Goal: Information Seeking & Learning: Learn about a topic

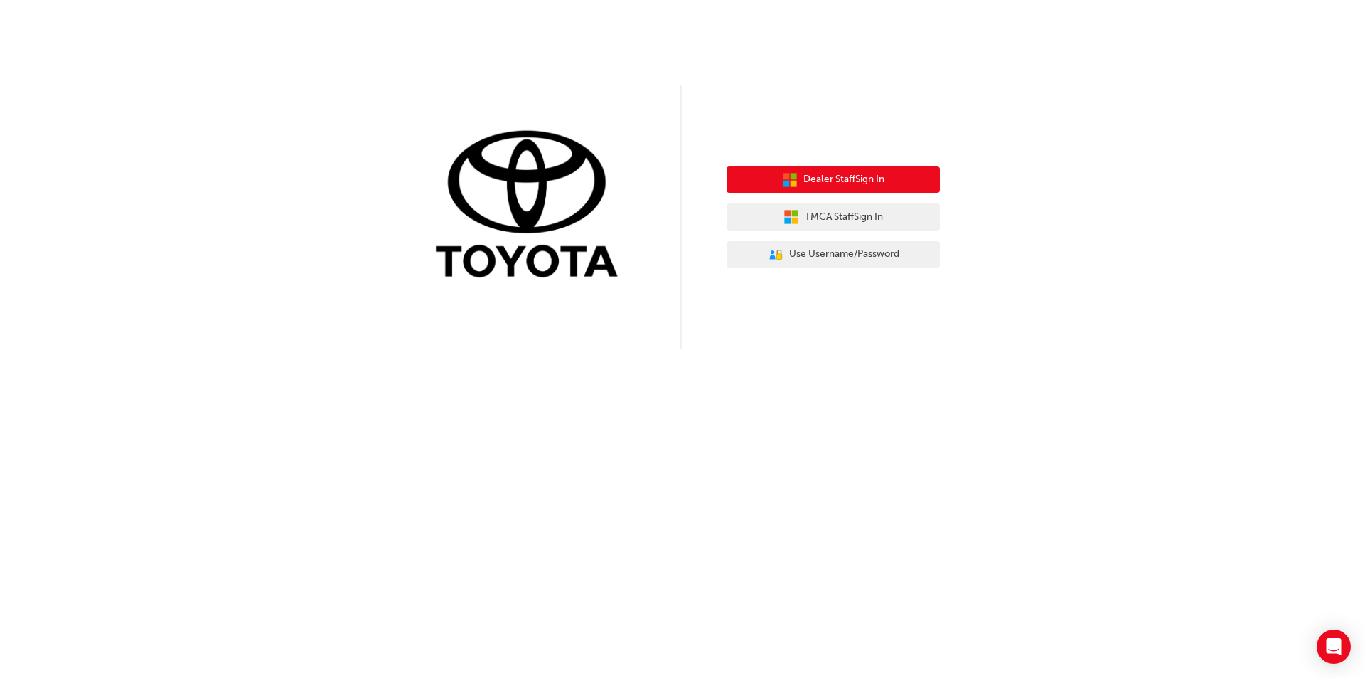
click at [841, 183] on span "Dealer Staff Sign In" at bounding box center [843, 179] width 81 height 16
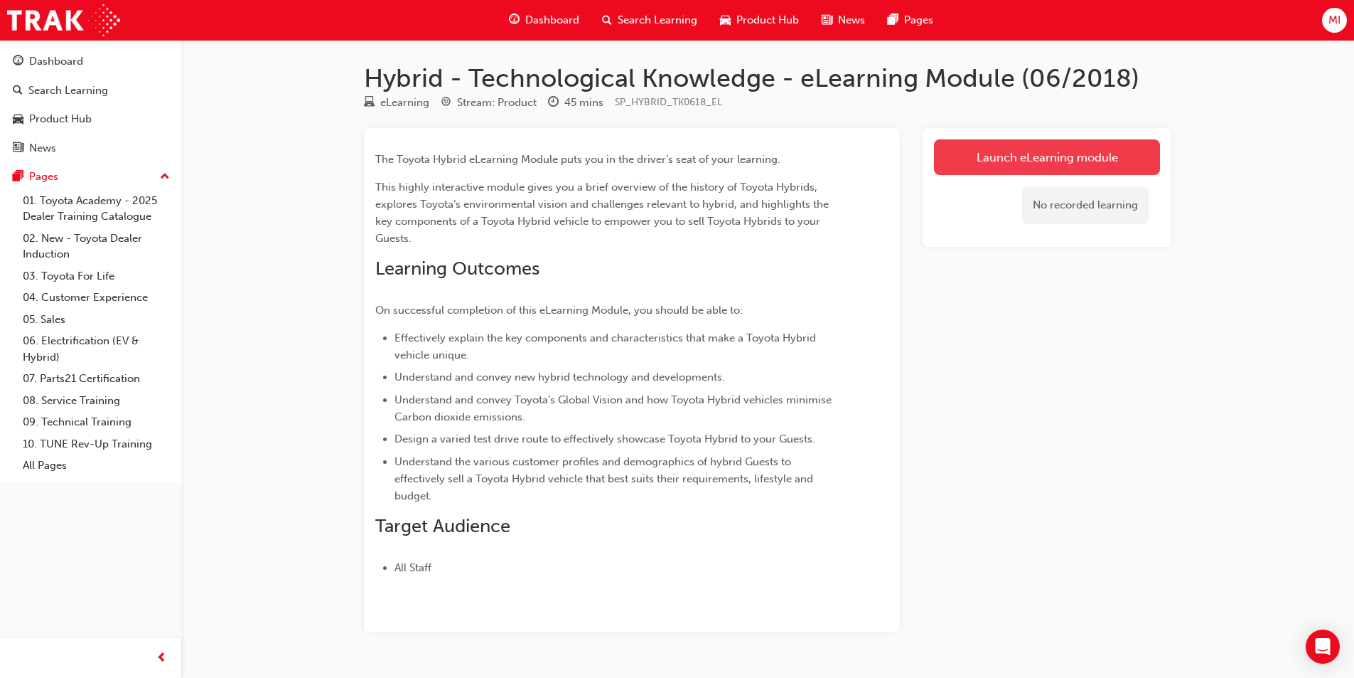
click at [1072, 151] on link "Launch eLearning module" at bounding box center [1047, 157] width 226 height 36
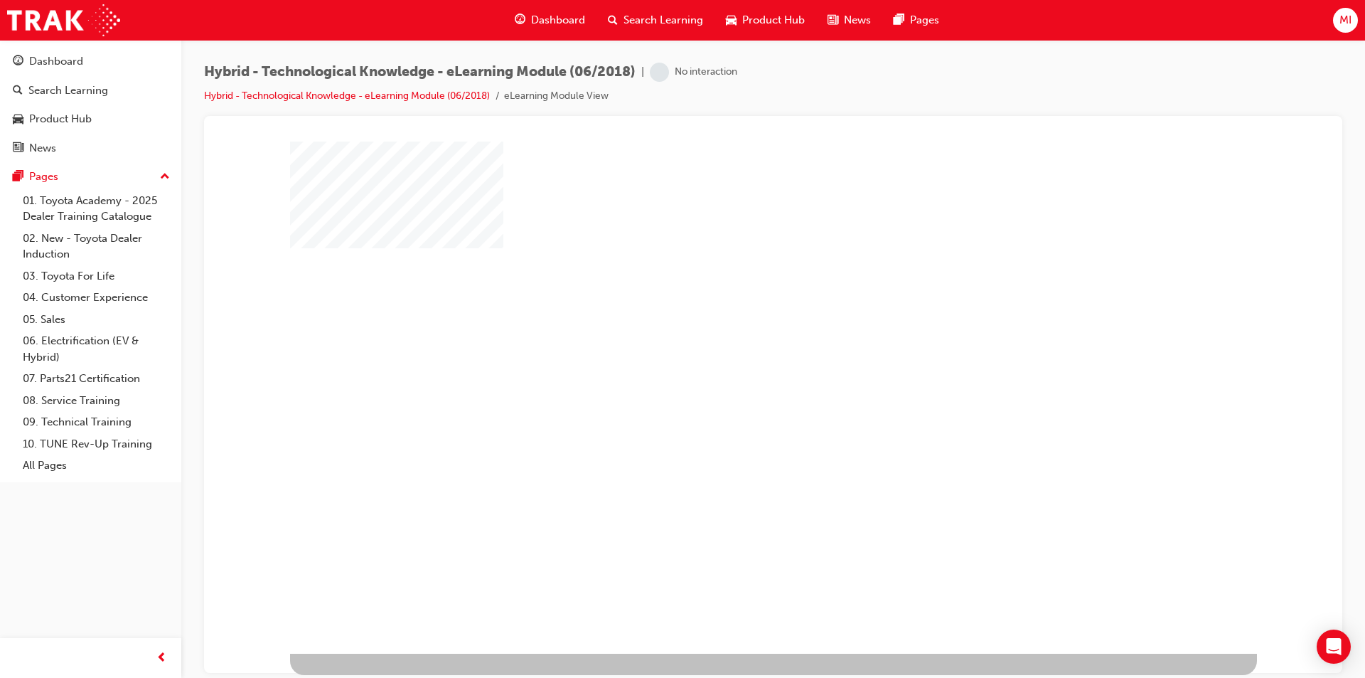
click at [732, 356] on div "play" at bounding box center [732, 356] width 0 height 0
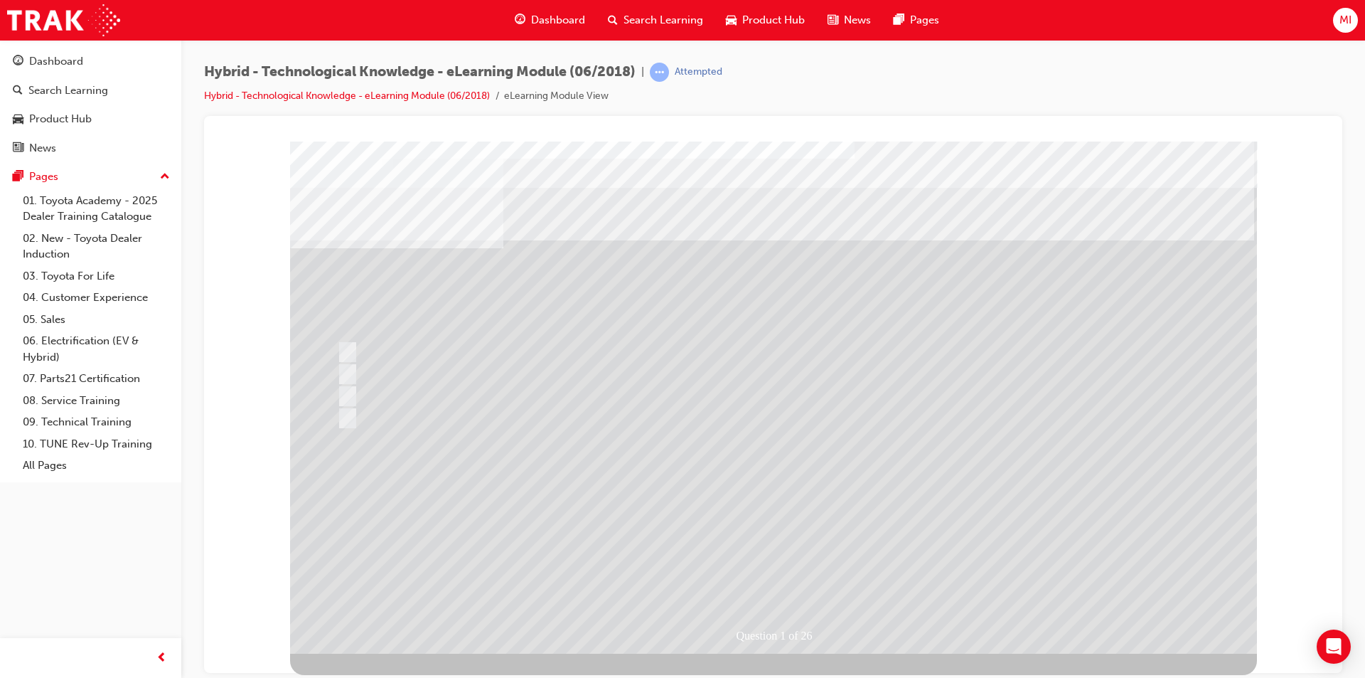
click at [455, 194] on div "Question 1 of 26" at bounding box center [773, 397] width 967 height 512
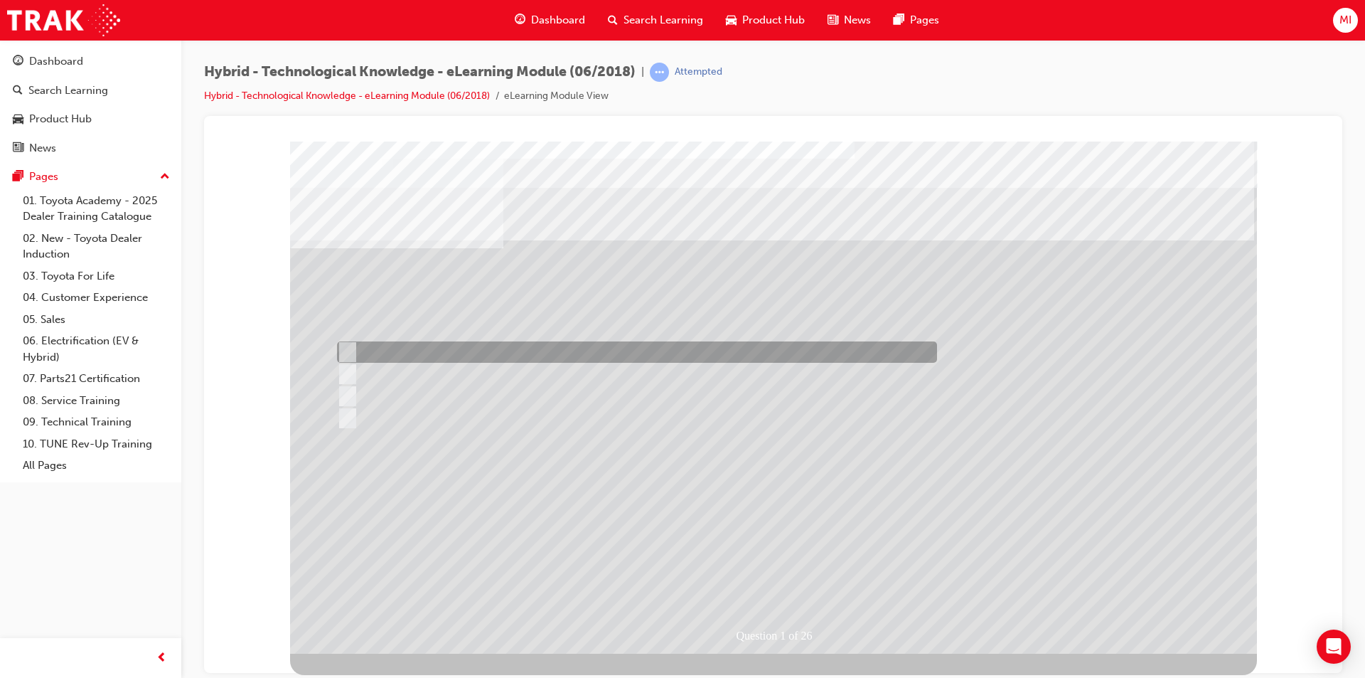
click at [380, 346] on div at bounding box center [633, 351] width 600 height 21
radio input "true"
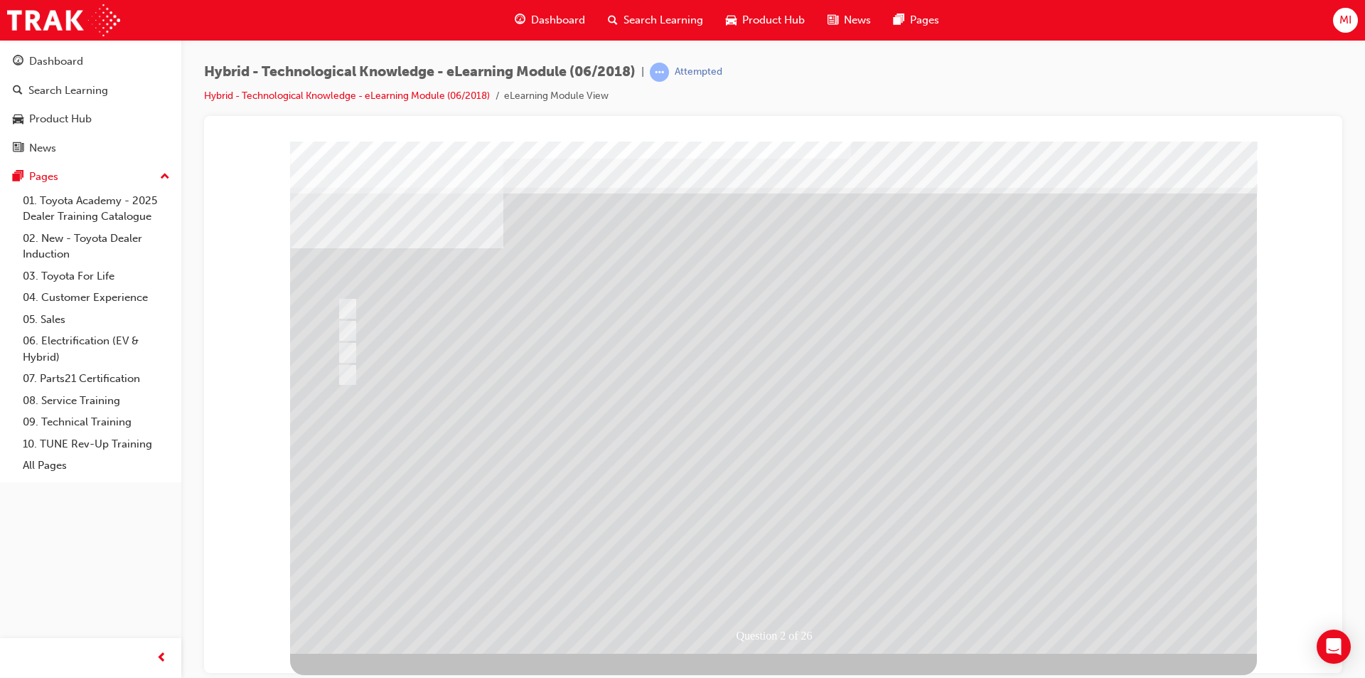
click at [347, 337] on div at bounding box center [773, 397] width 967 height 512
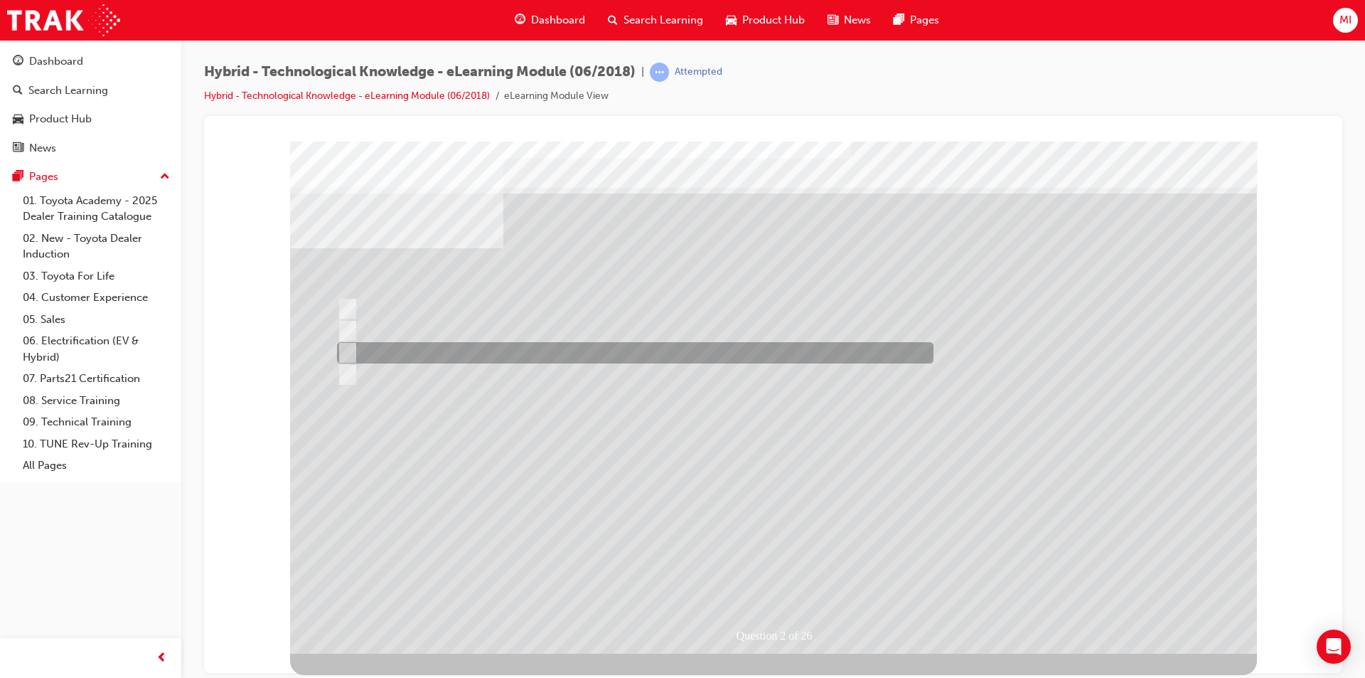
click at [348, 346] on input "Corolla" at bounding box center [345, 353] width 16 height 16
radio input "true"
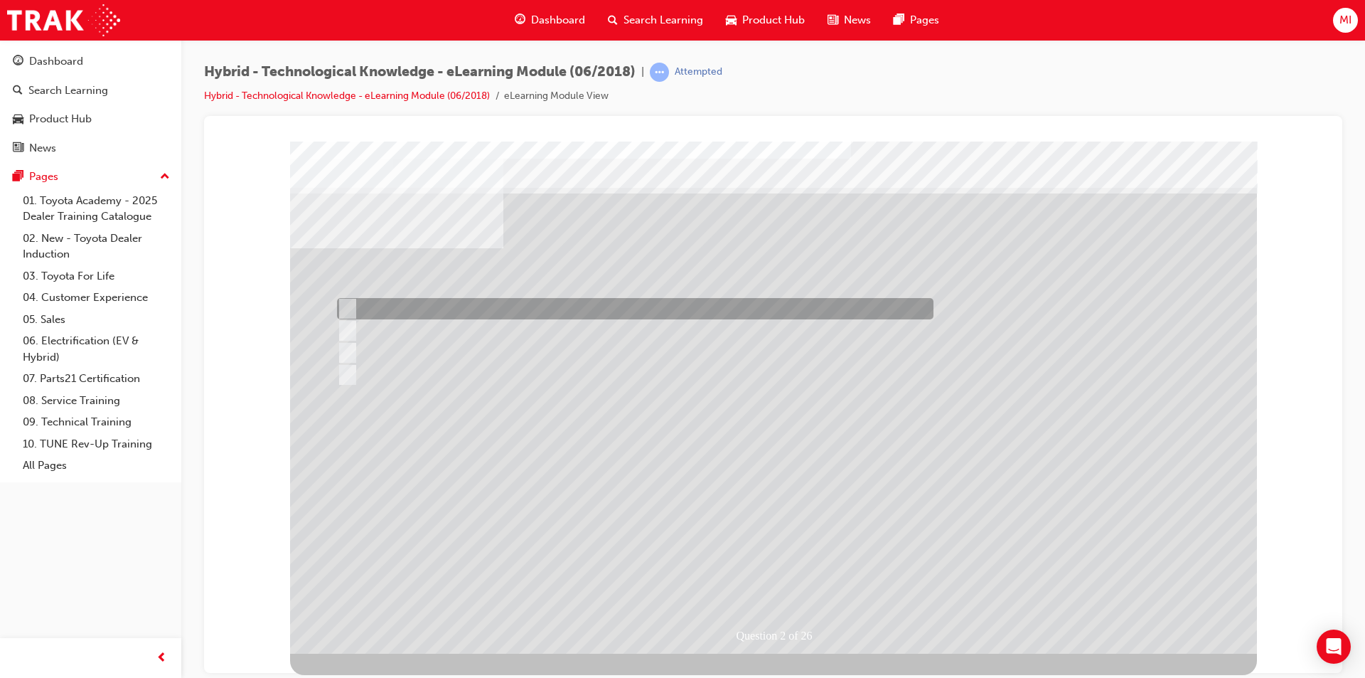
click at [349, 303] on input "Camry" at bounding box center [345, 309] width 16 height 16
radio input "true"
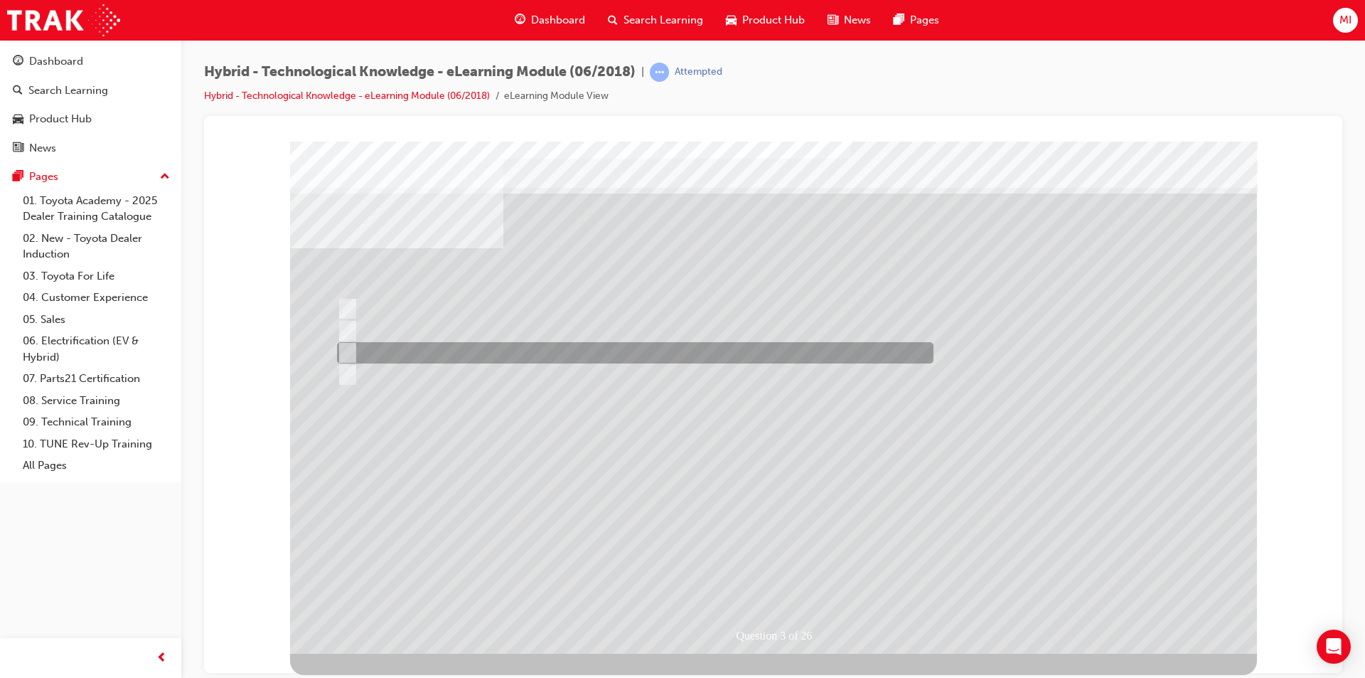
click at [353, 351] on div at bounding box center [631, 352] width 597 height 21
radio input "true"
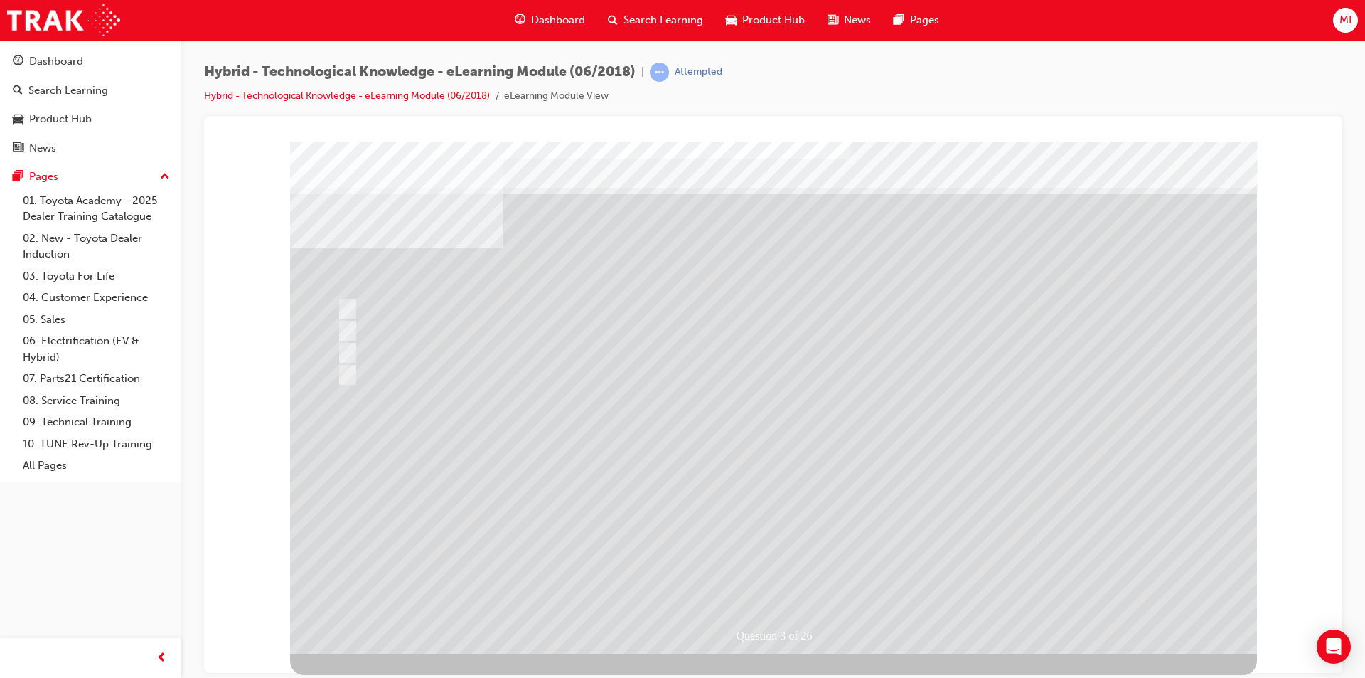
click at [342, 347] on div at bounding box center [773, 397] width 967 height 512
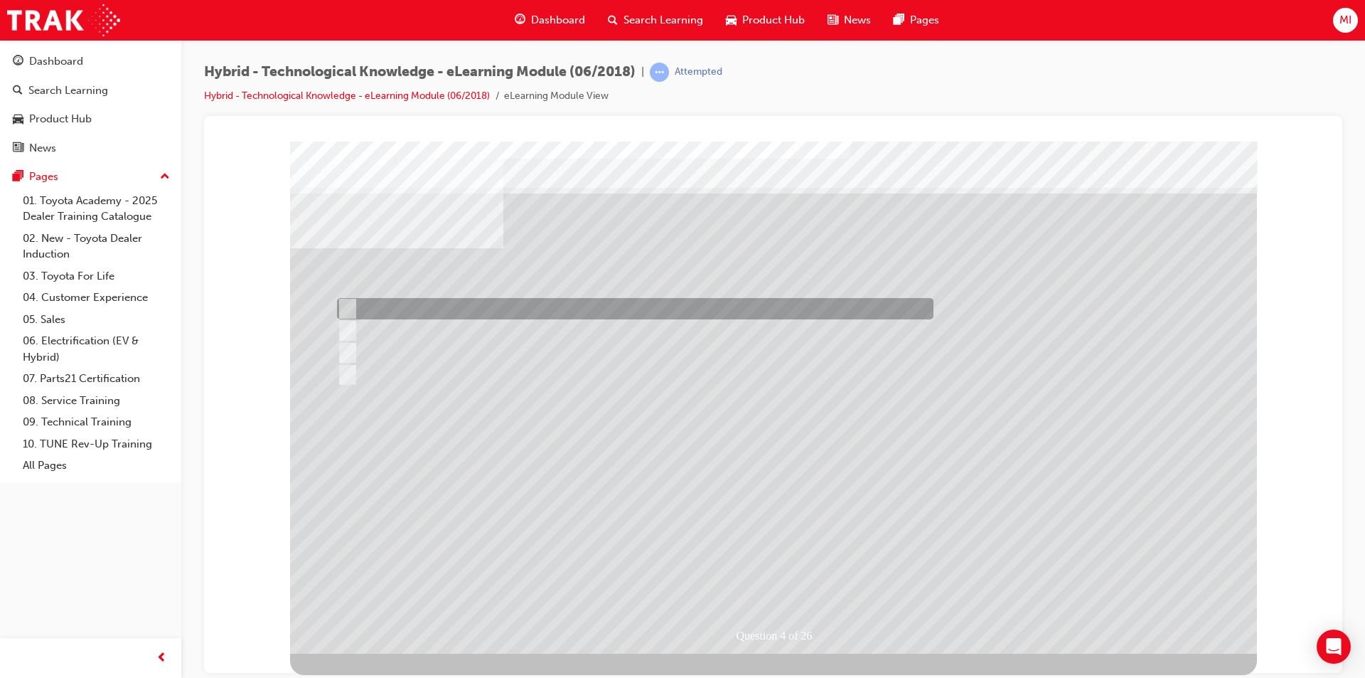
click at [442, 306] on div at bounding box center [631, 308] width 597 height 21
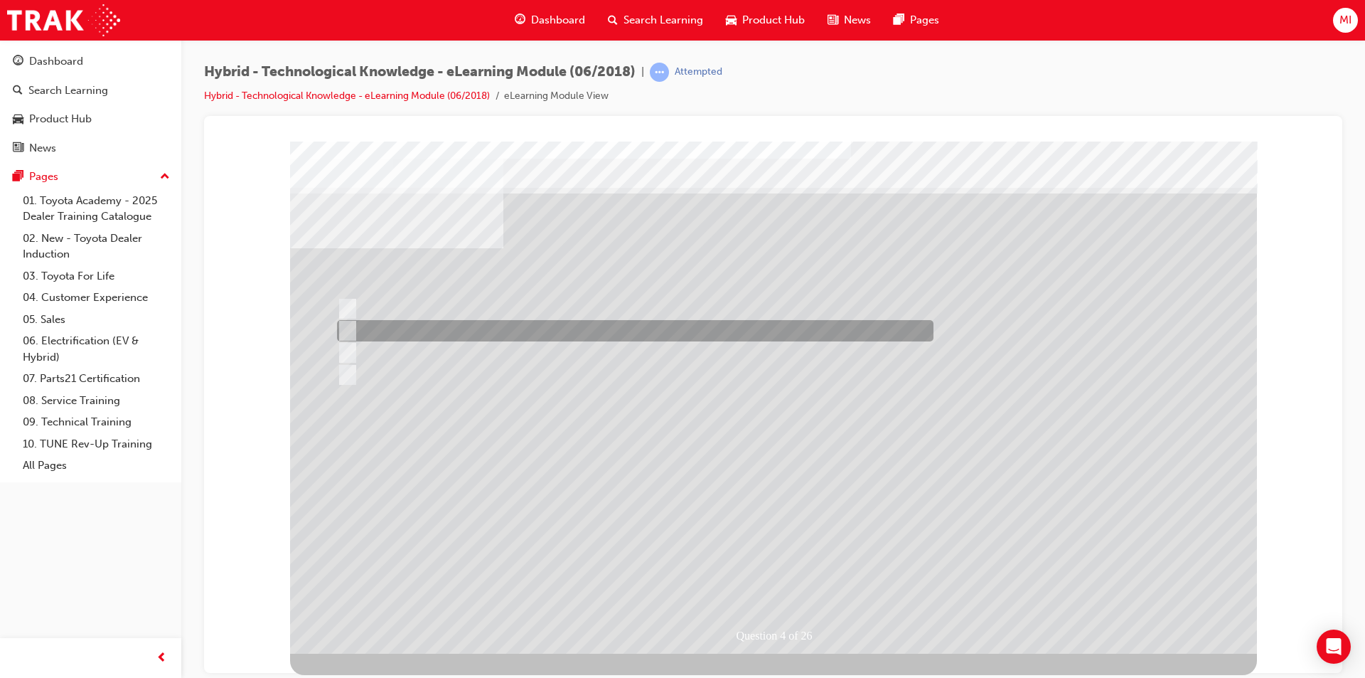
click at [447, 324] on div at bounding box center [631, 330] width 597 height 21
radio input "false"
radio input "true"
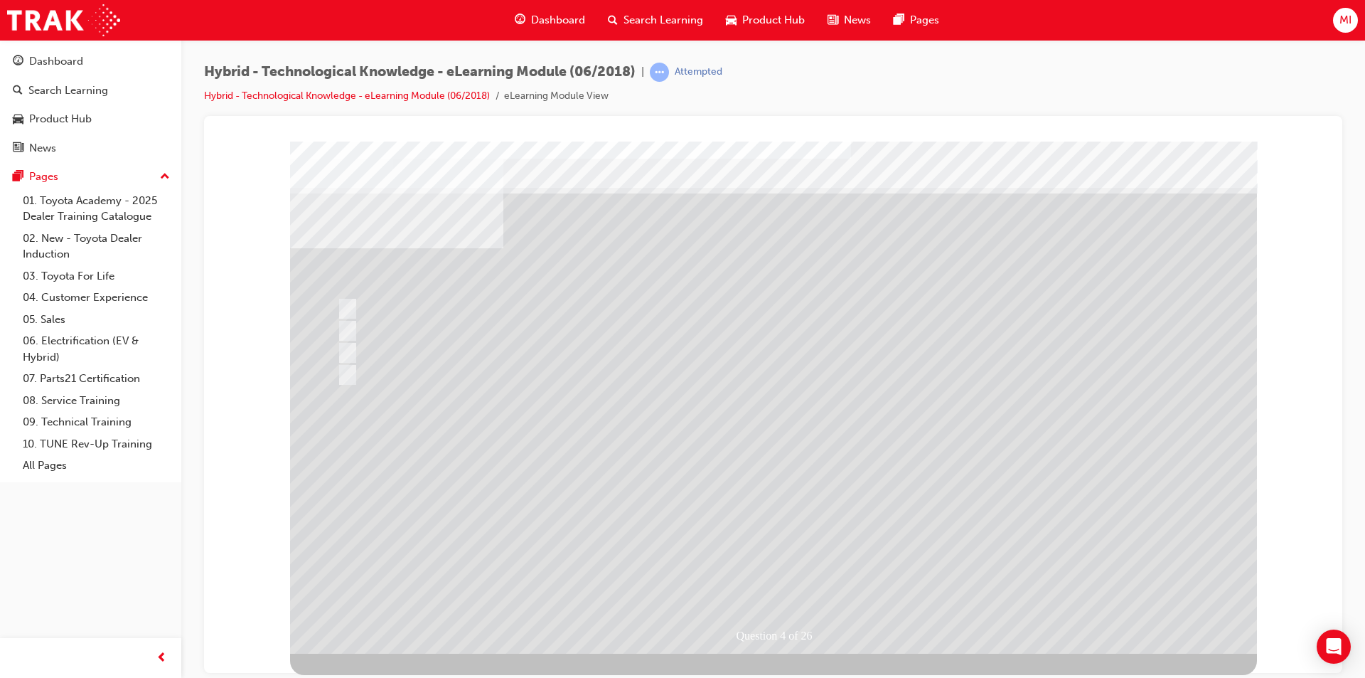
click at [772, 576] on div at bounding box center [773, 397] width 967 height 512
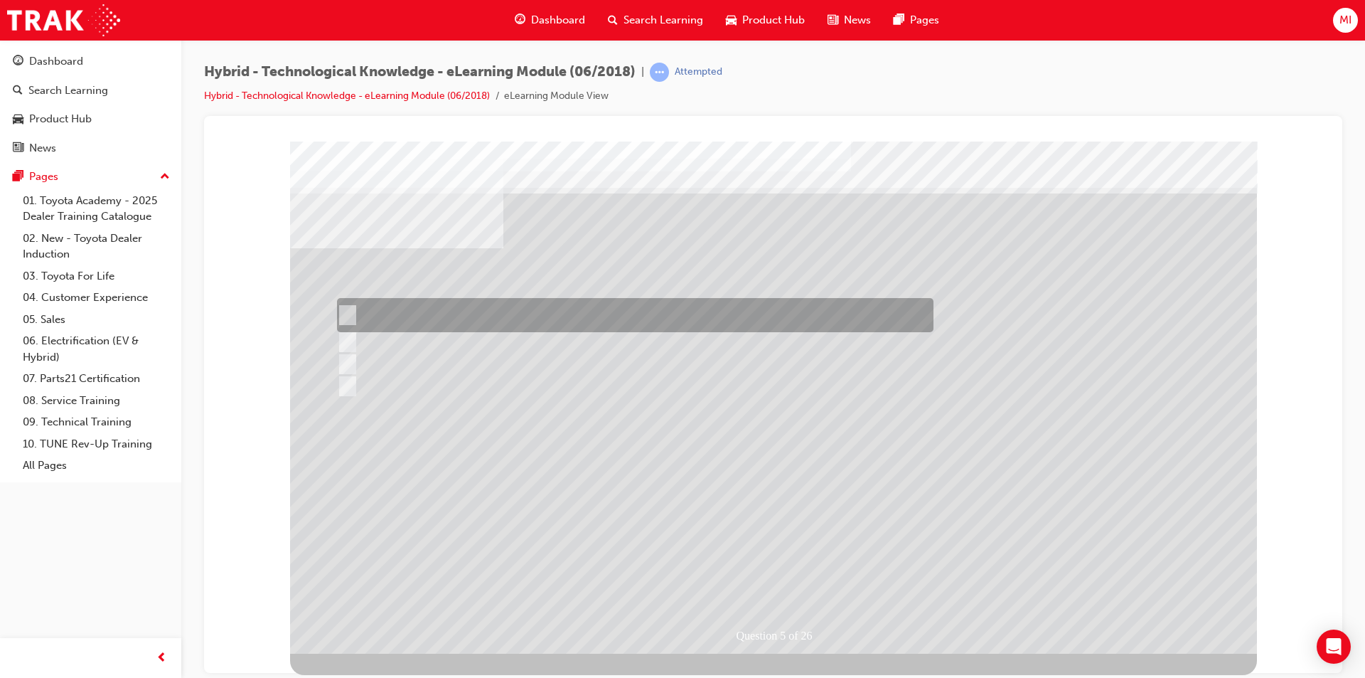
click at [819, 299] on div at bounding box center [631, 315] width 597 height 34
radio input "true"
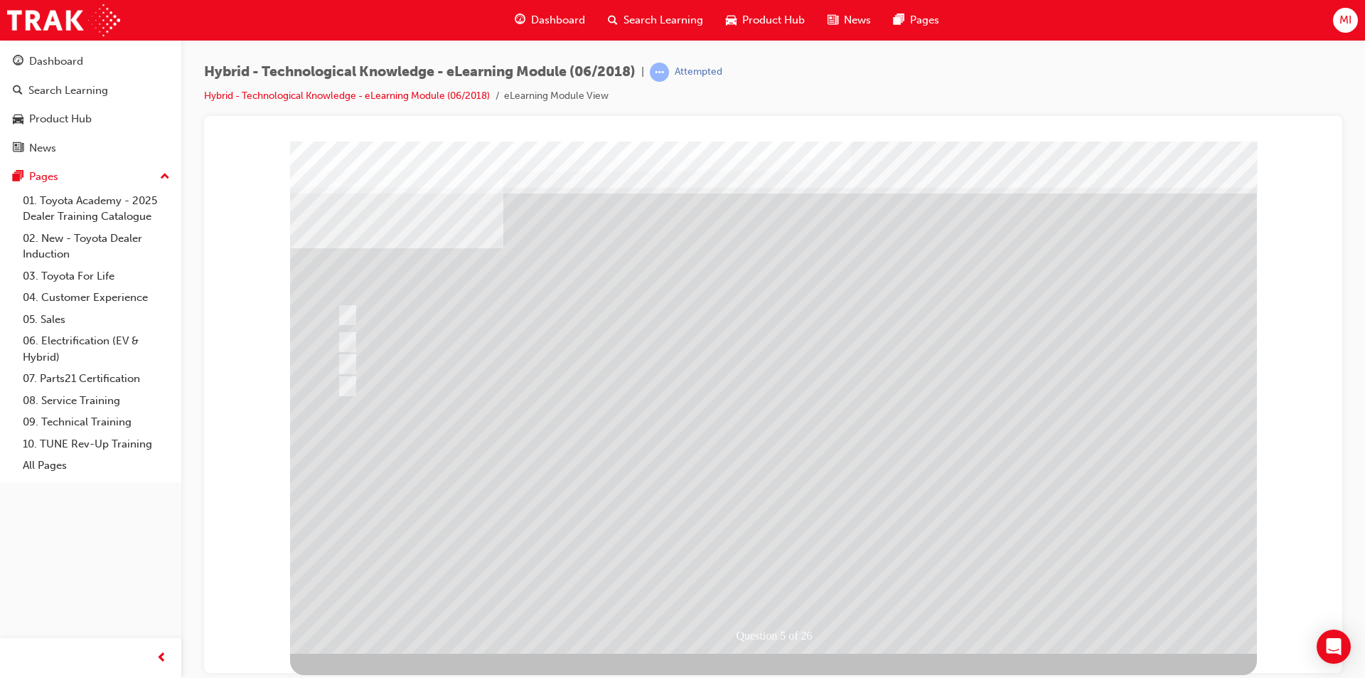
click at [796, 572] on div at bounding box center [773, 397] width 967 height 512
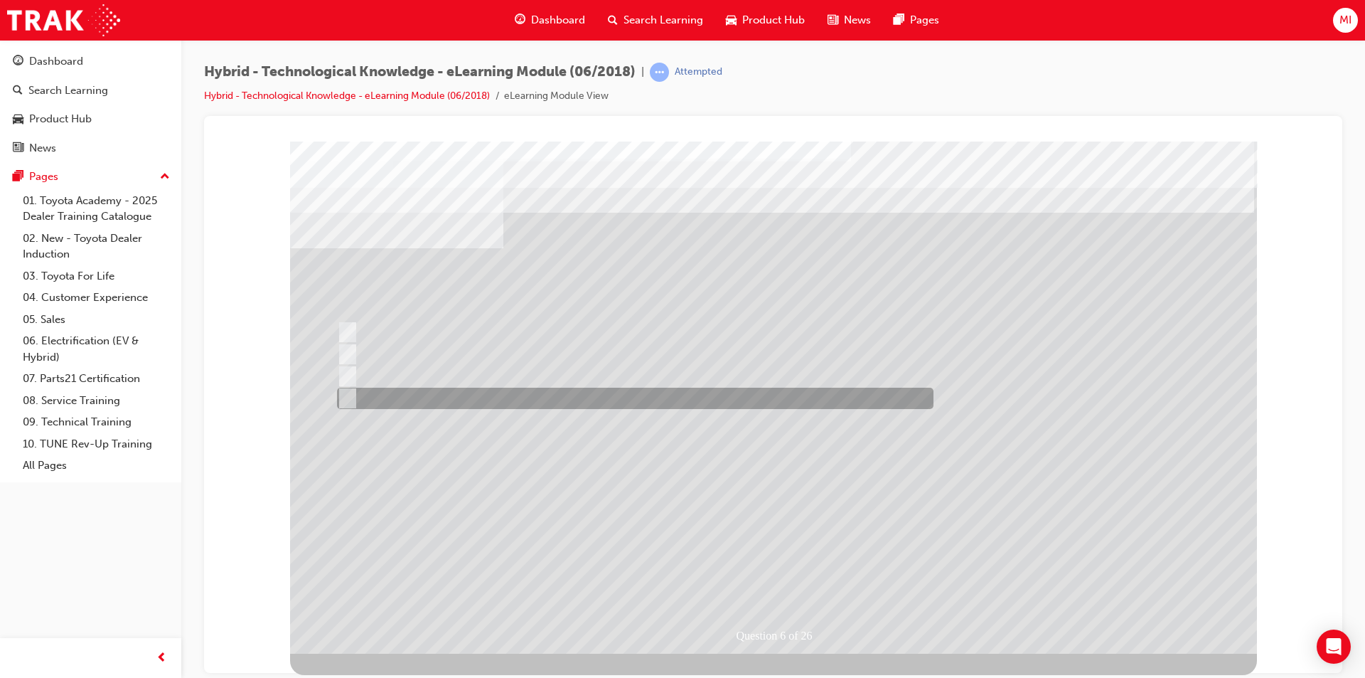
click at [511, 405] on div at bounding box center [631, 398] width 597 height 21
radio input "true"
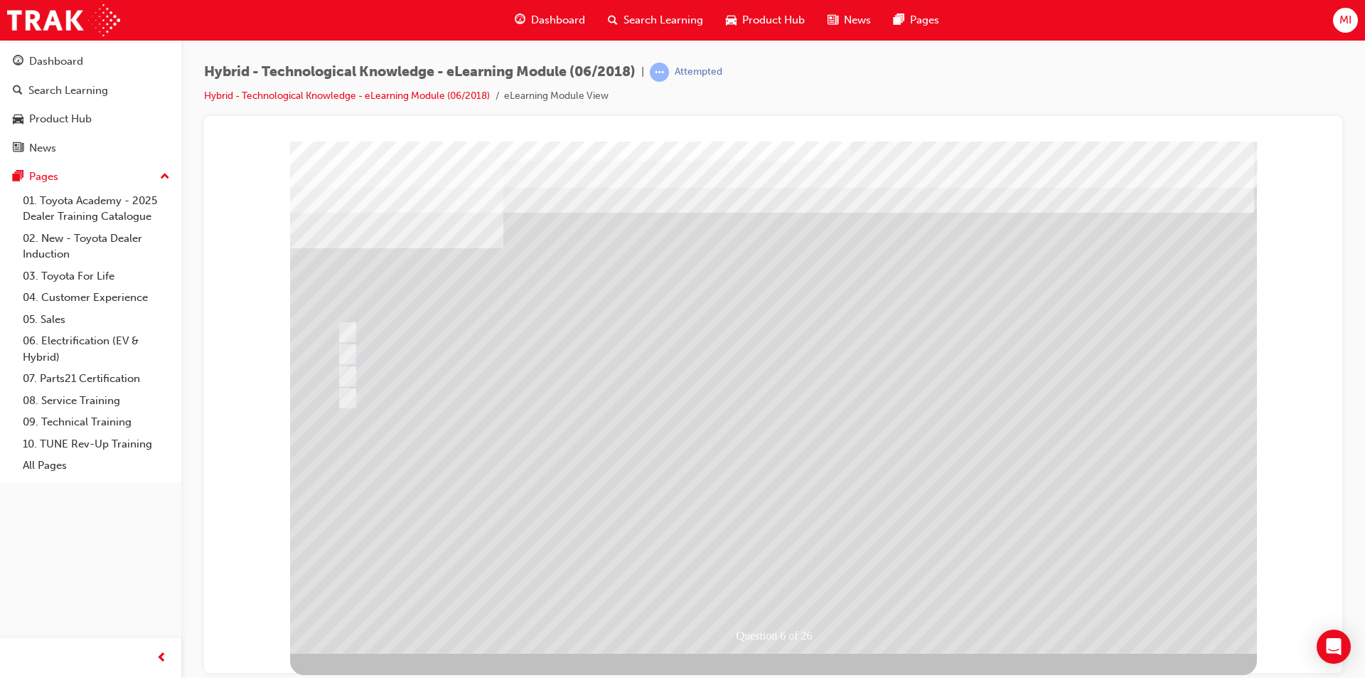
click at [354, 345] on div at bounding box center [773, 397] width 967 height 512
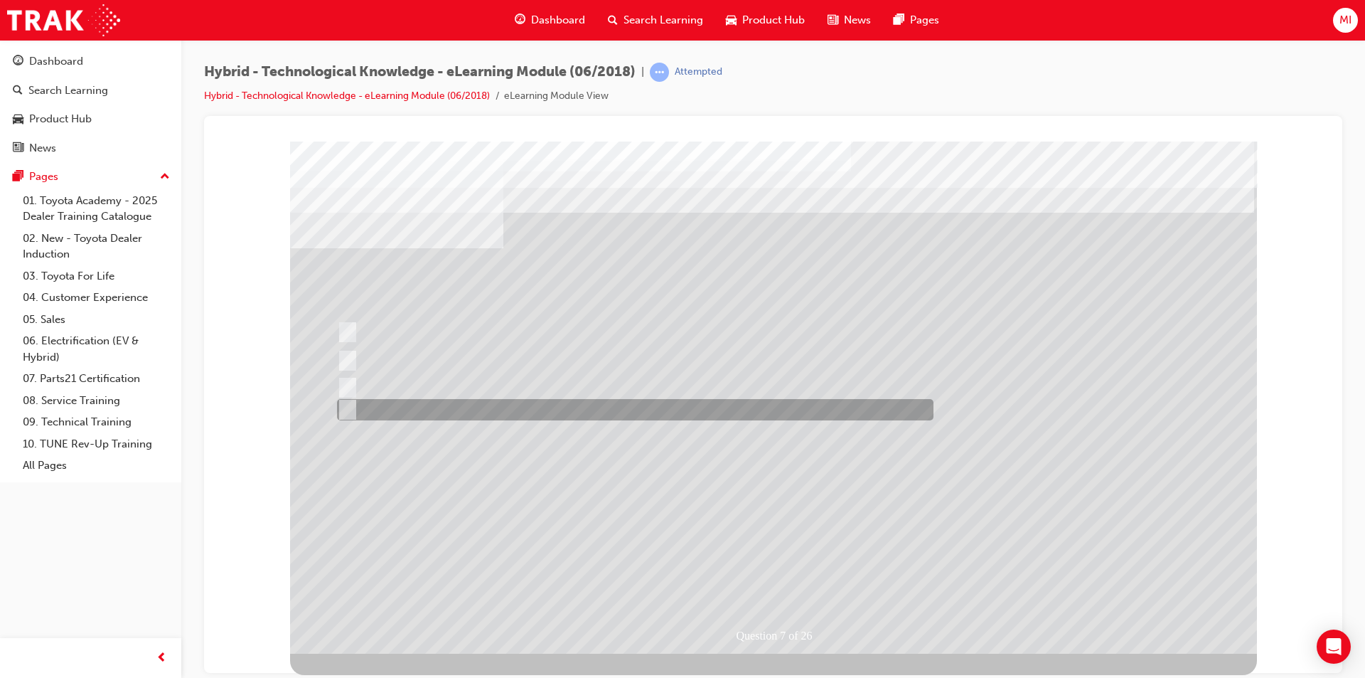
click at [593, 399] on div at bounding box center [631, 409] width 597 height 21
radio input "true"
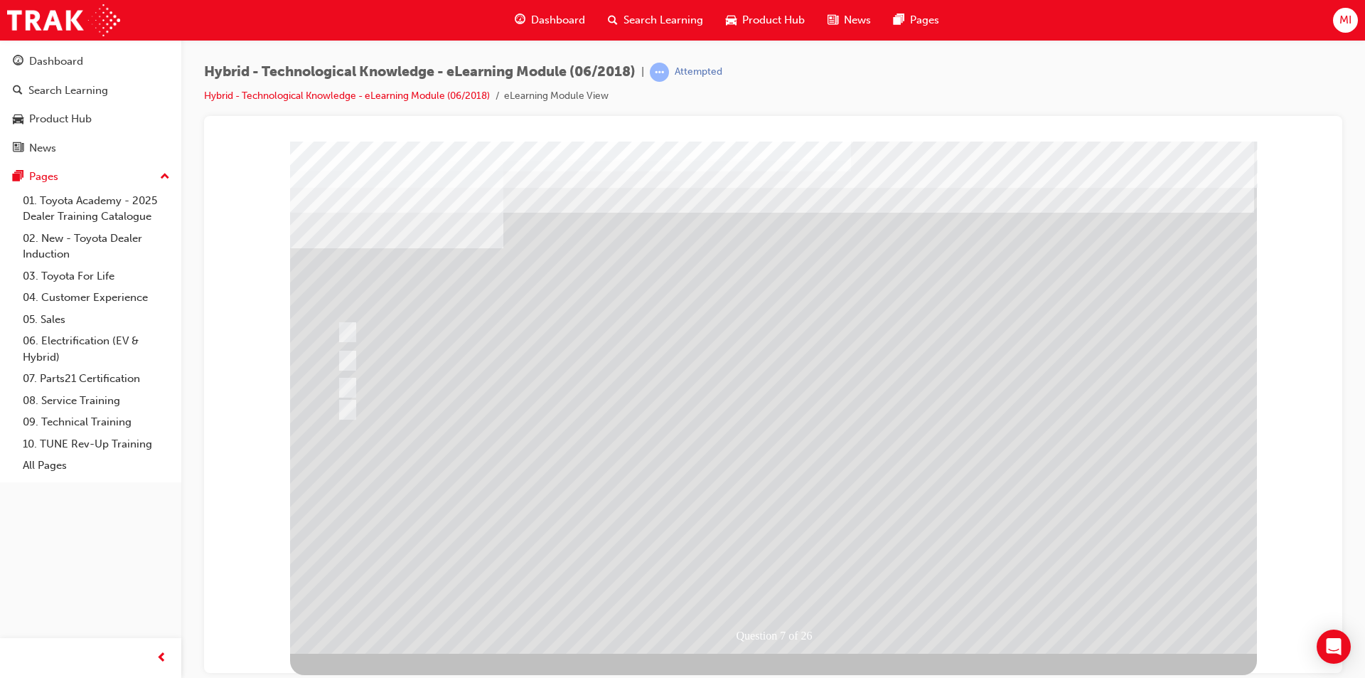
click at [763, 578] on div at bounding box center [773, 397] width 967 height 512
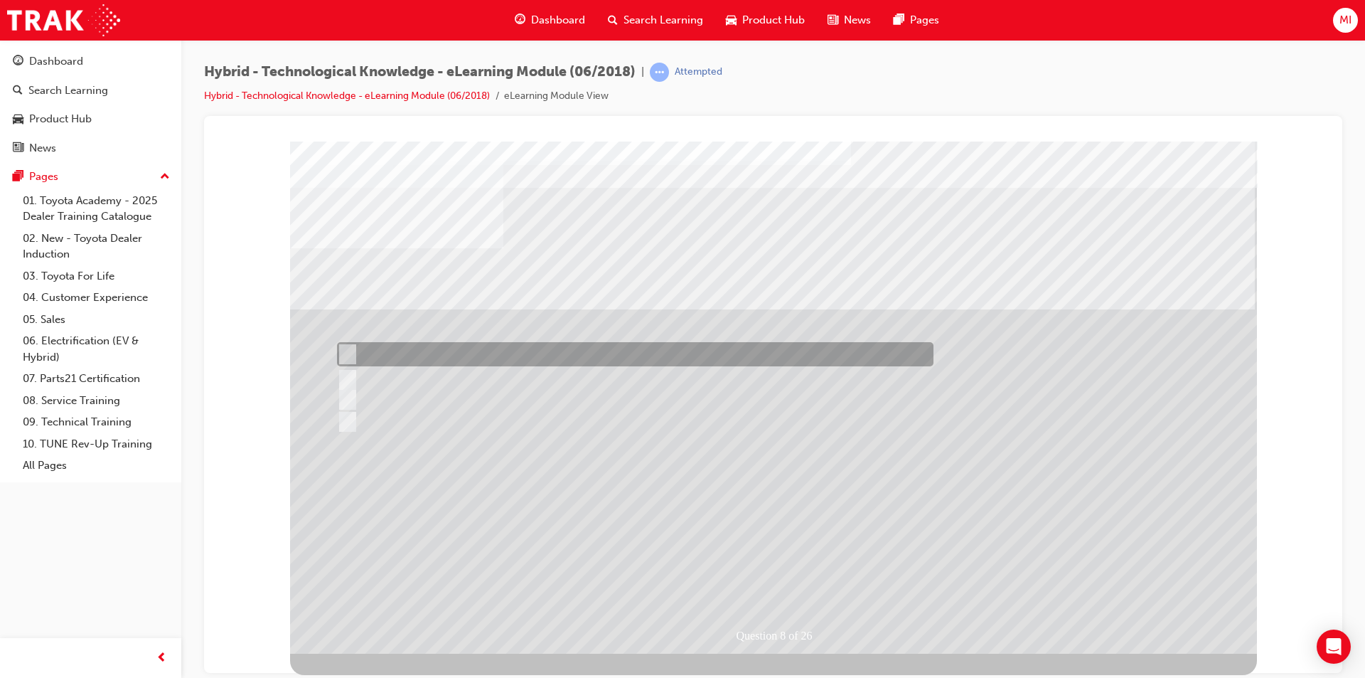
click at [387, 358] on div at bounding box center [631, 354] width 597 height 24
radio input "true"
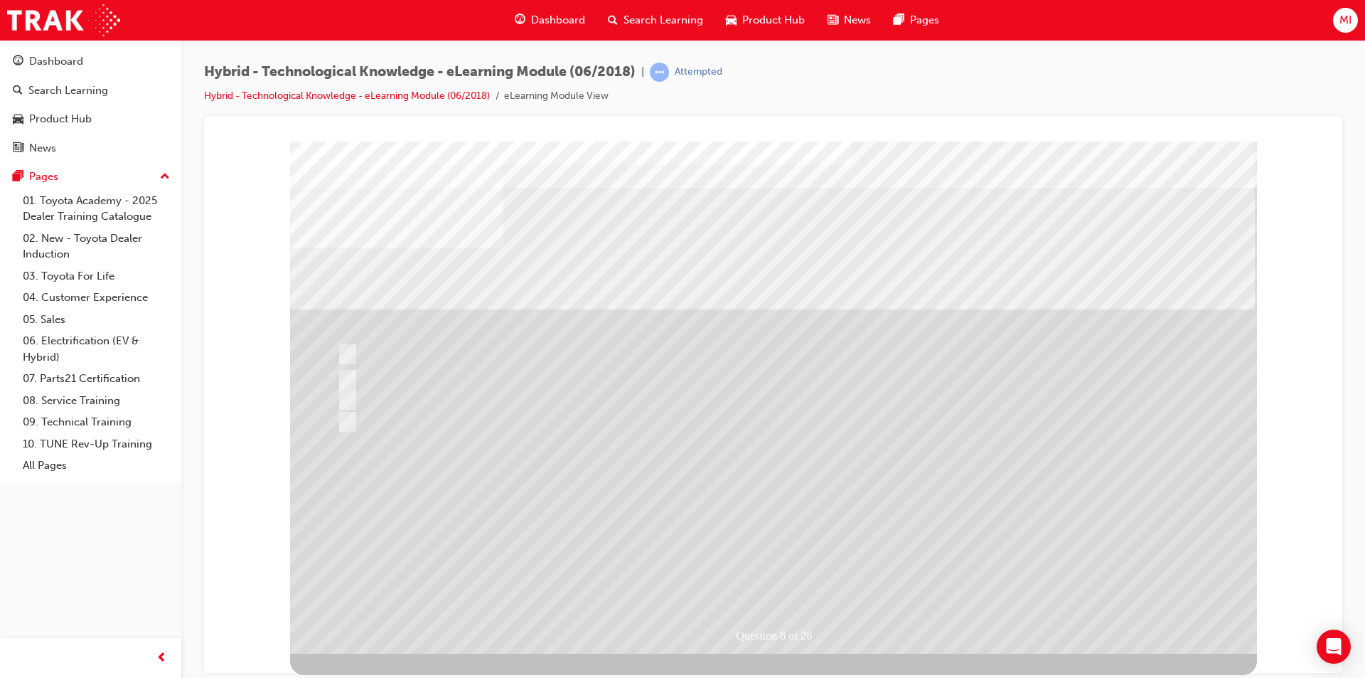
click at [748, 577] on div at bounding box center [773, 397] width 967 height 512
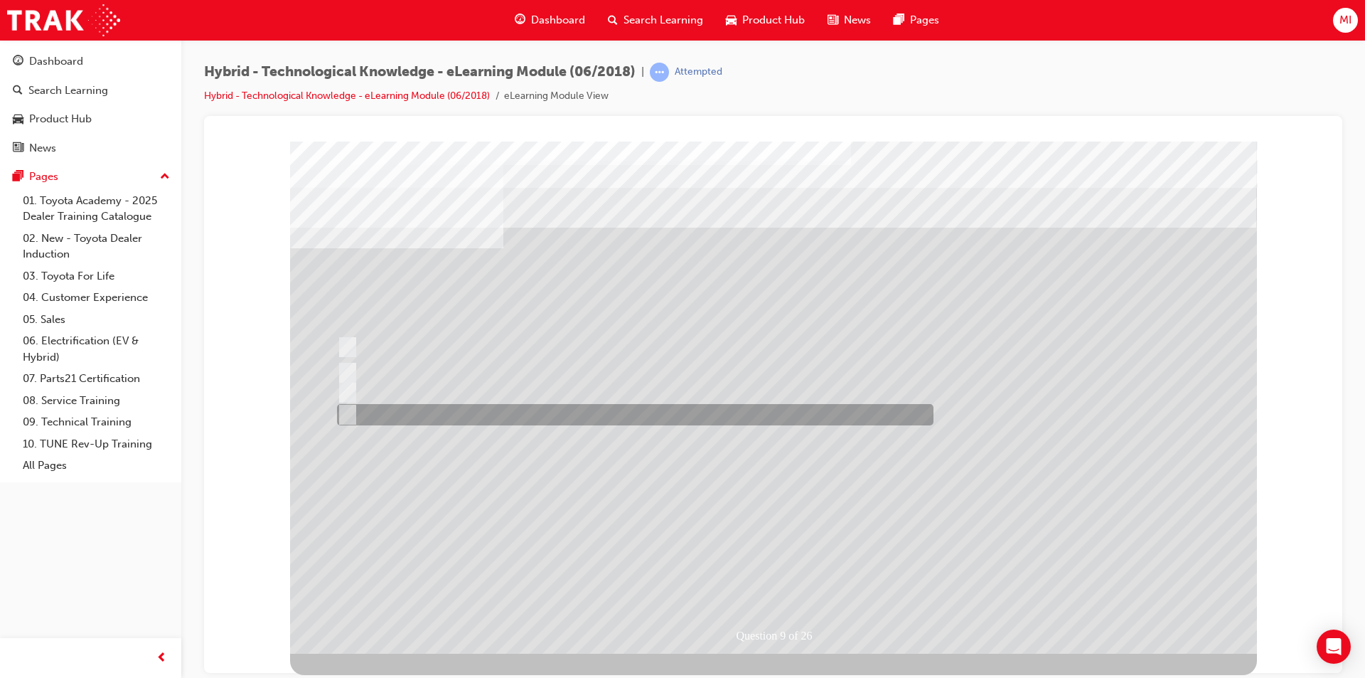
click at [352, 417] on div at bounding box center [631, 414] width 597 height 21
radio input "true"
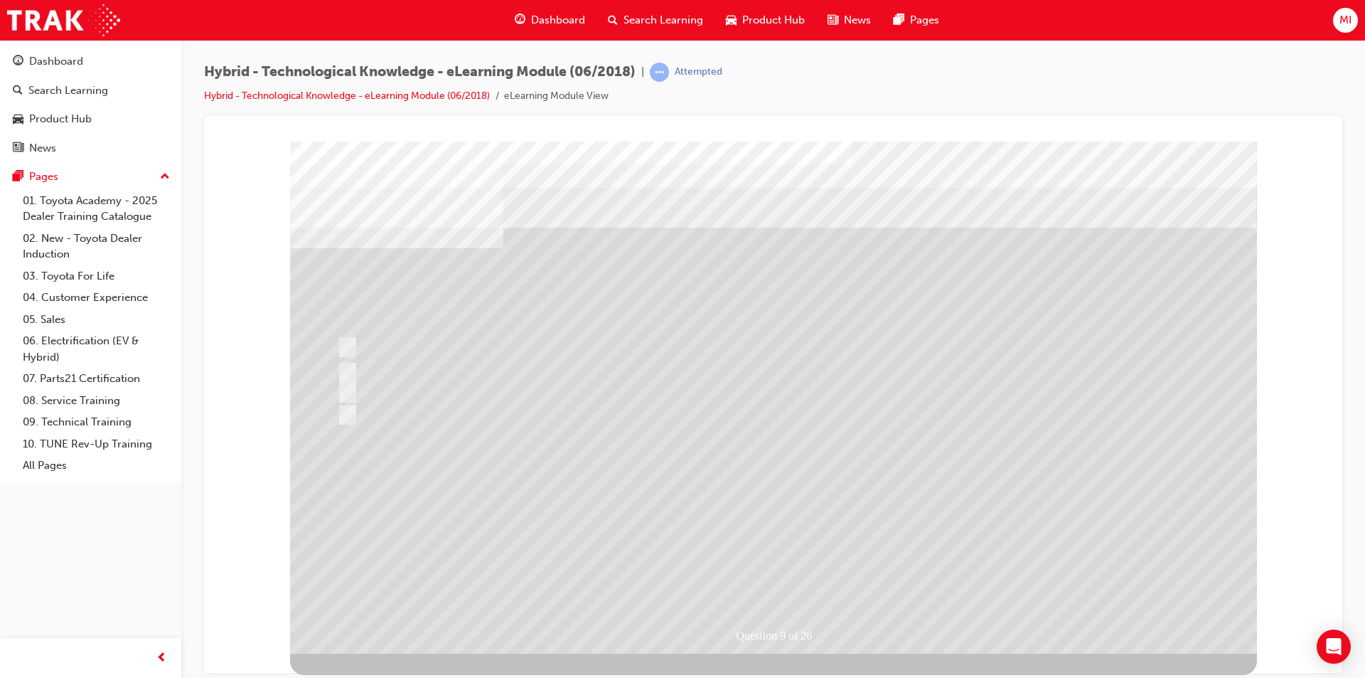
click at [769, 572] on div at bounding box center [773, 397] width 967 height 512
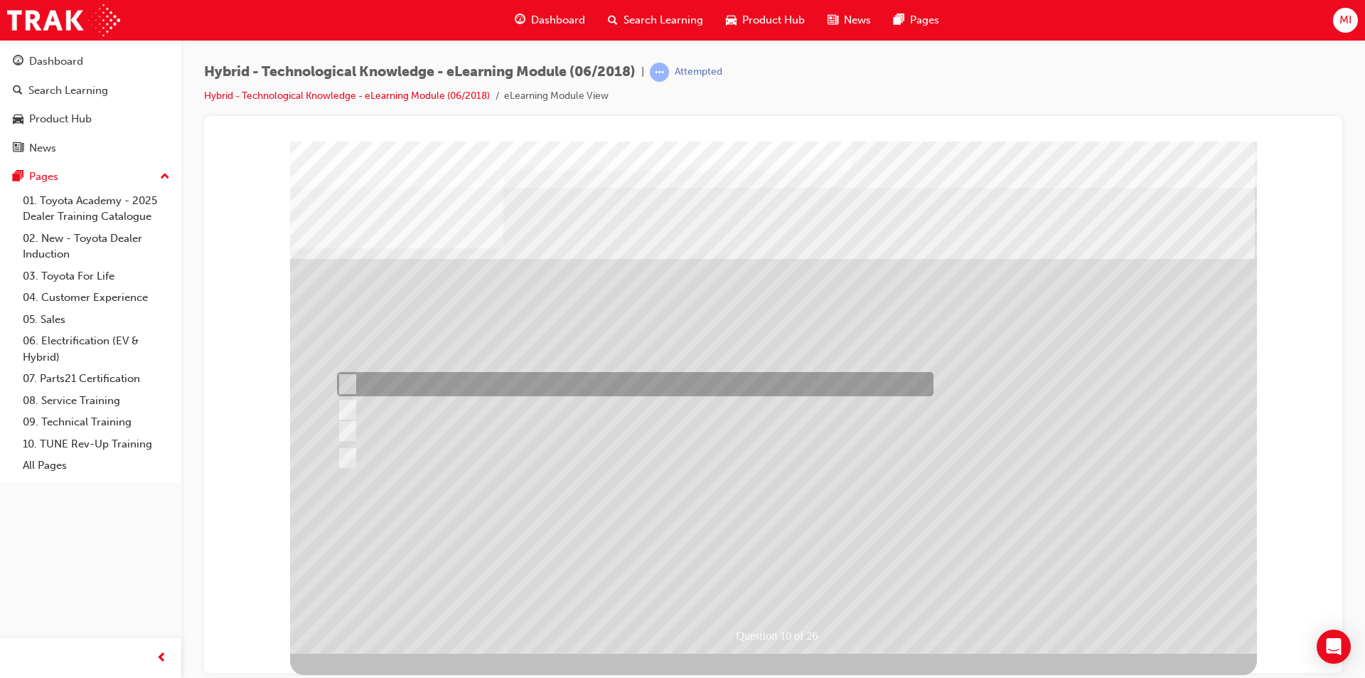
click at [346, 378] on input "Expensive to purchase, difficult to drive and not locally made." at bounding box center [345, 384] width 16 height 16
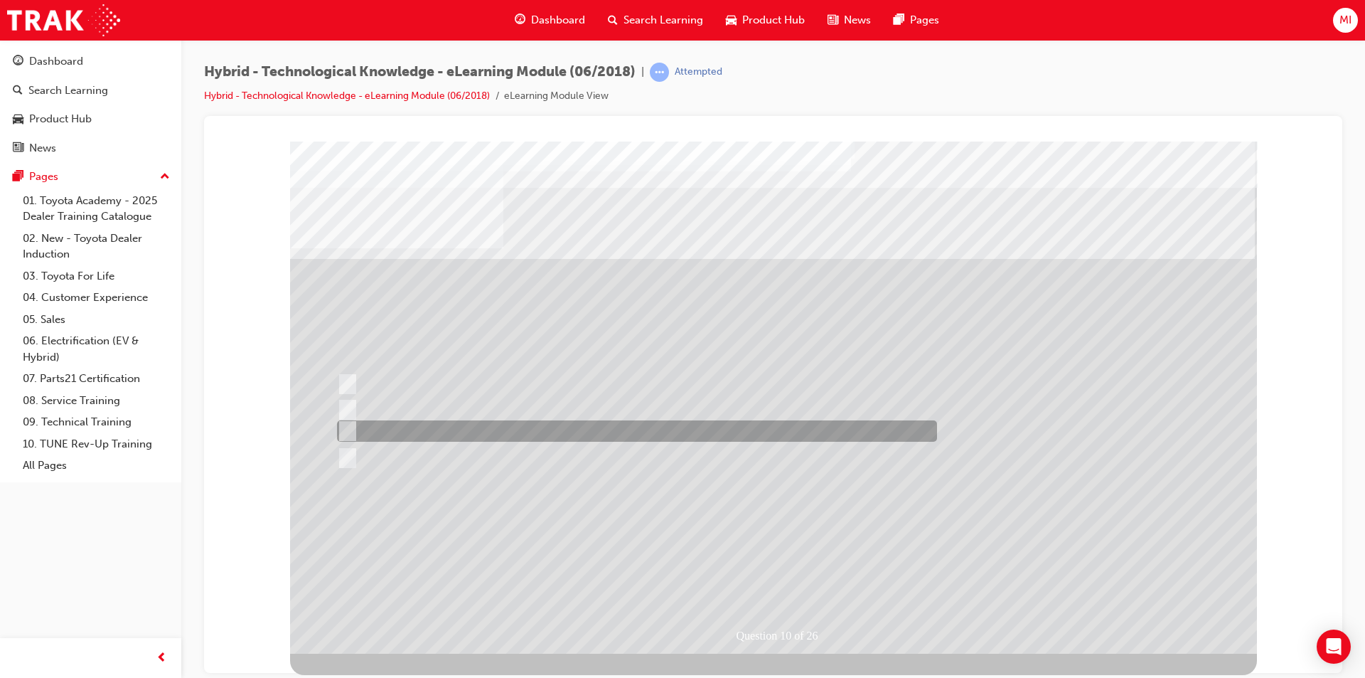
click at [471, 429] on div at bounding box center [633, 430] width 600 height 21
radio input "false"
radio input "true"
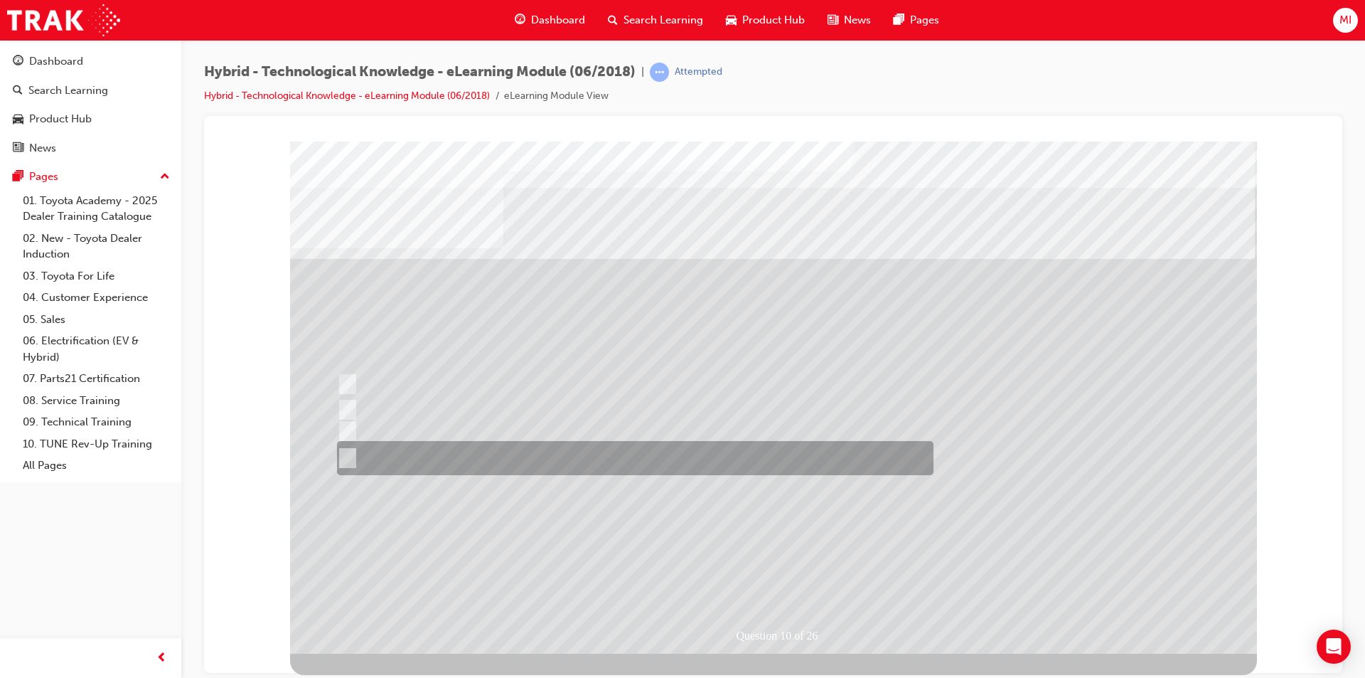
click at [342, 461] on input "Expensive to purchase and service, limited driving range and limited infrastruc…" at bounding box center [345, 458] width 16 height 16
radio input "true"
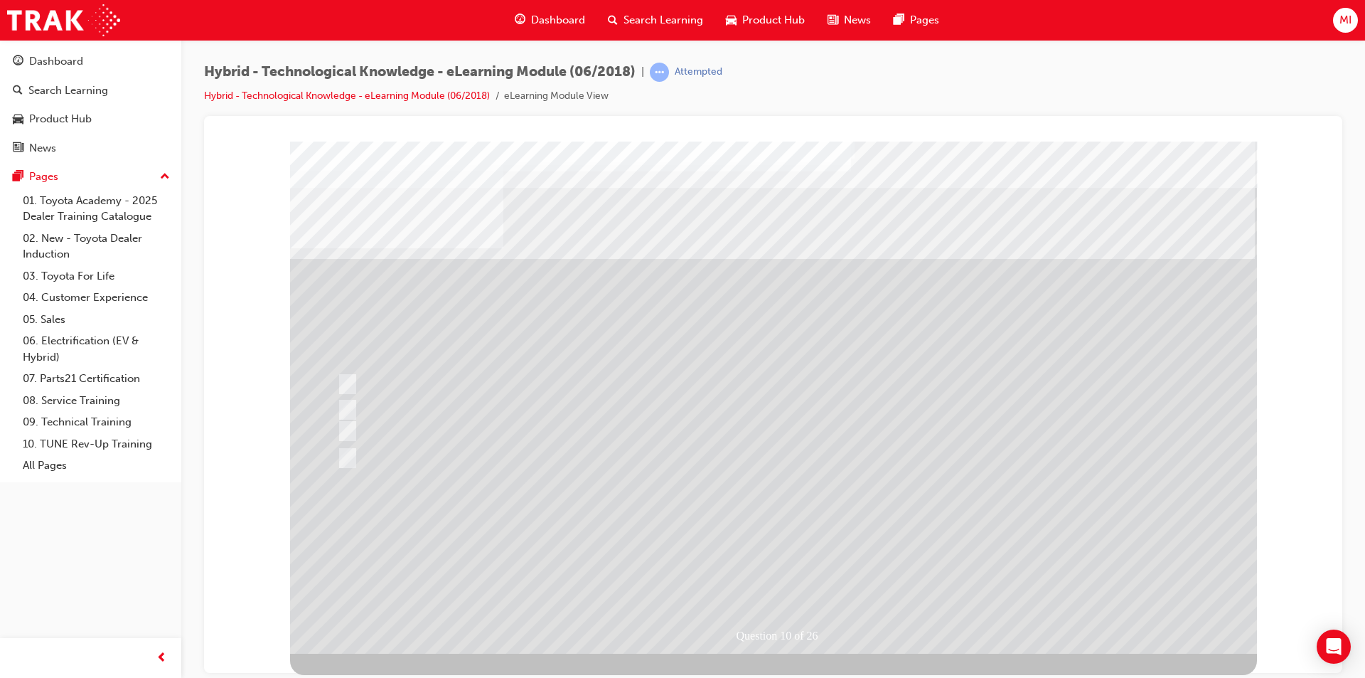
click at [771, 568] on div at bounding box center [773, 397] width 967 height 512
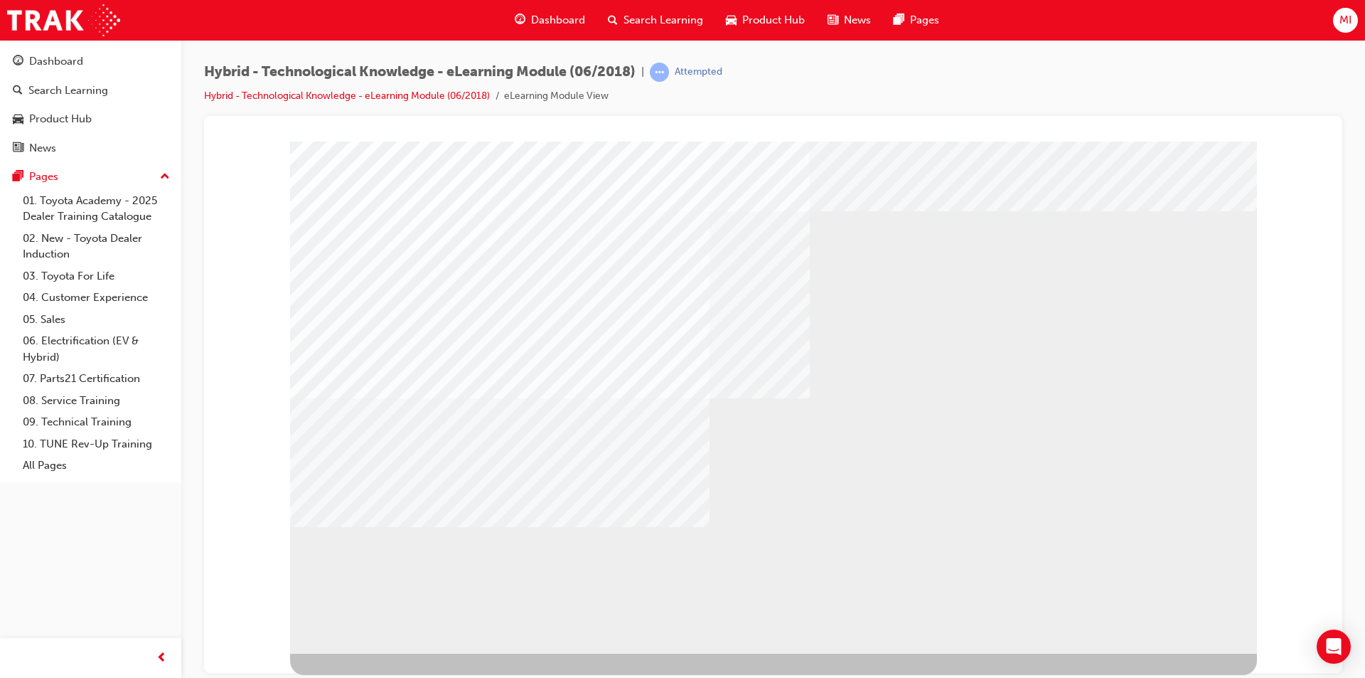
click at [1214, 614] on div "multistate" at bounding box center [773, 397] width 967 height 512
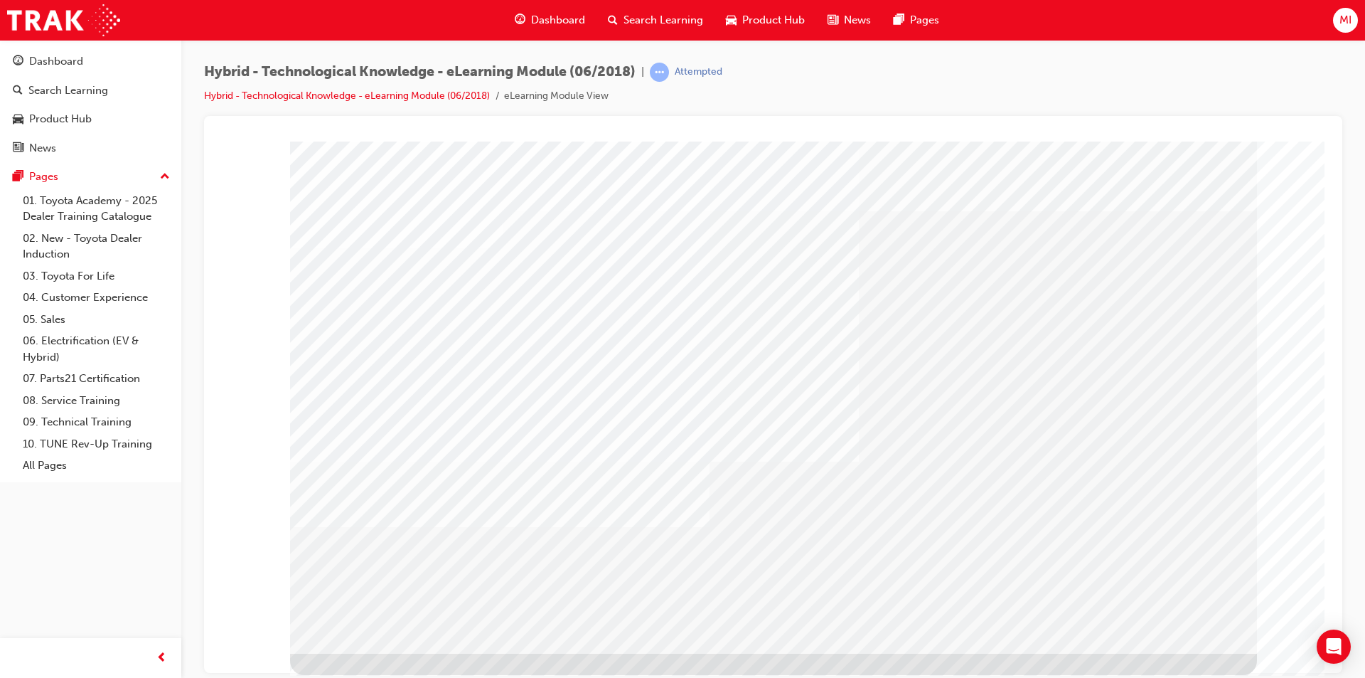
drag, startPoint x: 1194, startPoint y: 611, endPoint x: 1181, endPoint y: 601, distance: 16.2
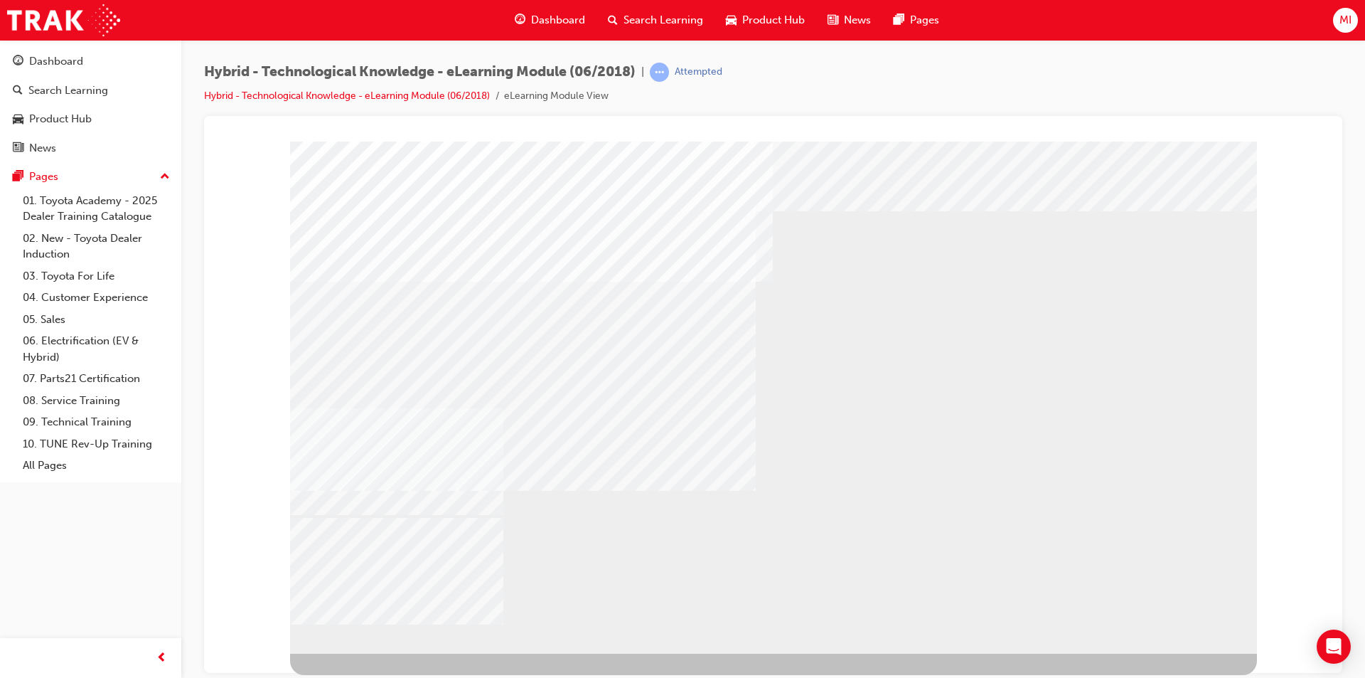
drag, startPoint x: 1161, startPoint y: 621, endPoint x: 1133, endPoint y: 609, distance: 30.9
drag, startPoint x: 1177, startPoint y: 623, endPoint x: 1162, endPoint y: 623, distance: 14.9
click at [1106, 636] on div "Multistate" at bounding box center [773, 397] width 967 height 512
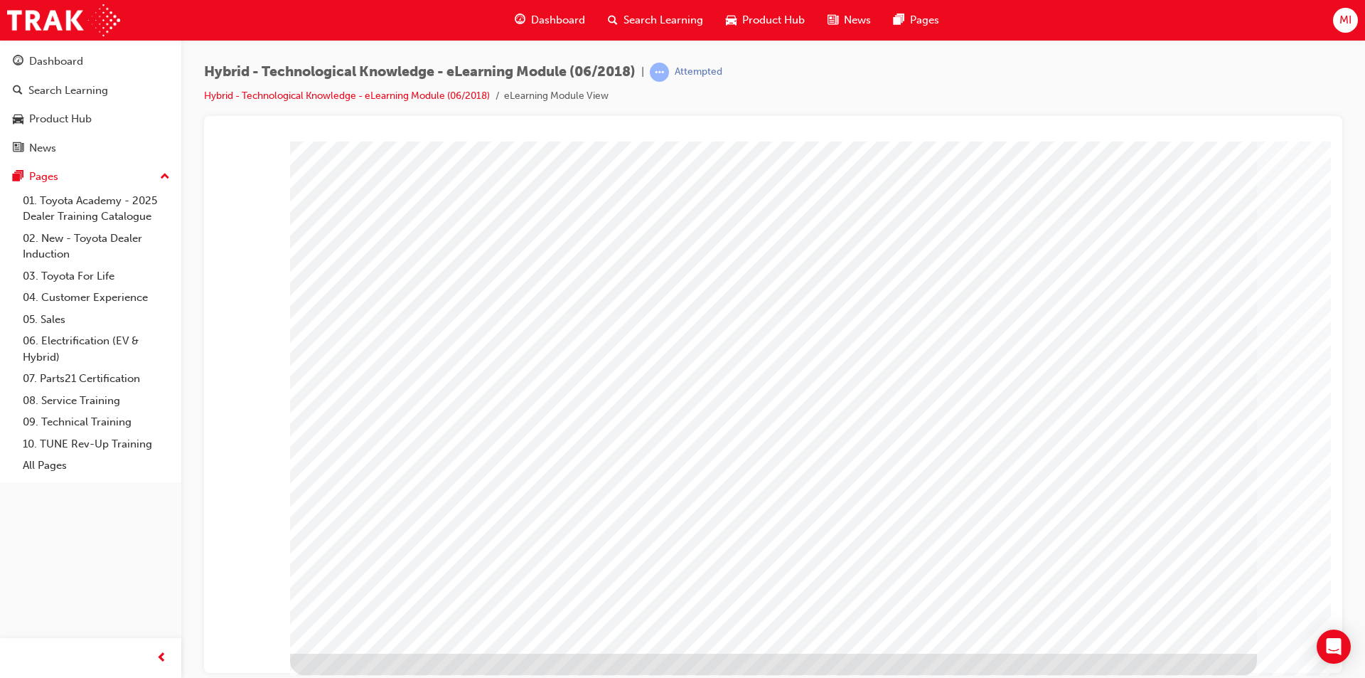
drag, startPoint x: 363, startPoint y: 318, endPoint x: 398, endPoint y: 321, distance: 35.7
drag, startPoint x: 663, startPoint y: 316, endPoint x: 670, endPoint y: 319, distance: 7.7
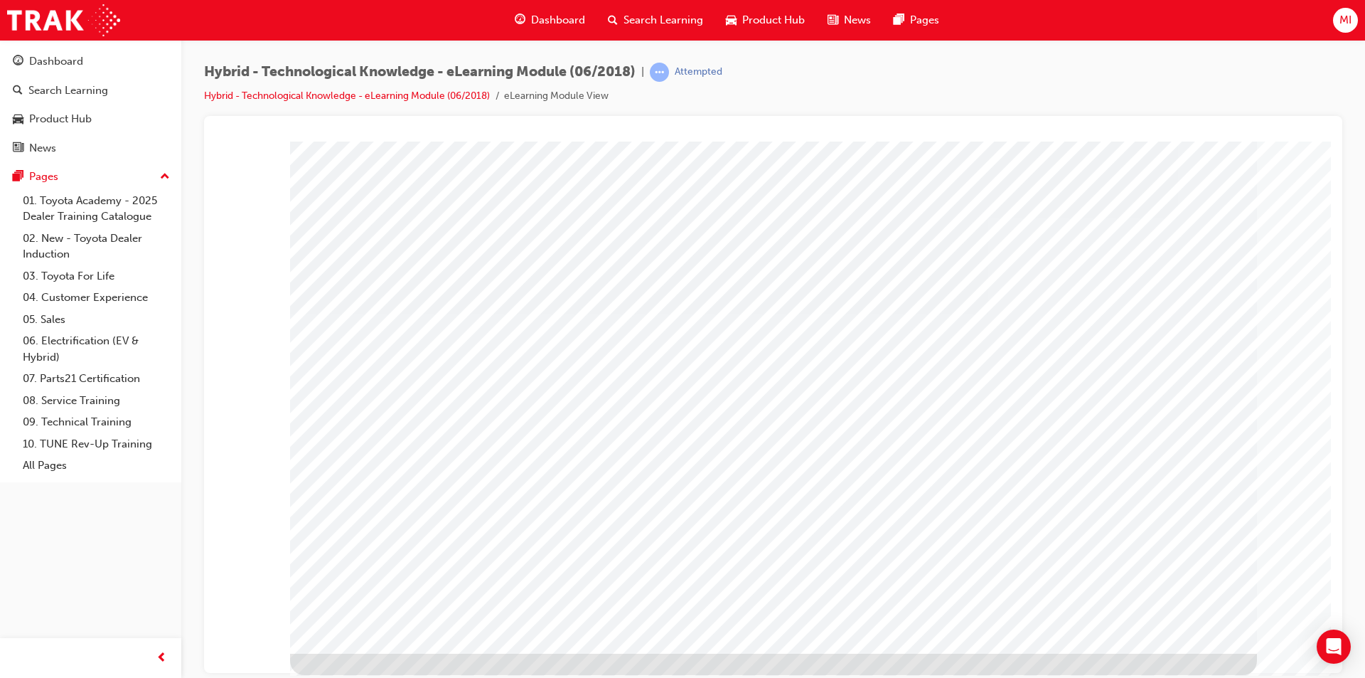
drag, startPoint x: 786, startPoint y: 320, endPoint x: 859, endPoint y: 320, distance: 72.5
drag, startPoint x: 932, startPoint y: 316, endPoint x: 1033, endPoint y: 315, distance: 101.0
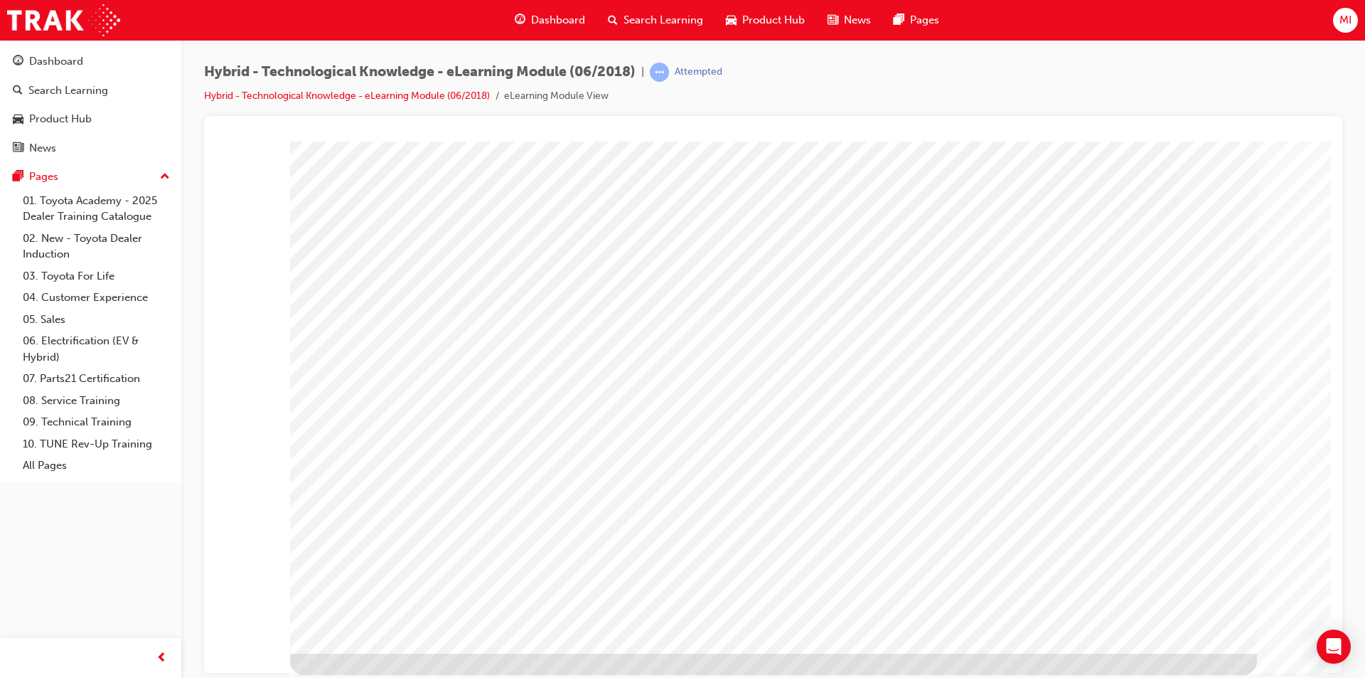
drag, startPoint x: 1162, startPoint y: 612, endPoint x: 1157, endPoint y: 584, distance: 28.2
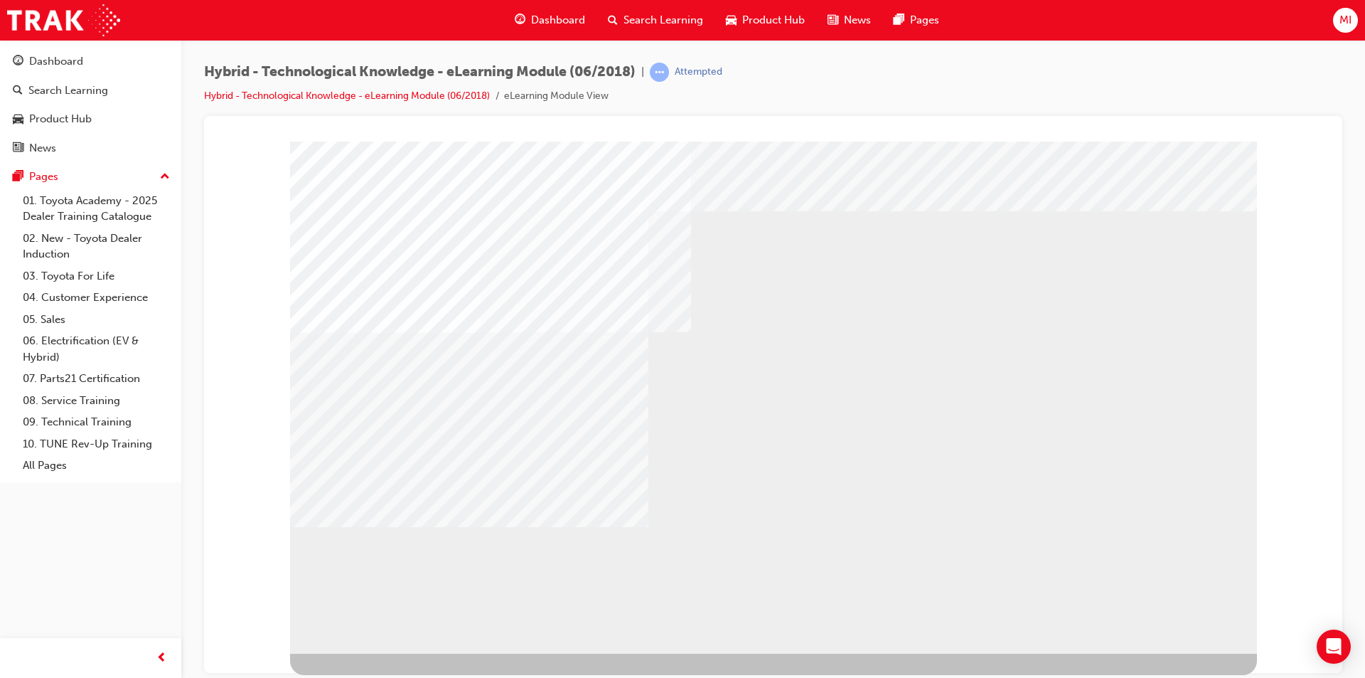
drag, startPoint x: 1170, startPoint y: 631, endPoint x: 1163, endPoint y: 624, distance: 10.1
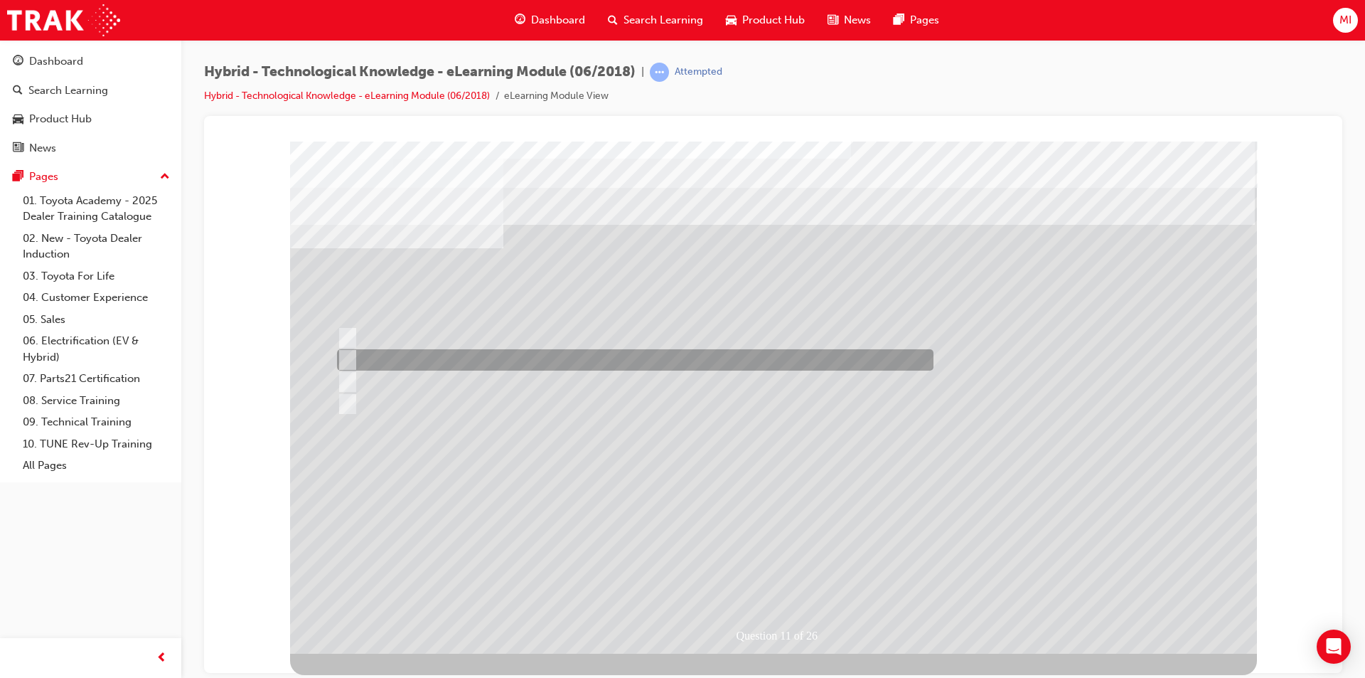
click at [350, 356] on input "Mr. Fusion." at bounding box center [345, 360] width 16 height 16
radio input "true"
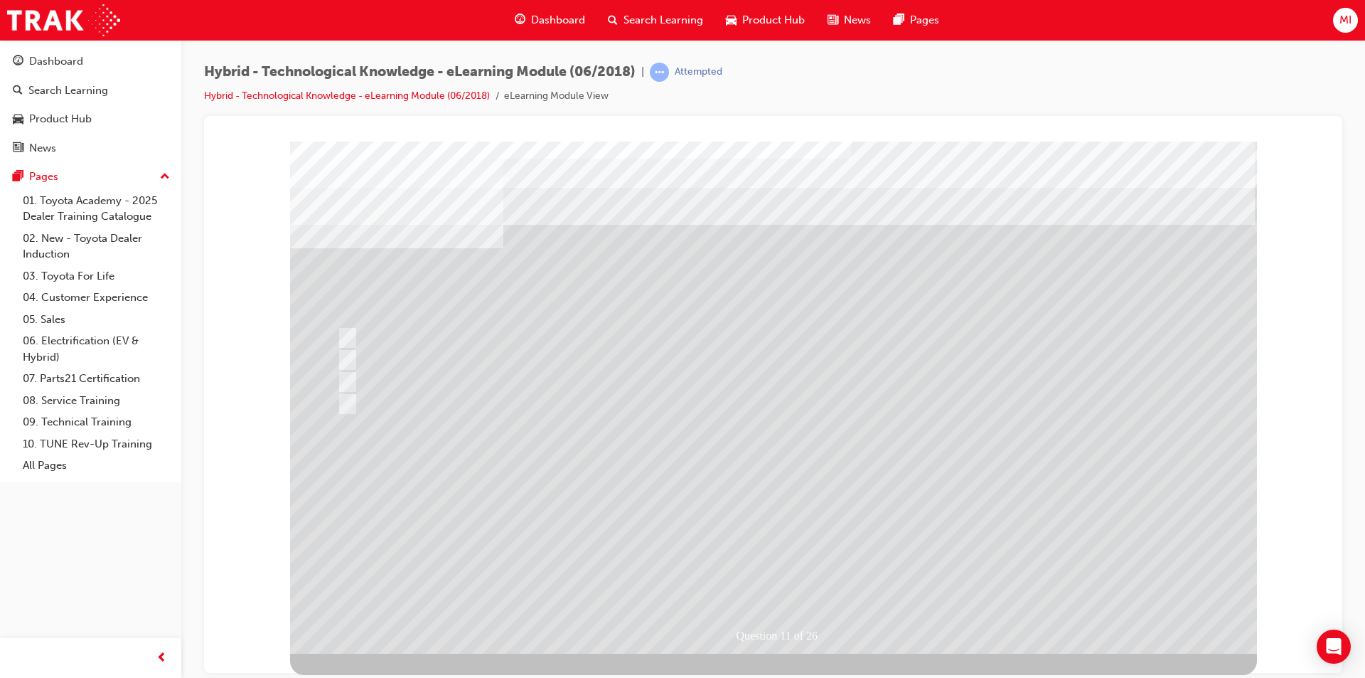
click at [636, 405] on div at bounding box center [773, 397] width 967 height 512
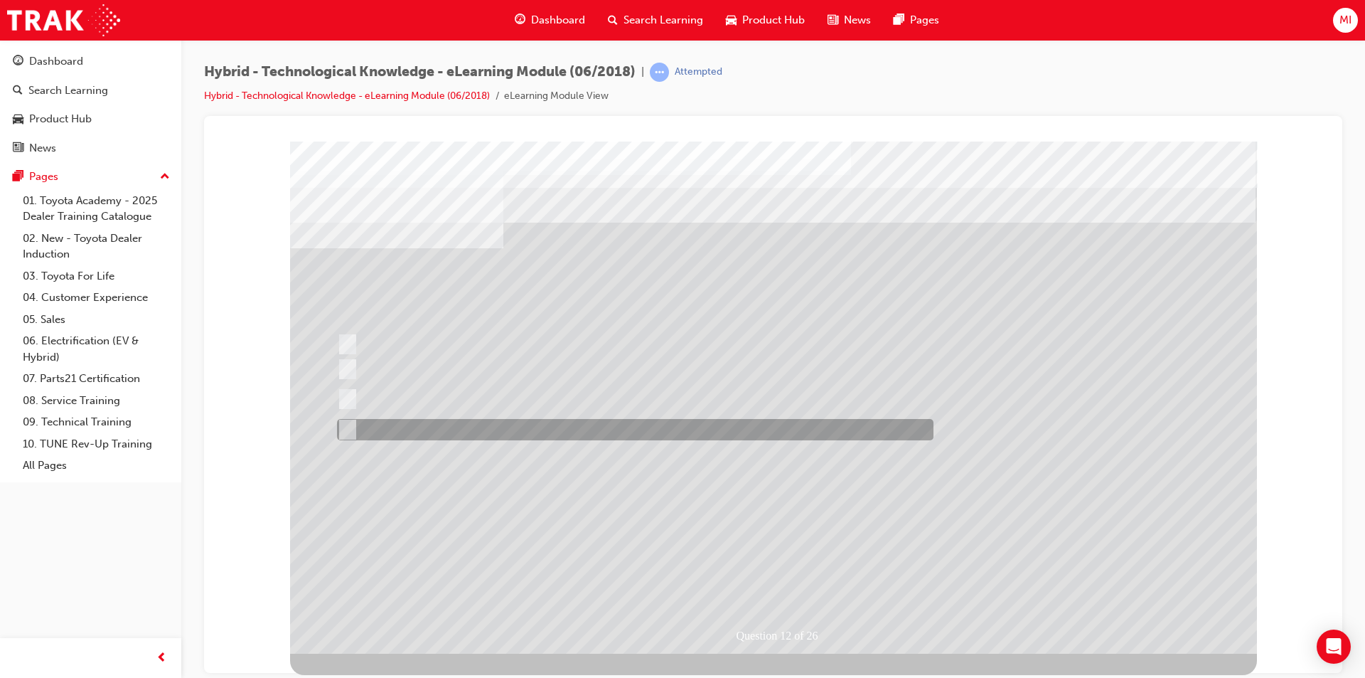
click at [630, 422] on div at bounding box center [631, 429] width 597 height 21
radio input "true"
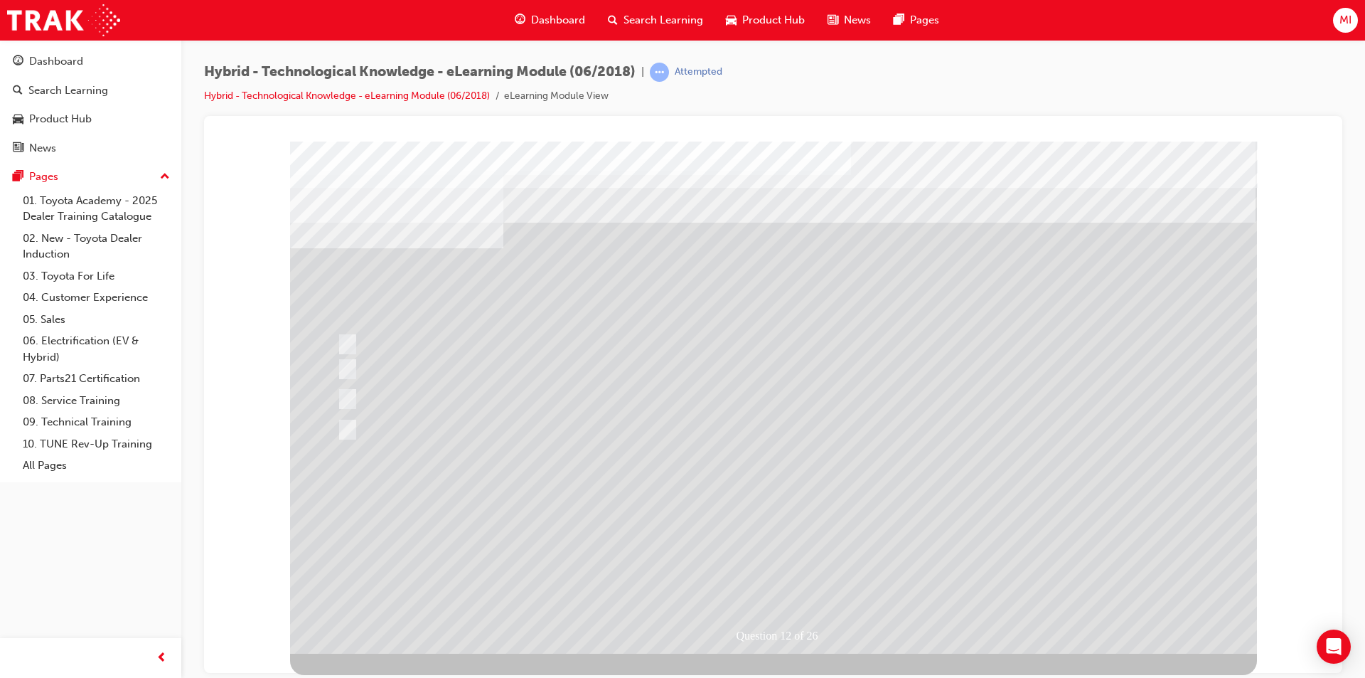
click at [798, 579] on div at bounding box center [773, 397] width 967 height 512
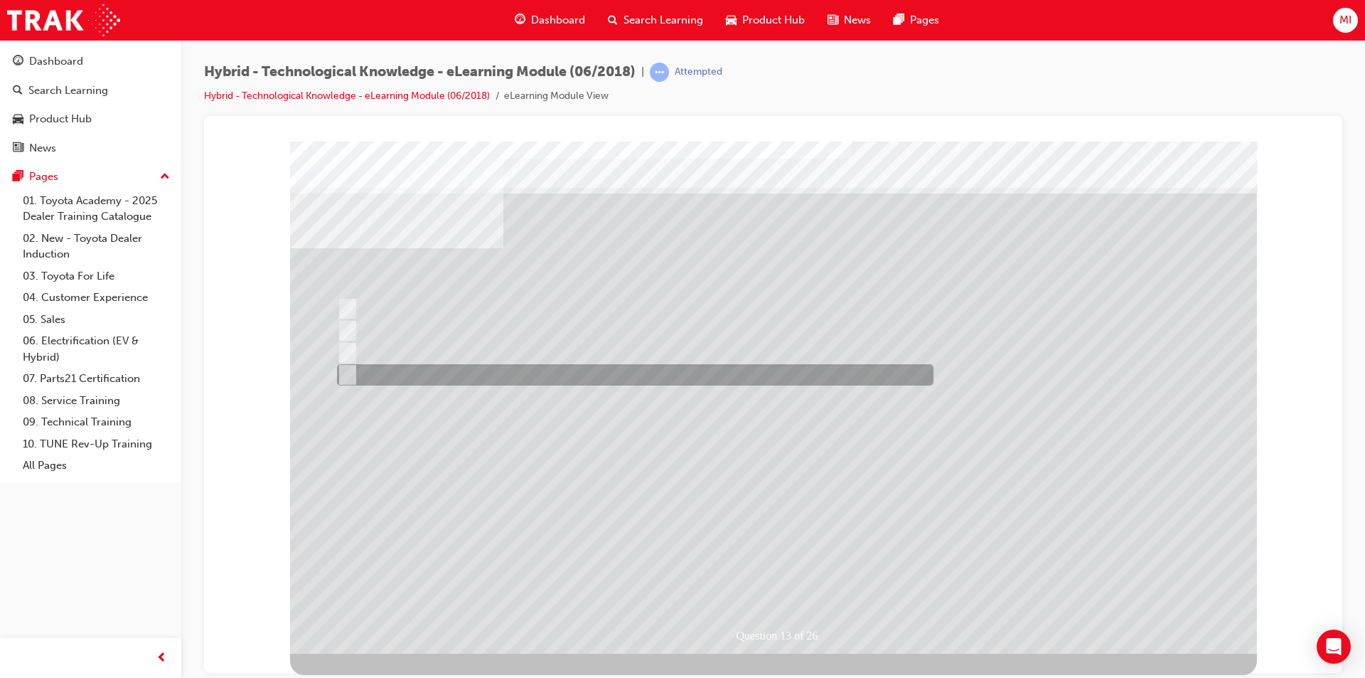
click at [356, 375] on div at bounding box center [631, 374] width 597 height 21
radio input "true"
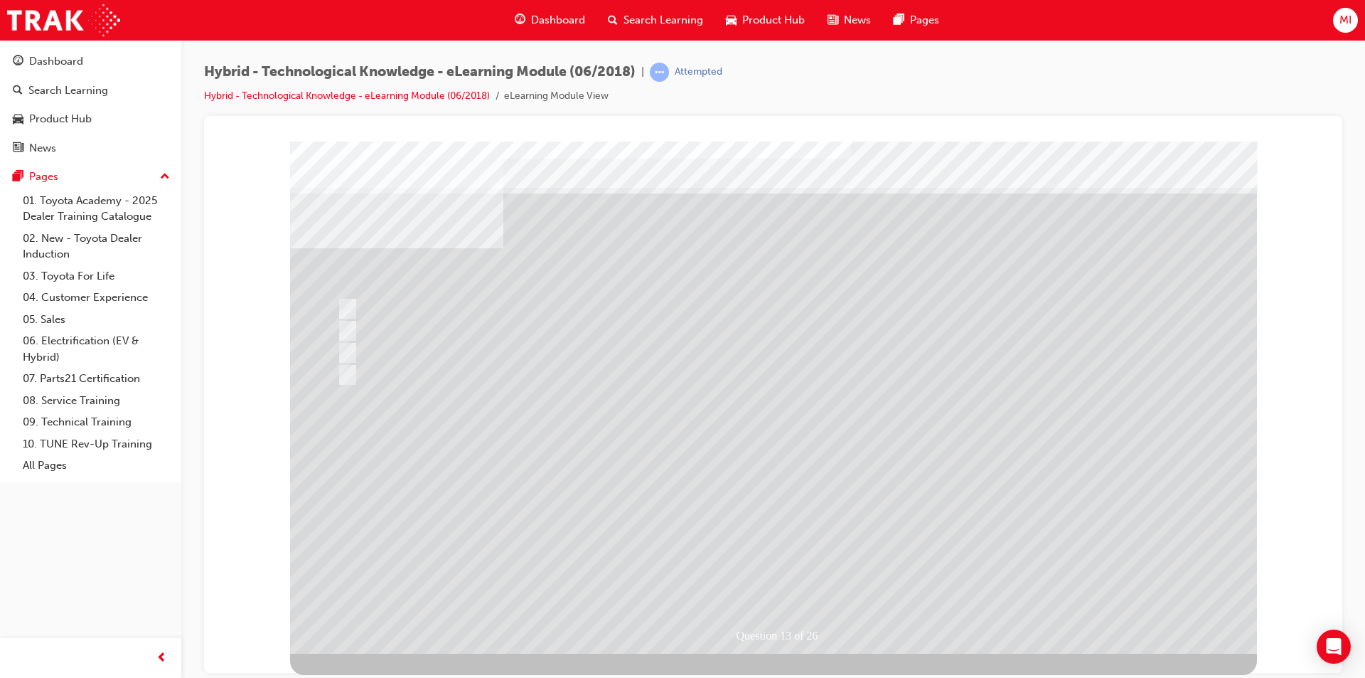
click at [773, 582] on div at bounding box center [773, 397] width 967 height 512
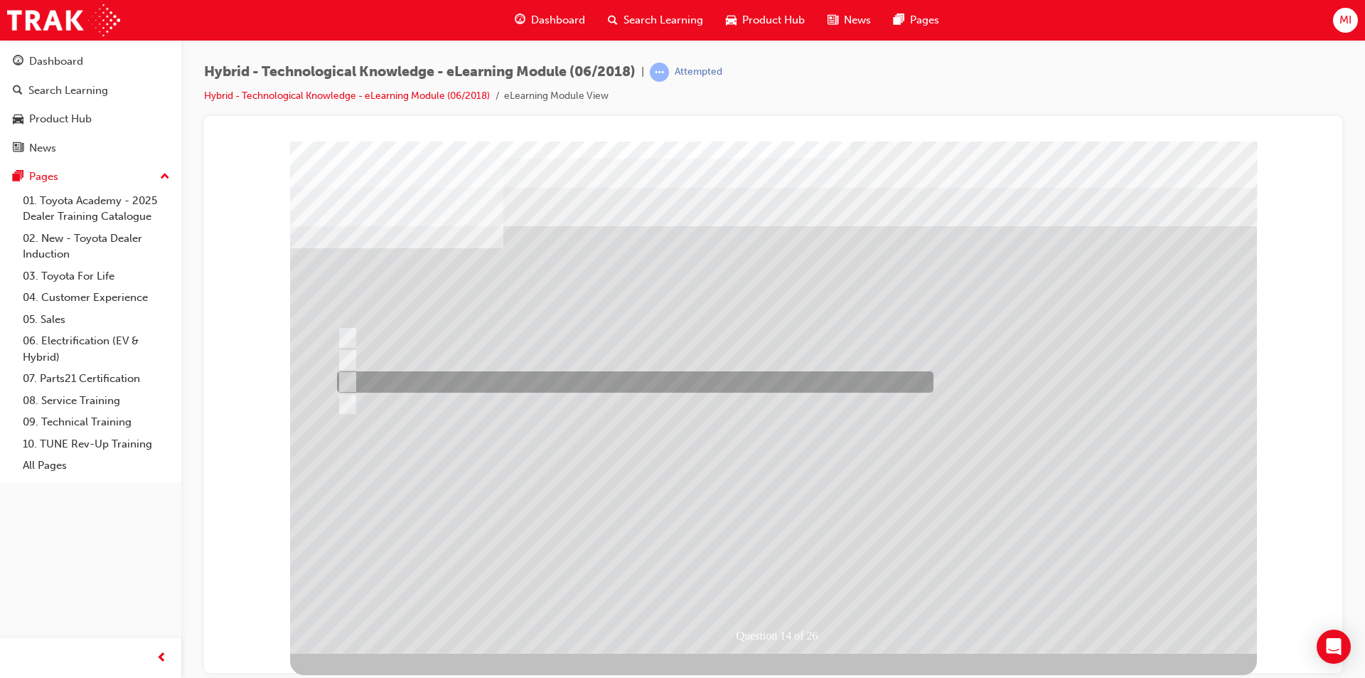
click at [365, 373] on div at bounding box center [631, 381] width 597 height 21
radio input "true"
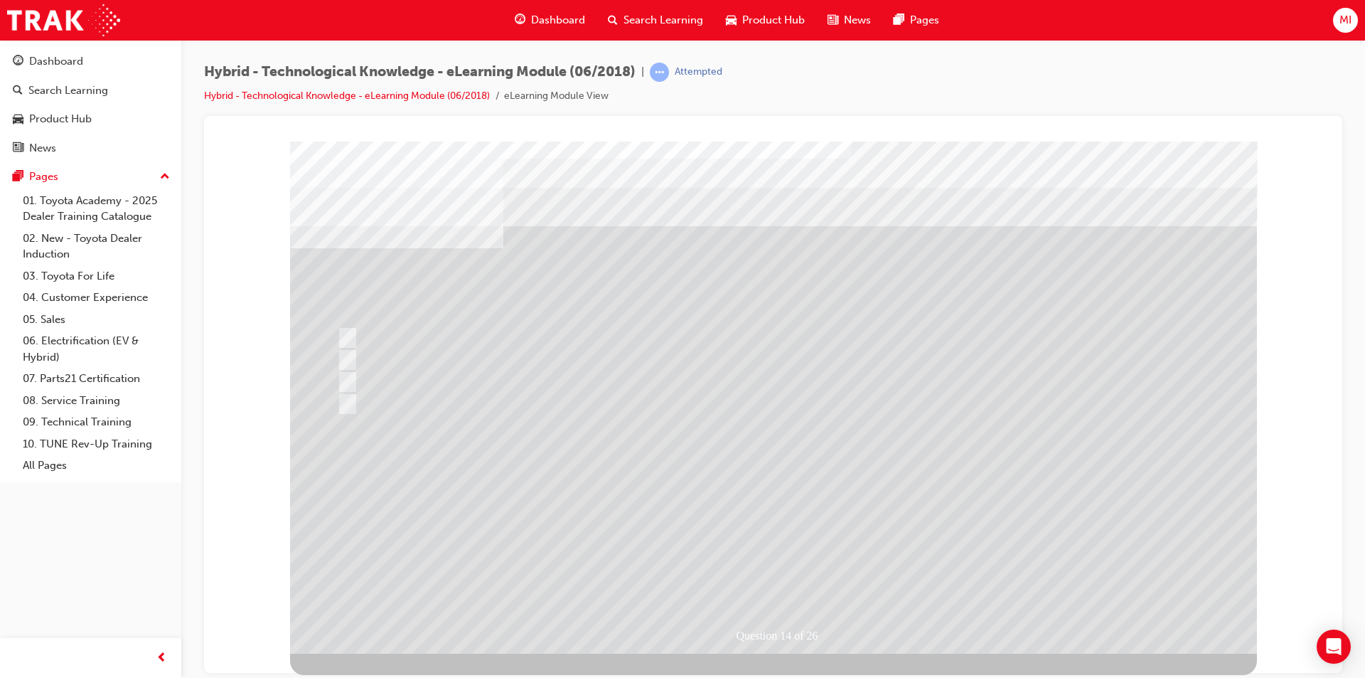
click at [744, 558] on div at bounding box center [773, 397] width 967 height 512
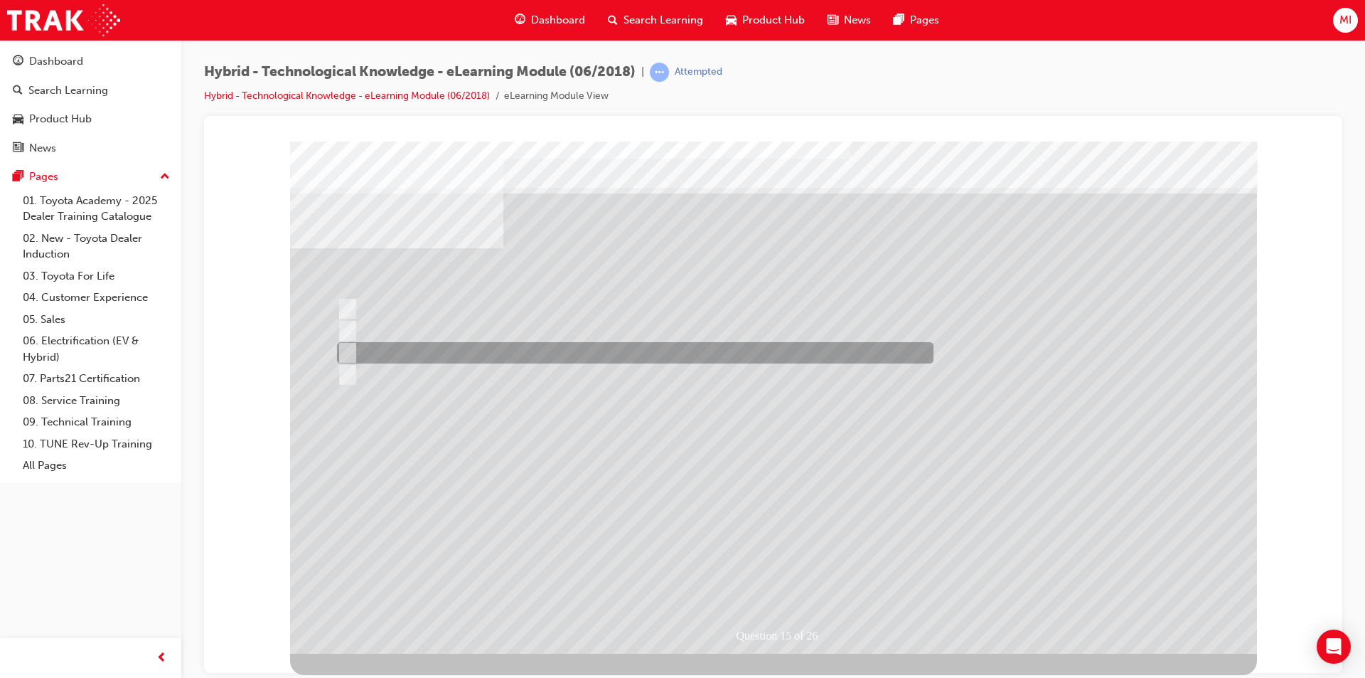
click at [525, 354] on div at bounding box center [631, 352] width 597 height 21
radio input "true"
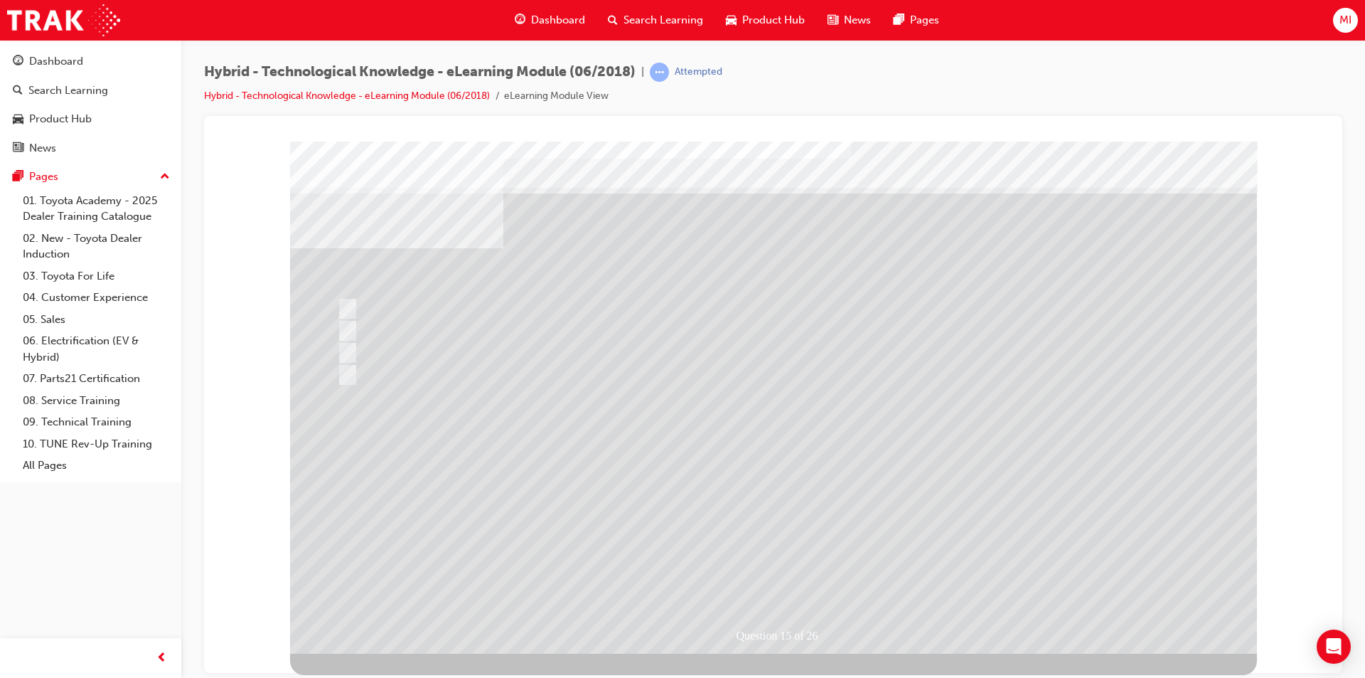
click at [769, 573] on div at bounding box center [773, 397] width 967 height 512
drag, startPoint x: 365, startPoint y: 241, endPoint x: 577, endPoint y: 240, distance: 211.2
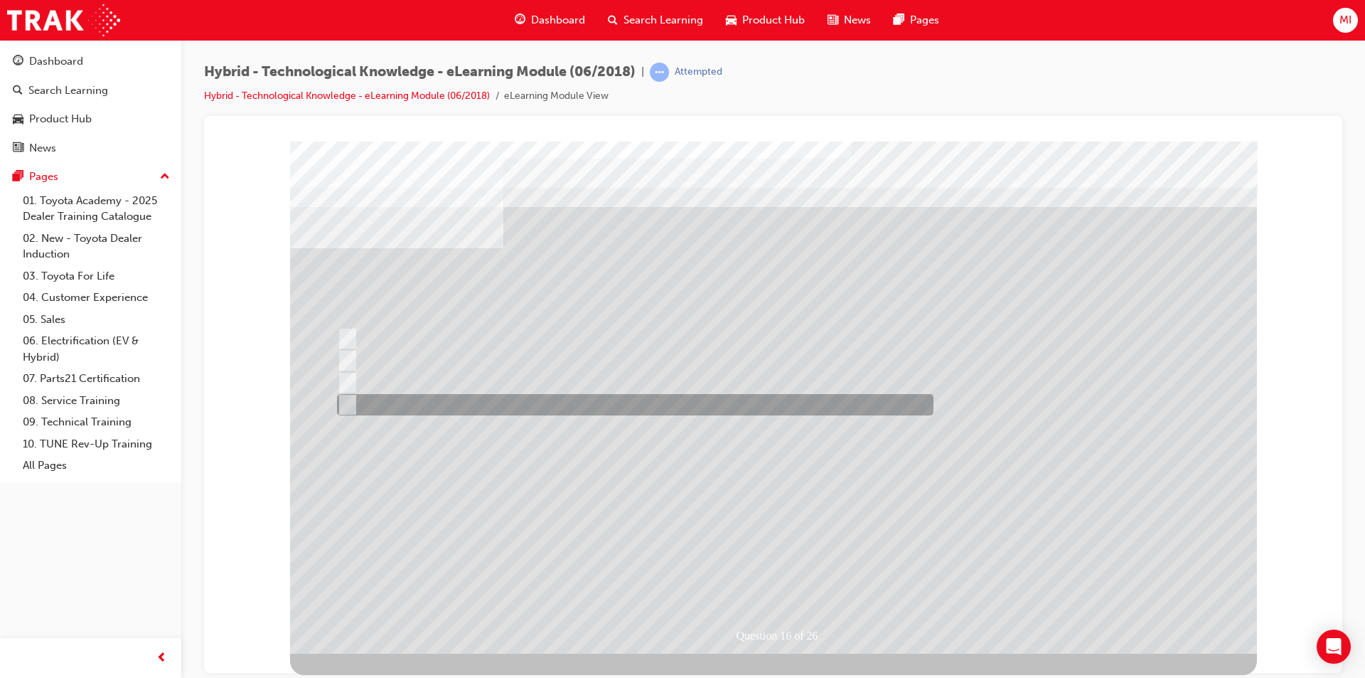
click at [454, 404] on div at bounding box center [631, 404] width 597 height 21
radio input "true"
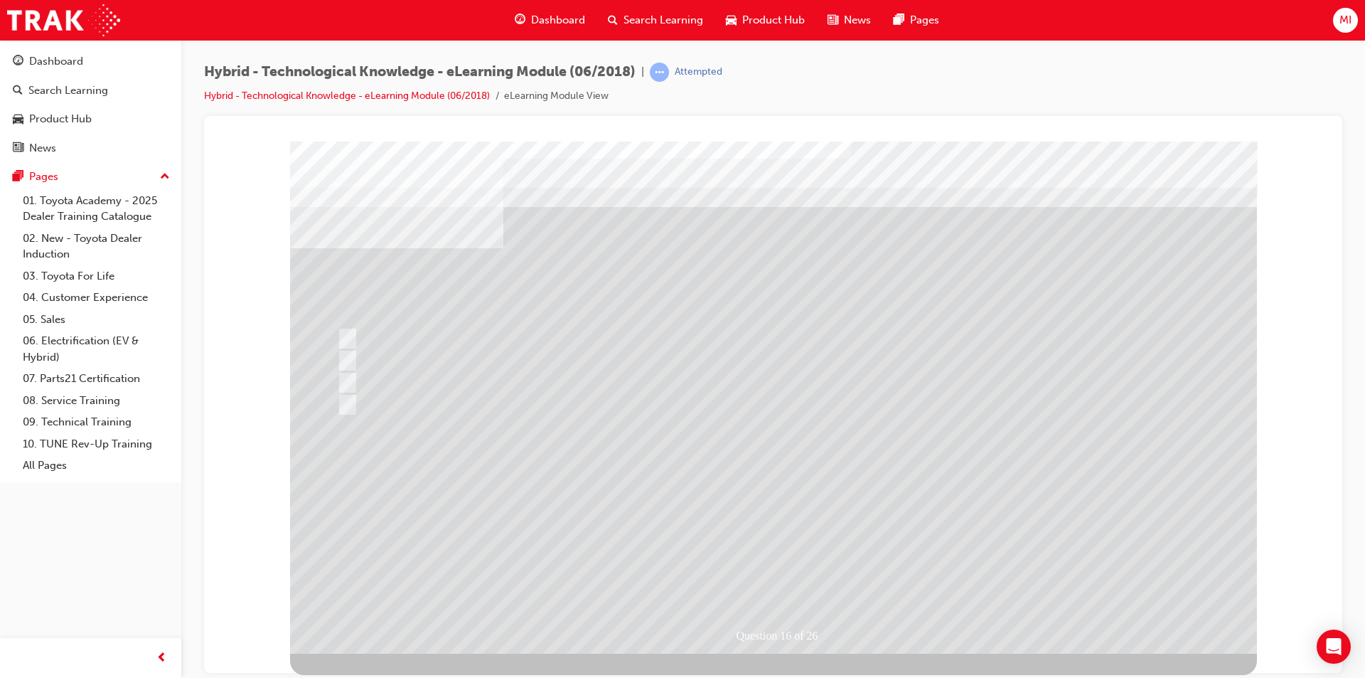
click at [791, 568] on div at bounding box center [773, 397] width 967 height 512
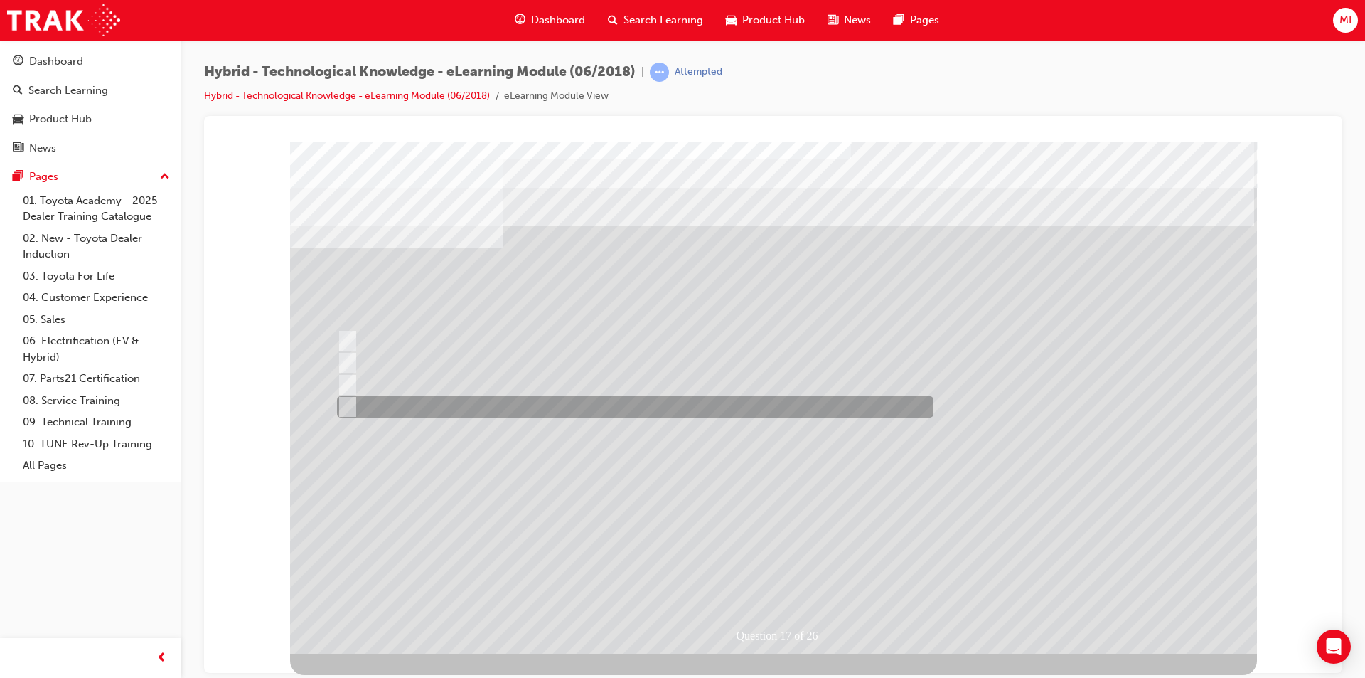
click at [540, 401] on div at bounding box center [631, 406] width 597 height 21
radio input "true"
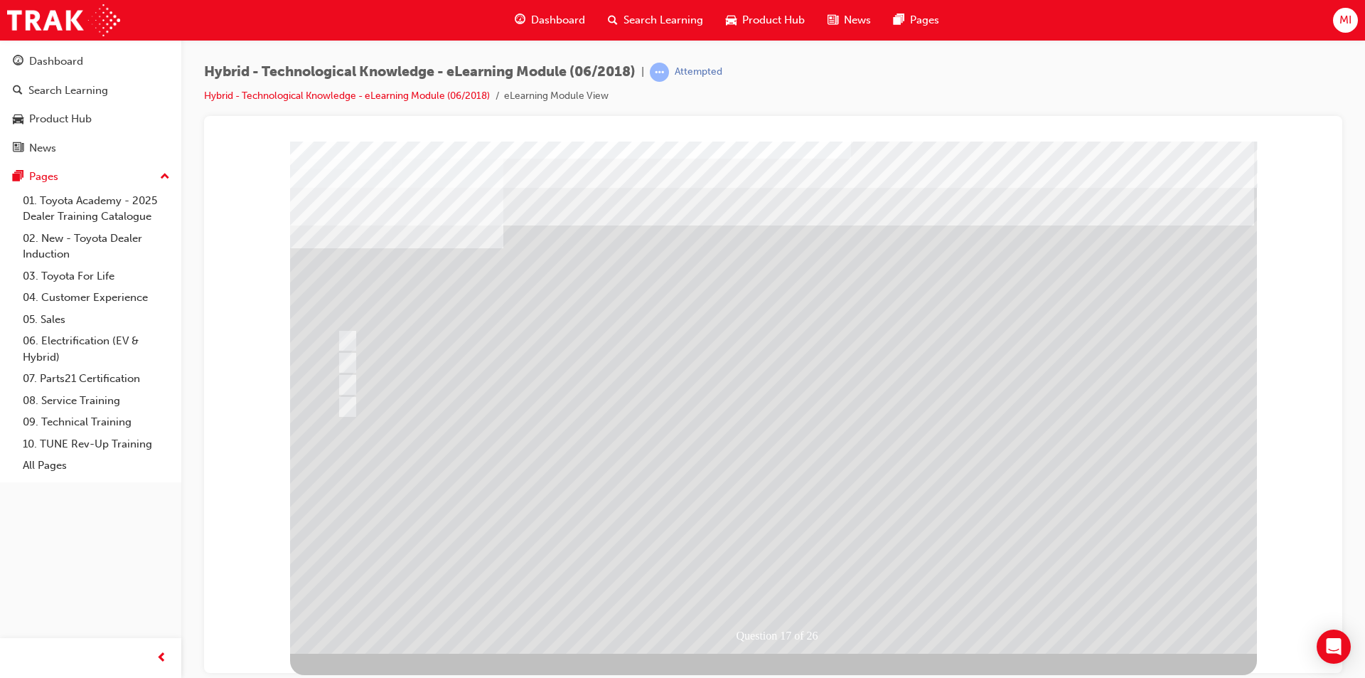
click at [758, 568] on div at bounding box center [773, 397] width 967 height 512
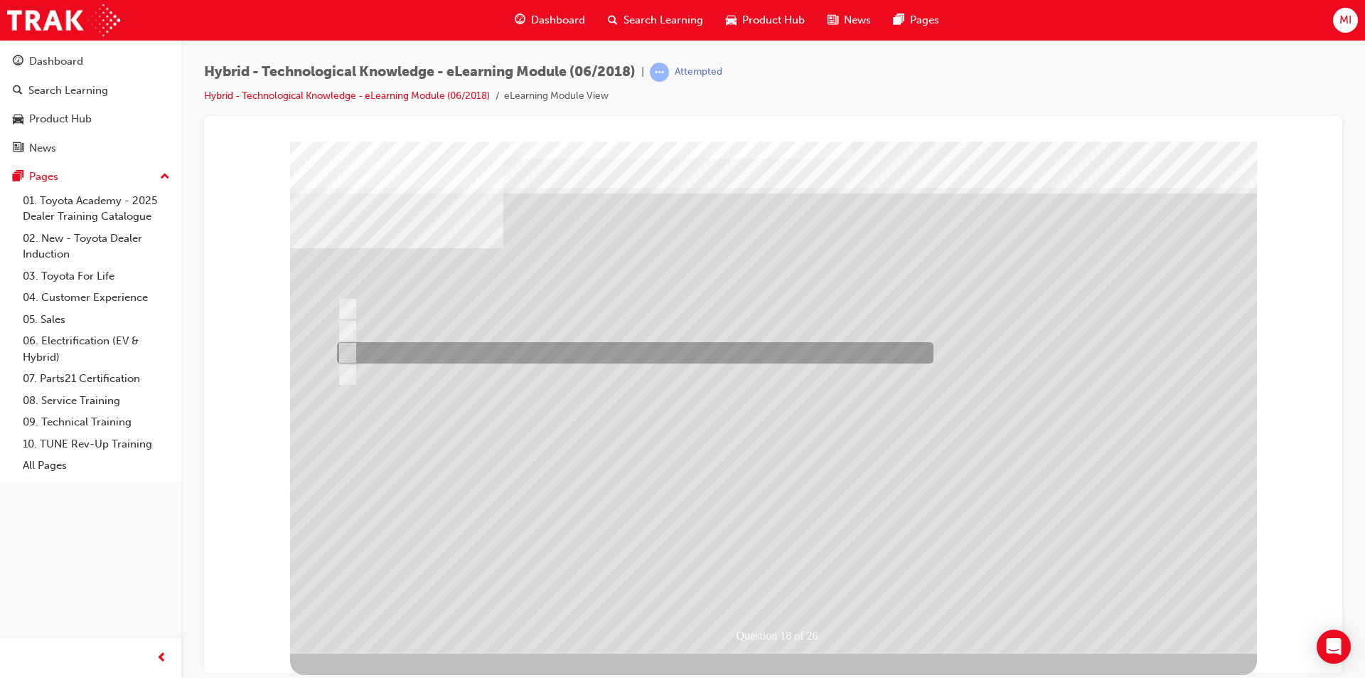
click at [424, 344] on div at bounding box center [631, 352] width 597 height 21
radio input "true"
click at [463, 351] on div at bounding box center [631, 352] width 597 height 21
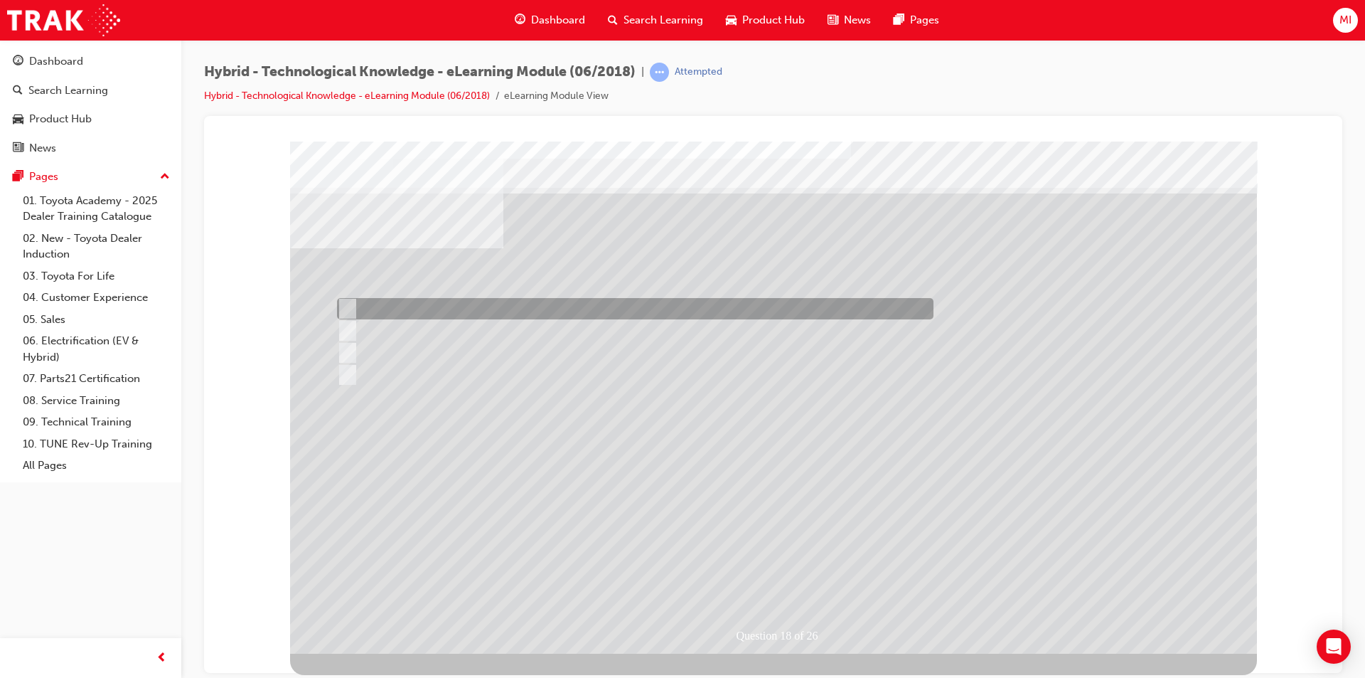
click at [465, 306] on div at bounding box center [631, 308] width 597 height 21
radio input "true"
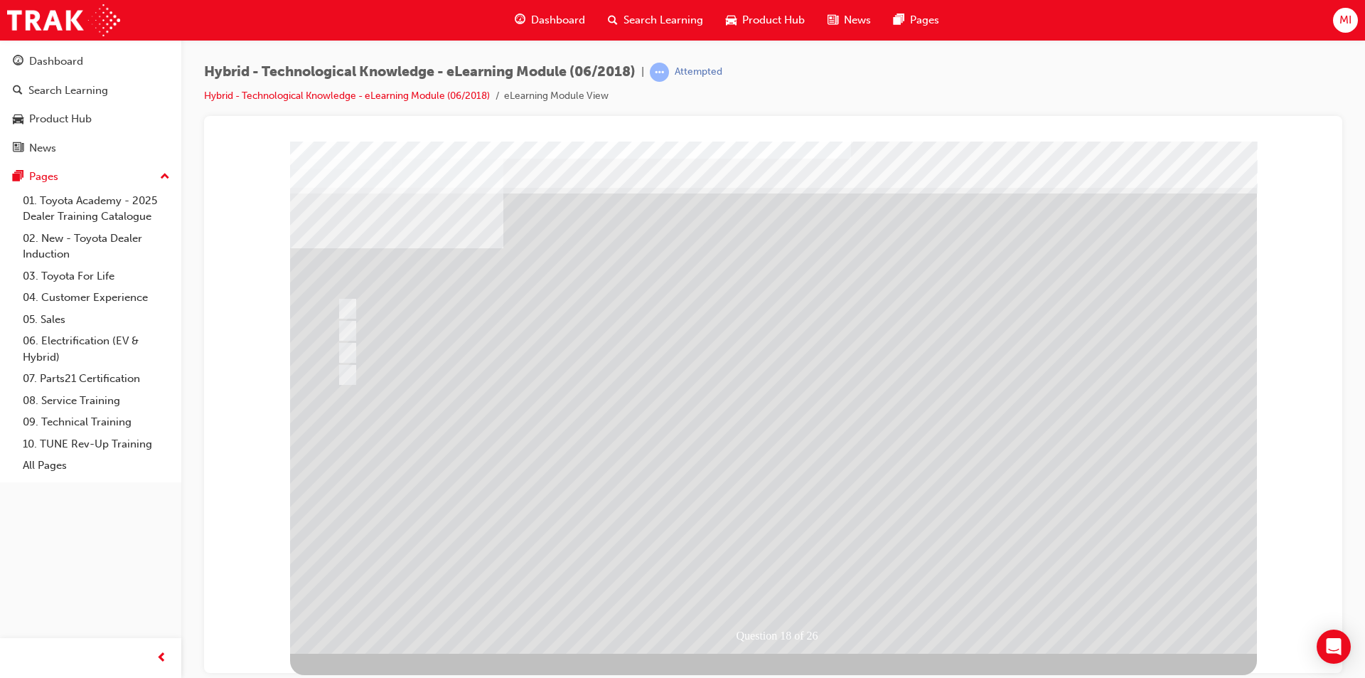
click at [799, 577] on div at bounding box center [773, 397] width 967 height 512
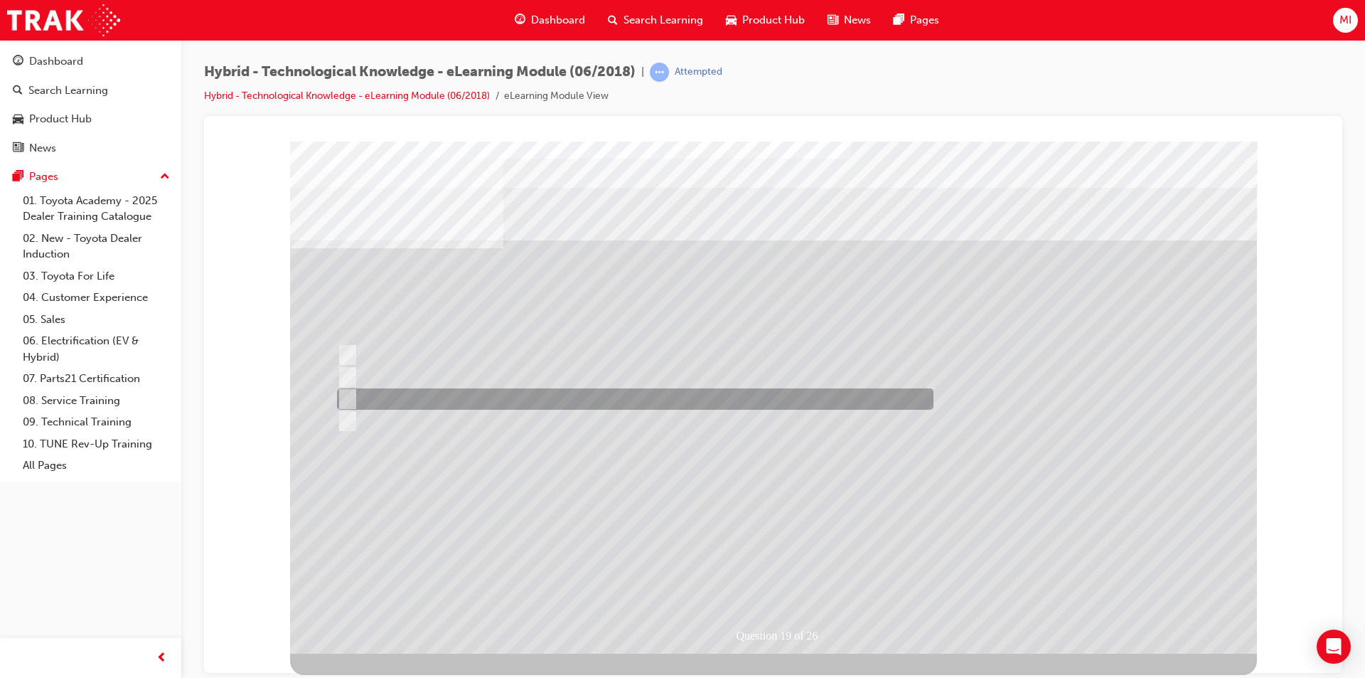
click at [424, 400] on div at bounding box center [631, 398] width 597 height 21
radio input "true"
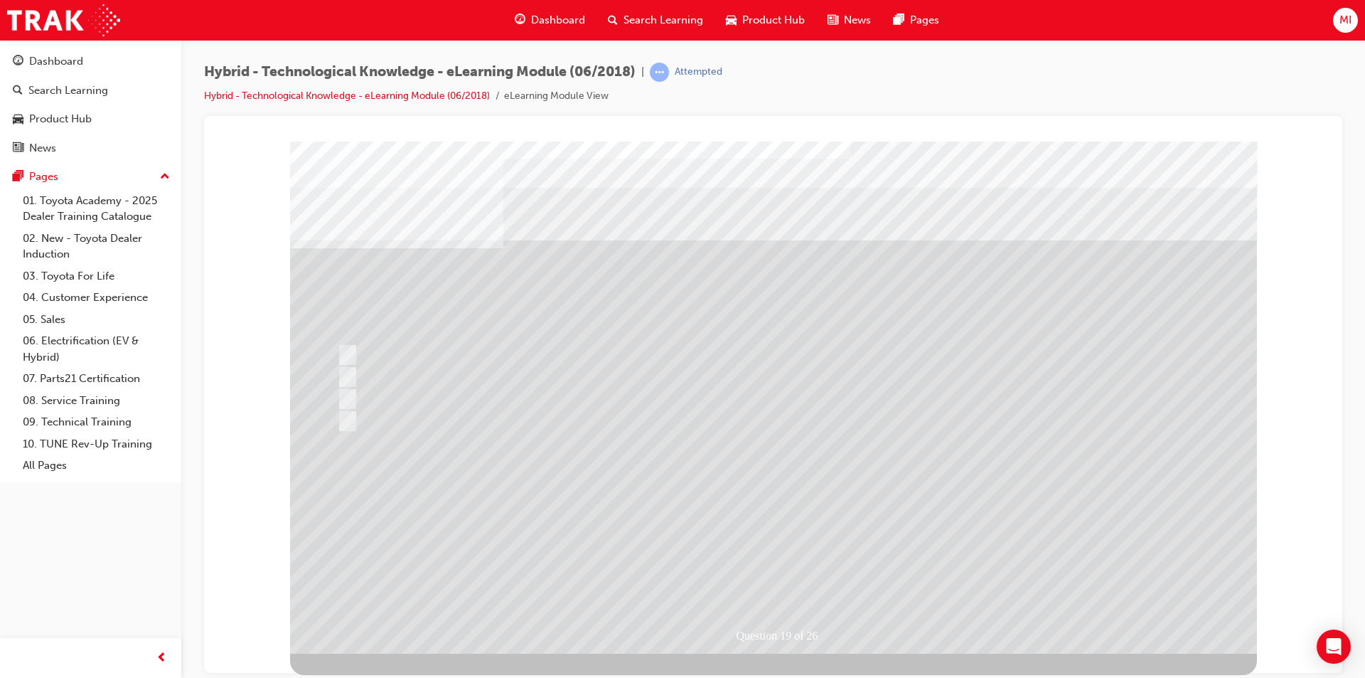
click at [414, 422] on div at bounding box center [773, 397] width 967 height 512
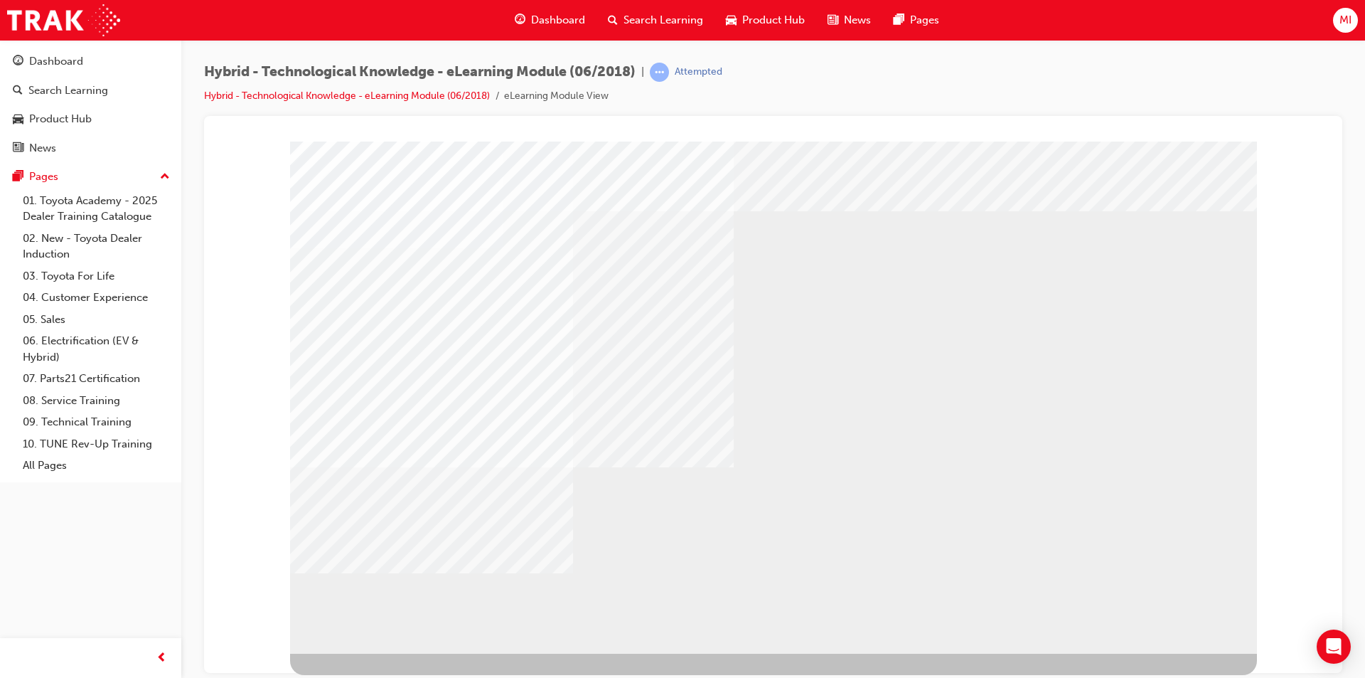
drag, startPoint x: 1134, startPoint y: 563, endPoint x: 1149, endPoint y: 579, distance: 21.6
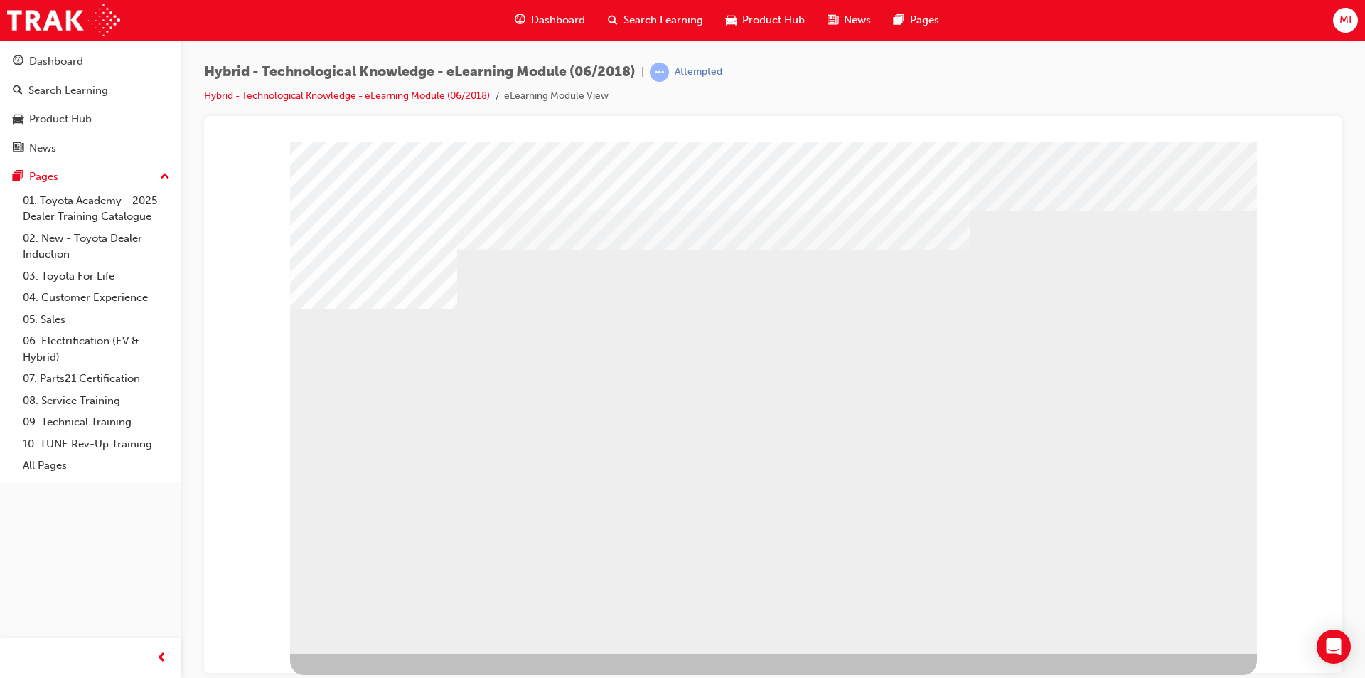
click at [383, 543] on div "multistate" at bounding box center [336, 528] width 92 height 28
drag, startPoint x: 792, startPoint y: 469, endPoint x: 803, endPoint y: 474, distance: 12.1
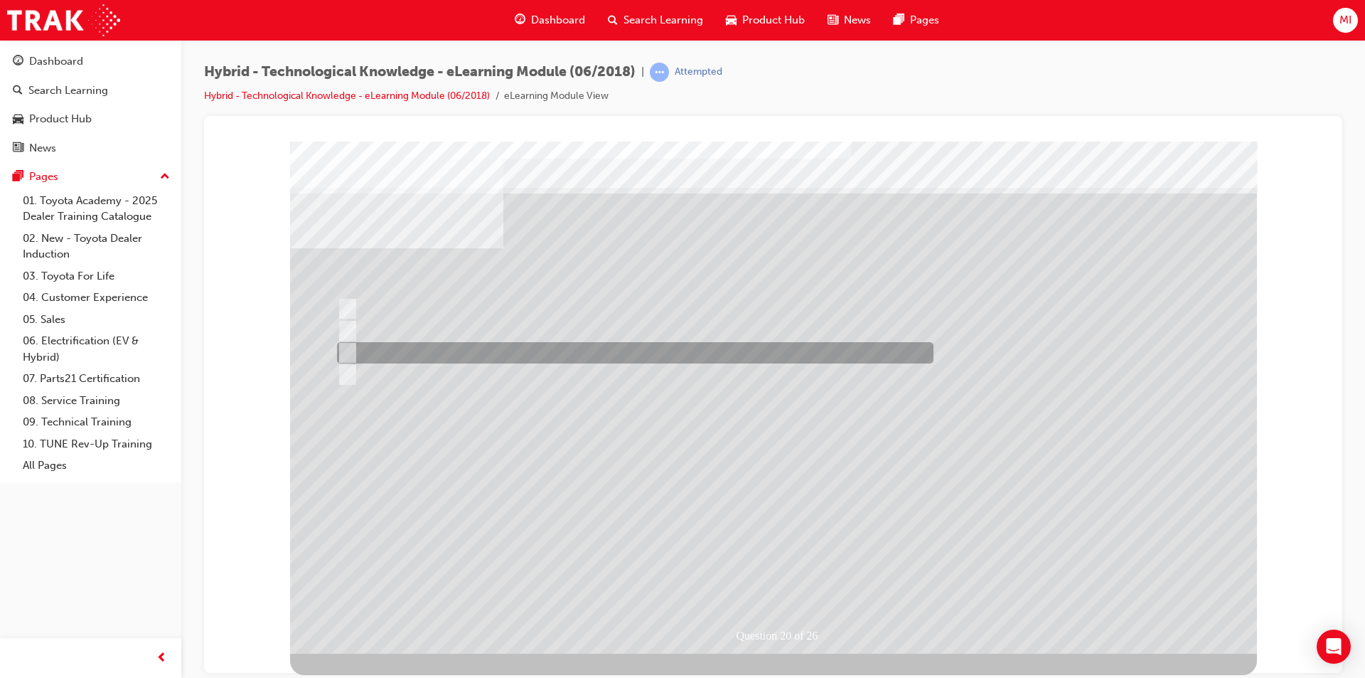
click at [408, 342] on div at bounding box center [631, 352] width 597 height 21
radio input "true"
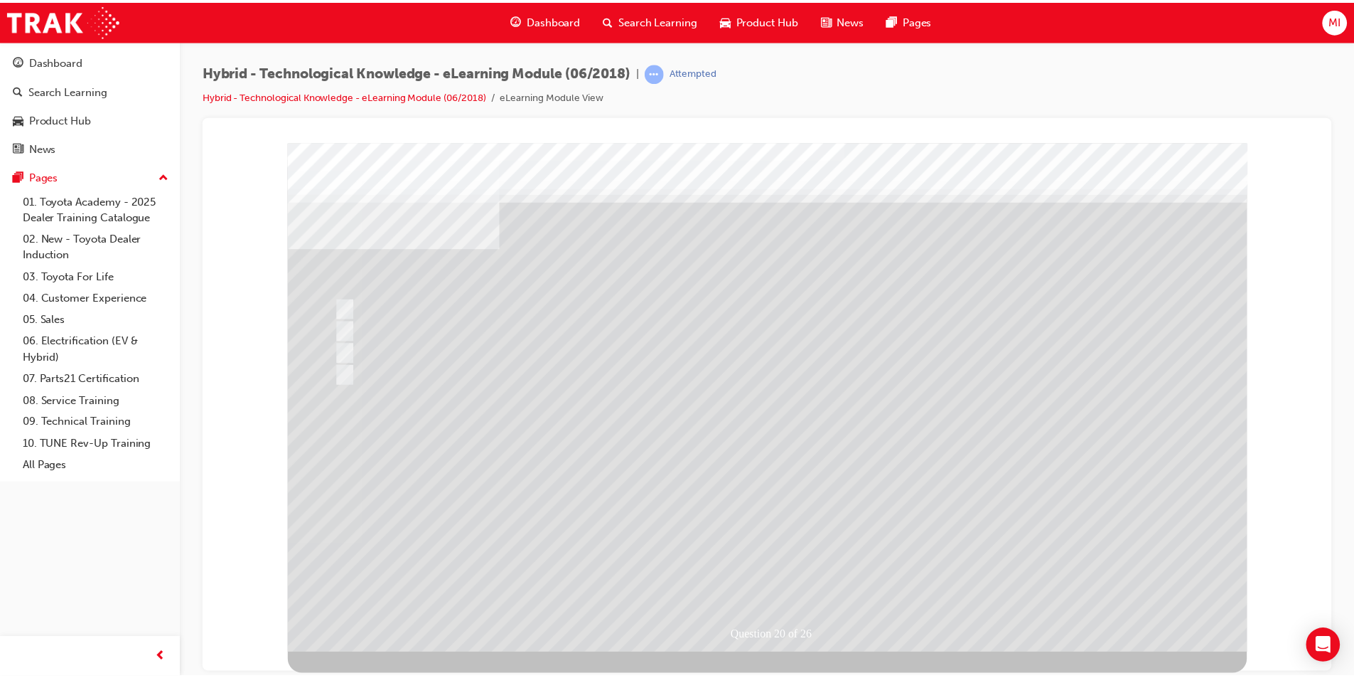
click at [757, 581] on div at bounding box center [771, 398] width 967 height 512
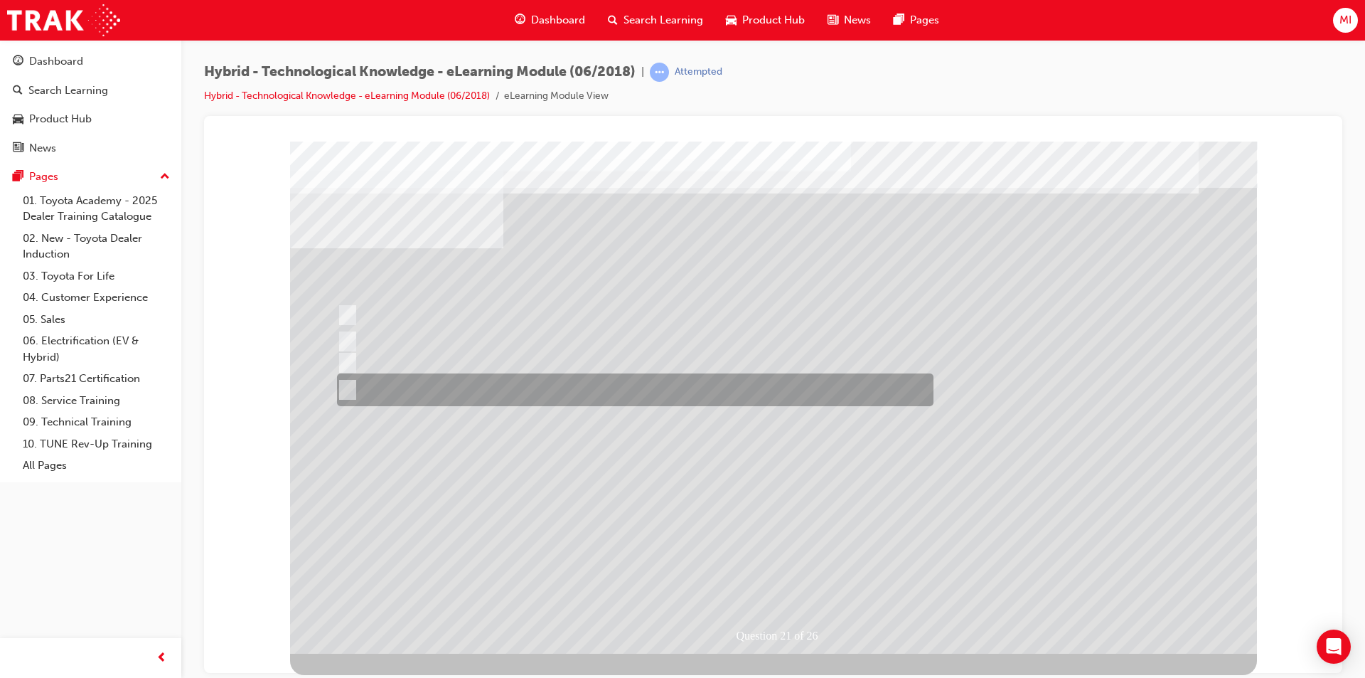
click at [454, 394] on div at bounding box center [631, 389] width 597 height 33
radio input "true"
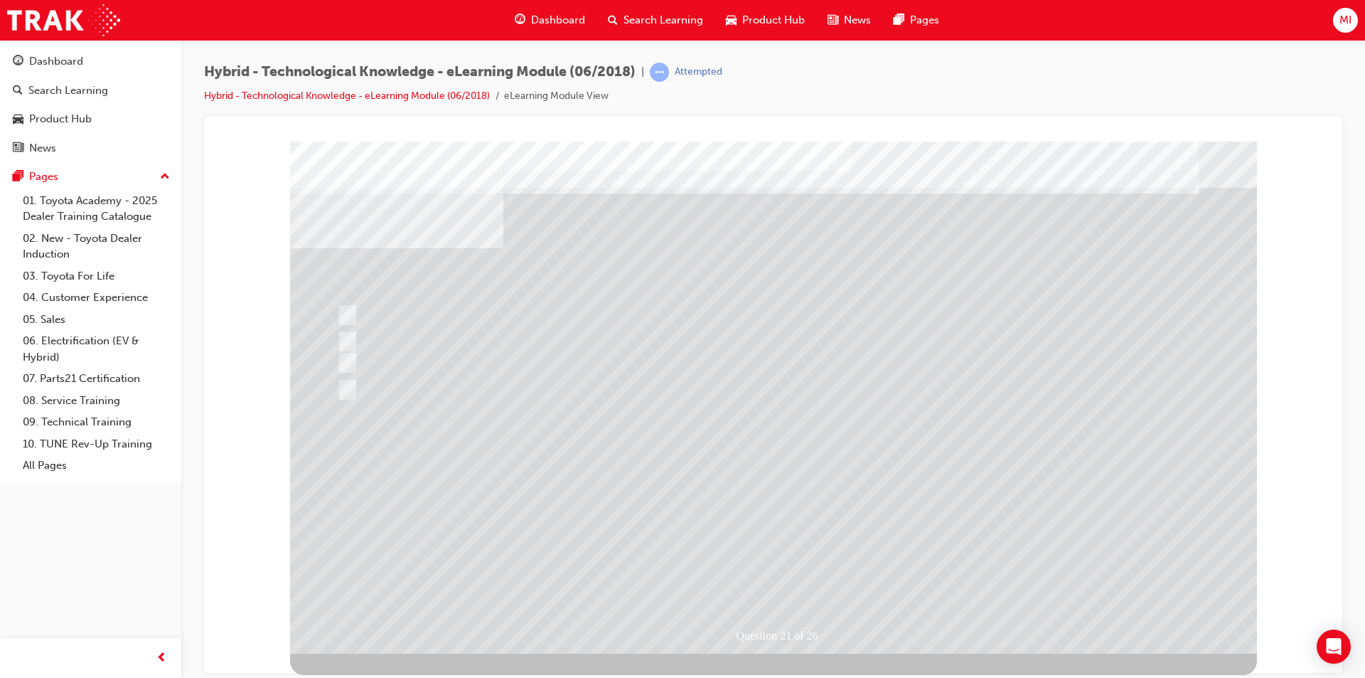
click at [757, 575] on div at bounding box center [773, 397] width 967 height 512
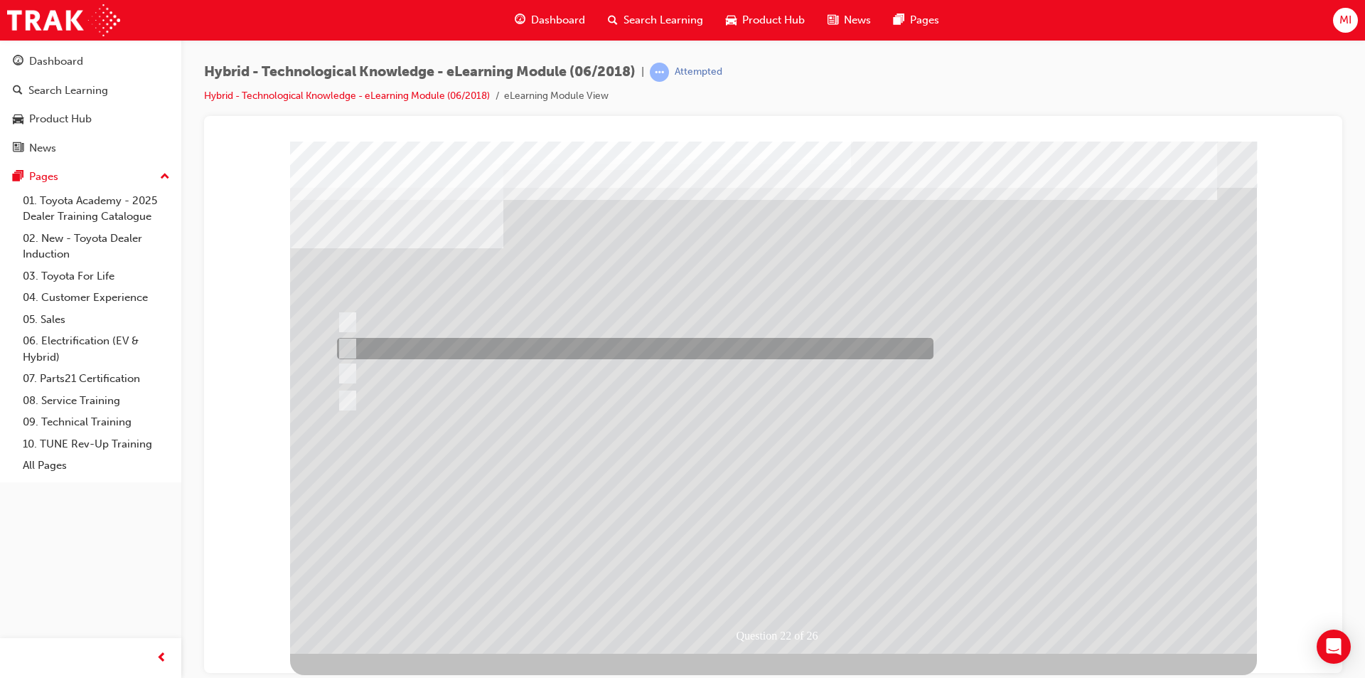
click at [725, 343] on div at bounding box center [631, 348] width 597 height 21
radio input "true"
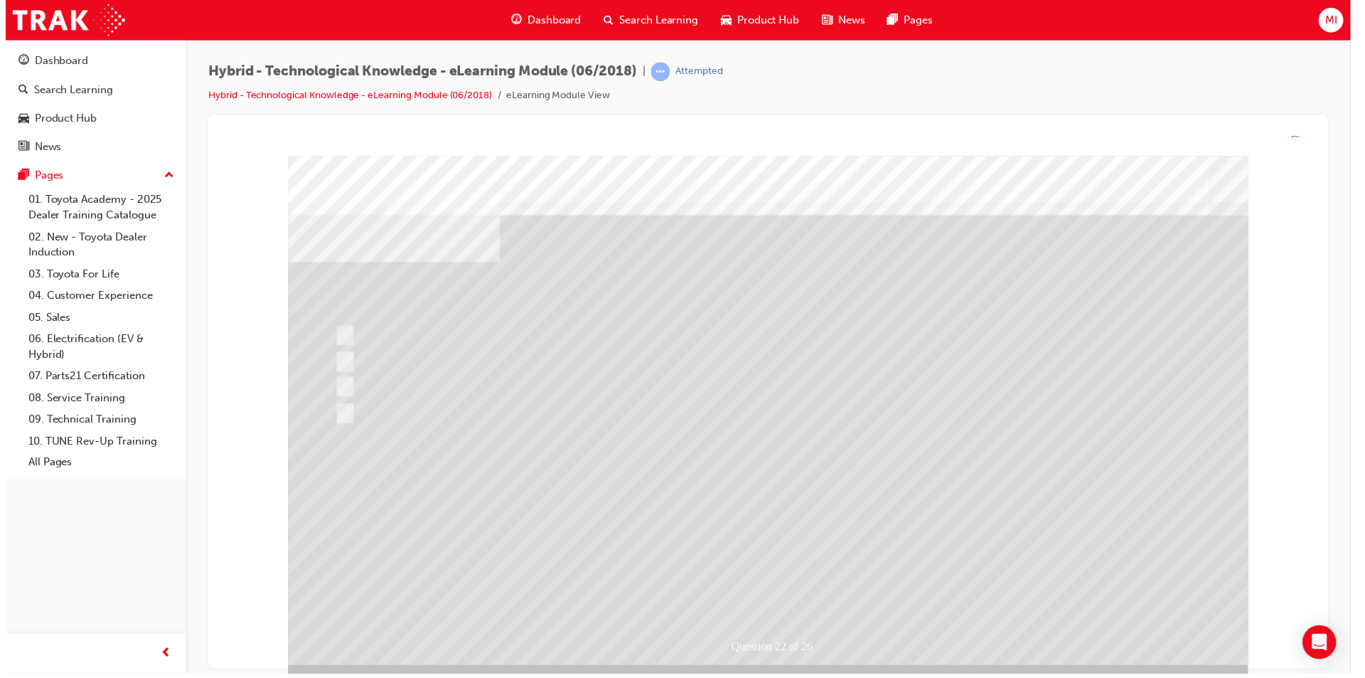
click at [789, 594] on div at bounding box center [771, 412] width 967 height 512
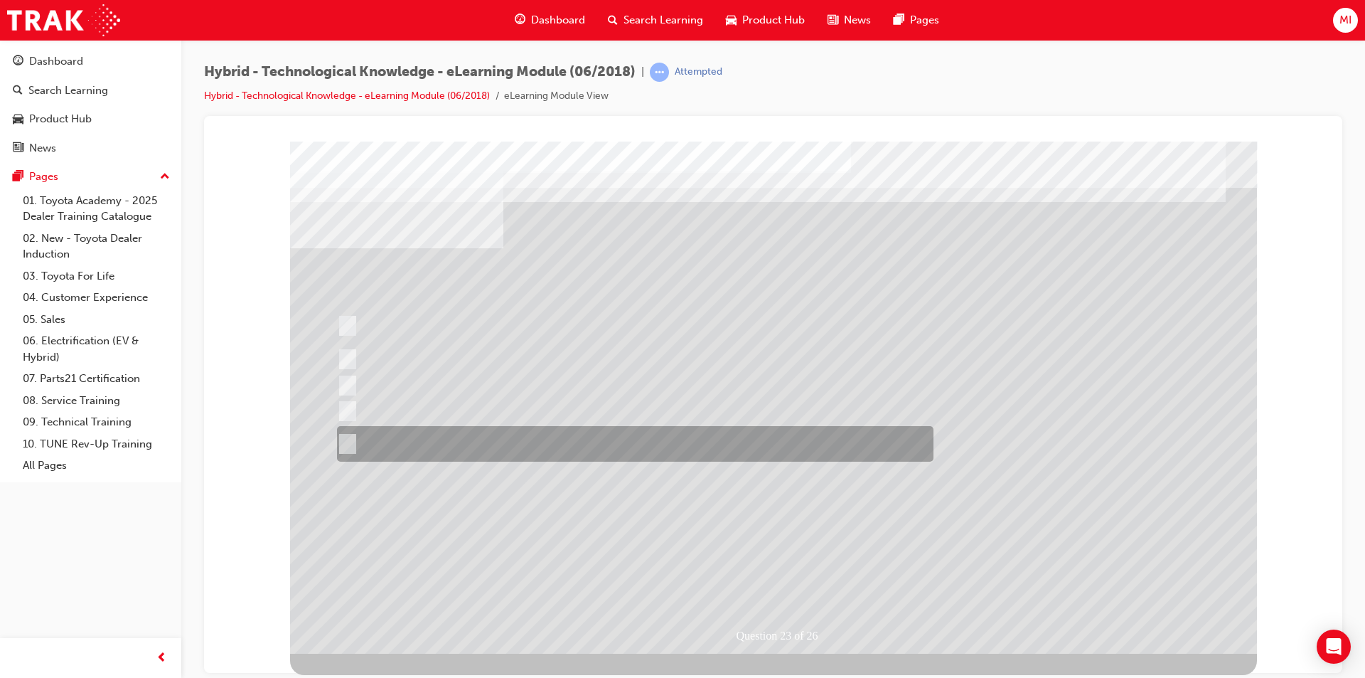
click at [348, 442] on input "All of the answers above." at bounding box center [345, 444] width 16 height 16
radio input "true"
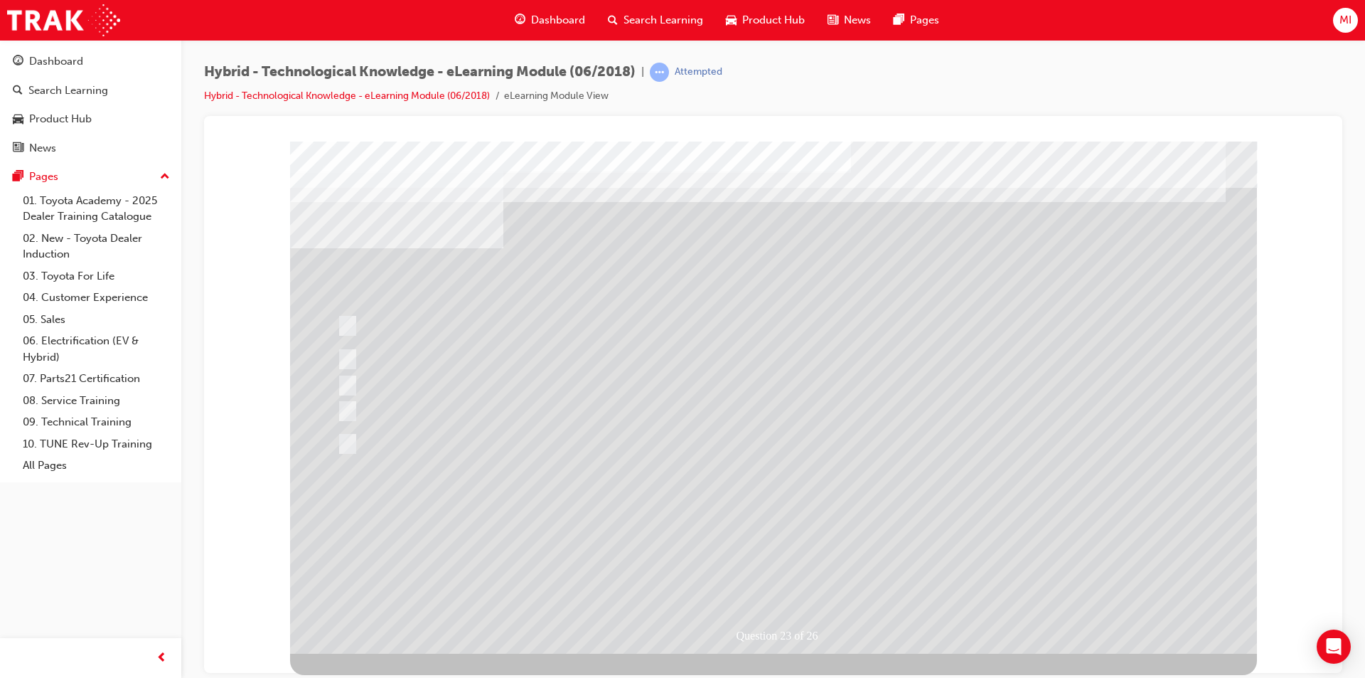
click at [793, 583] on div at bounding box center [773, 397] width 967 height 512
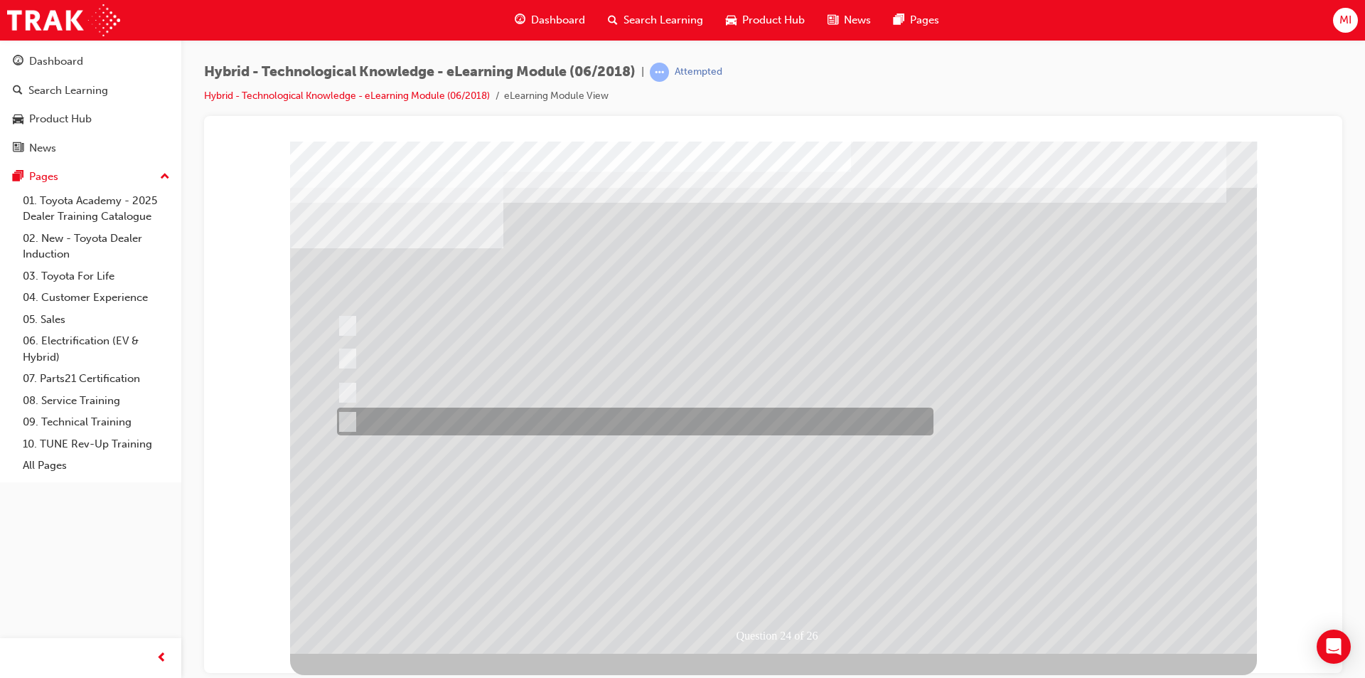
click at [351, 423] on input "All of the answers above." at bounding box center [345, 422] width 16 height 16
radio input "true"
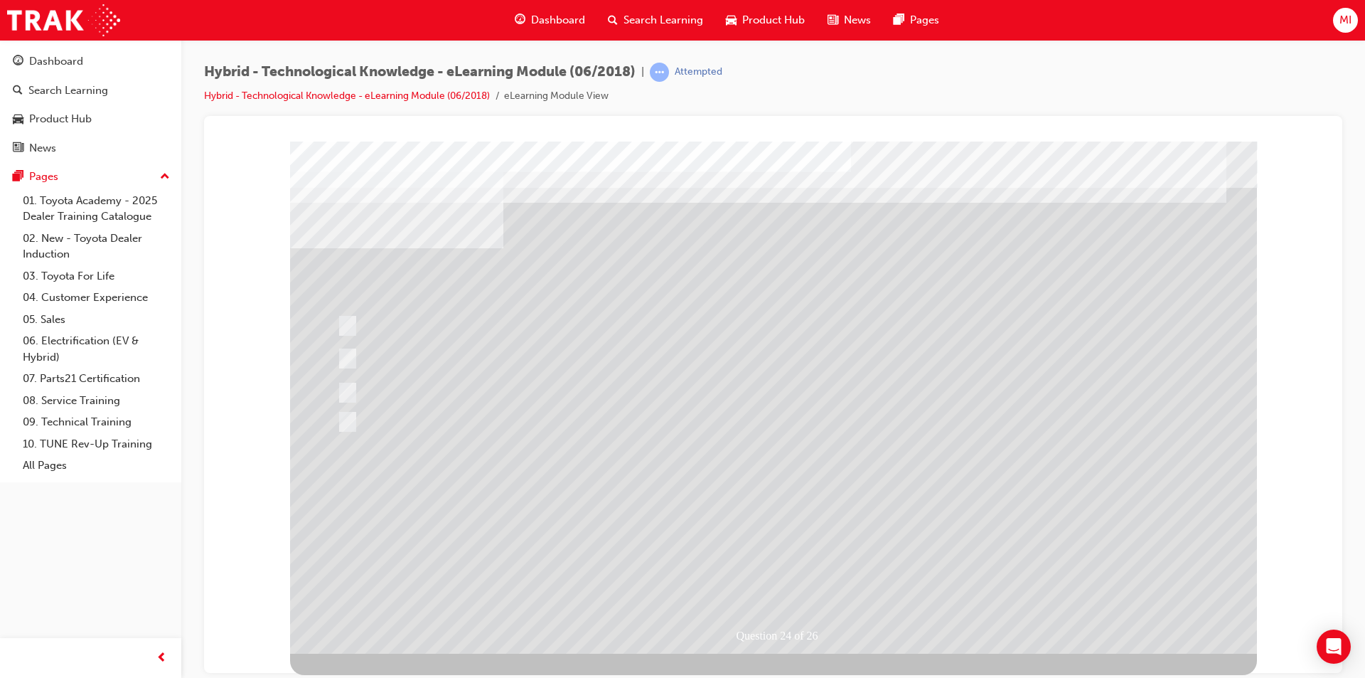
click at [745, 567] on div at bounding box center [773, 397] width 967 height 512
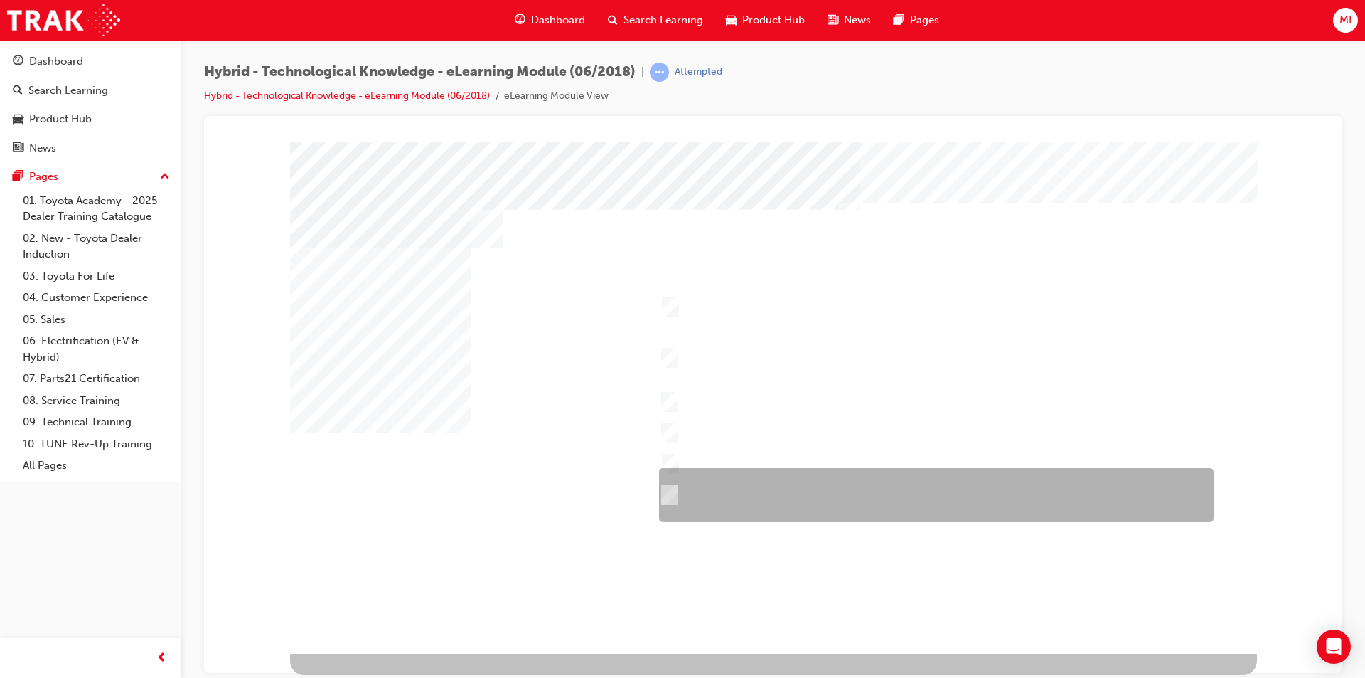
click at [669, 487] on input "Durability – Toyota brand including QDR, accessories, durable materials inside …" at bounding box center [666, 495] width 16 height 16
checkbox input "true"
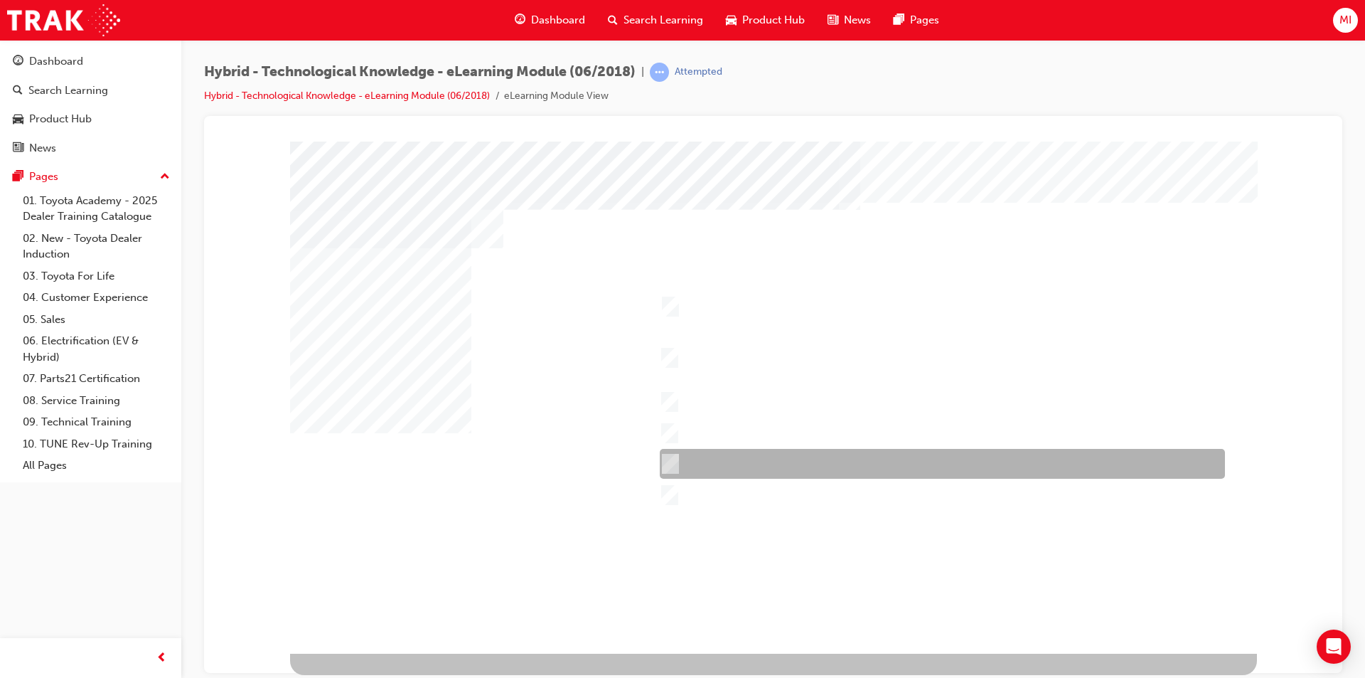
click at [679, 457] on div at bounding box center [938, 464] width 565 height 30
checkbox input "true"
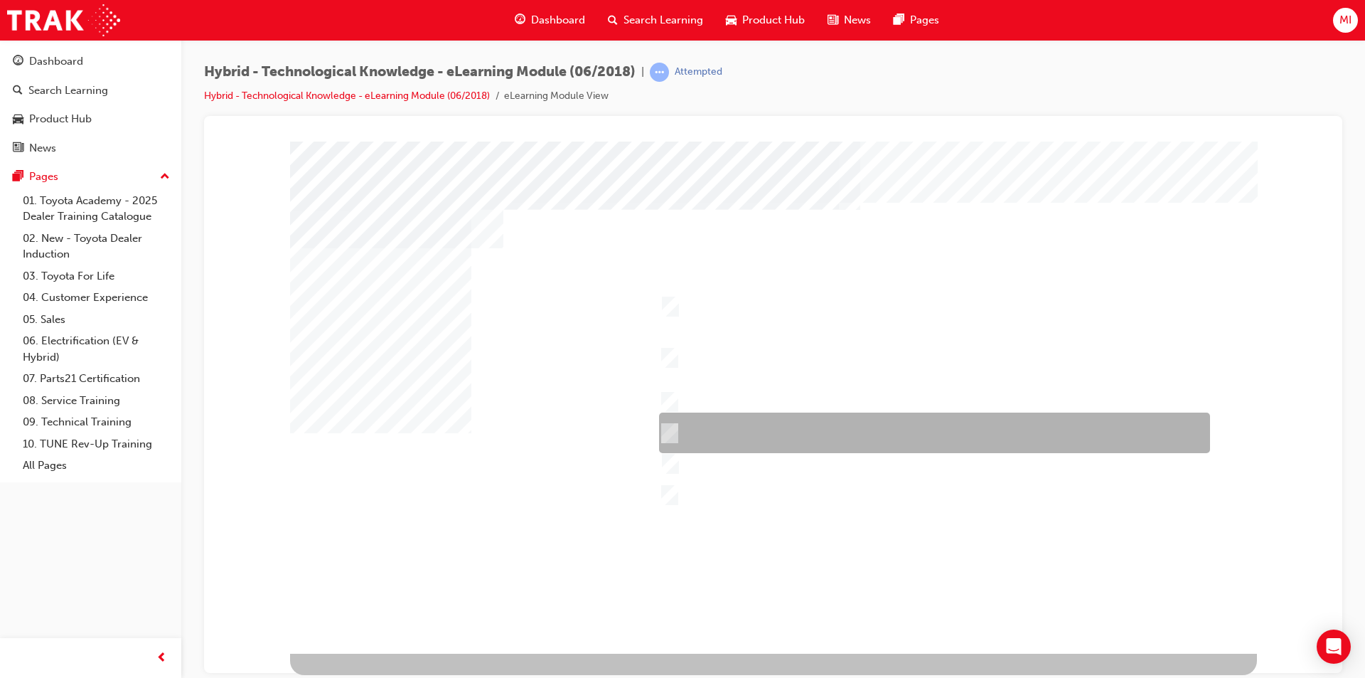
click at [677, 424] on div at bounding box center [931, 432] width 551 height 41
checkbox input "true"
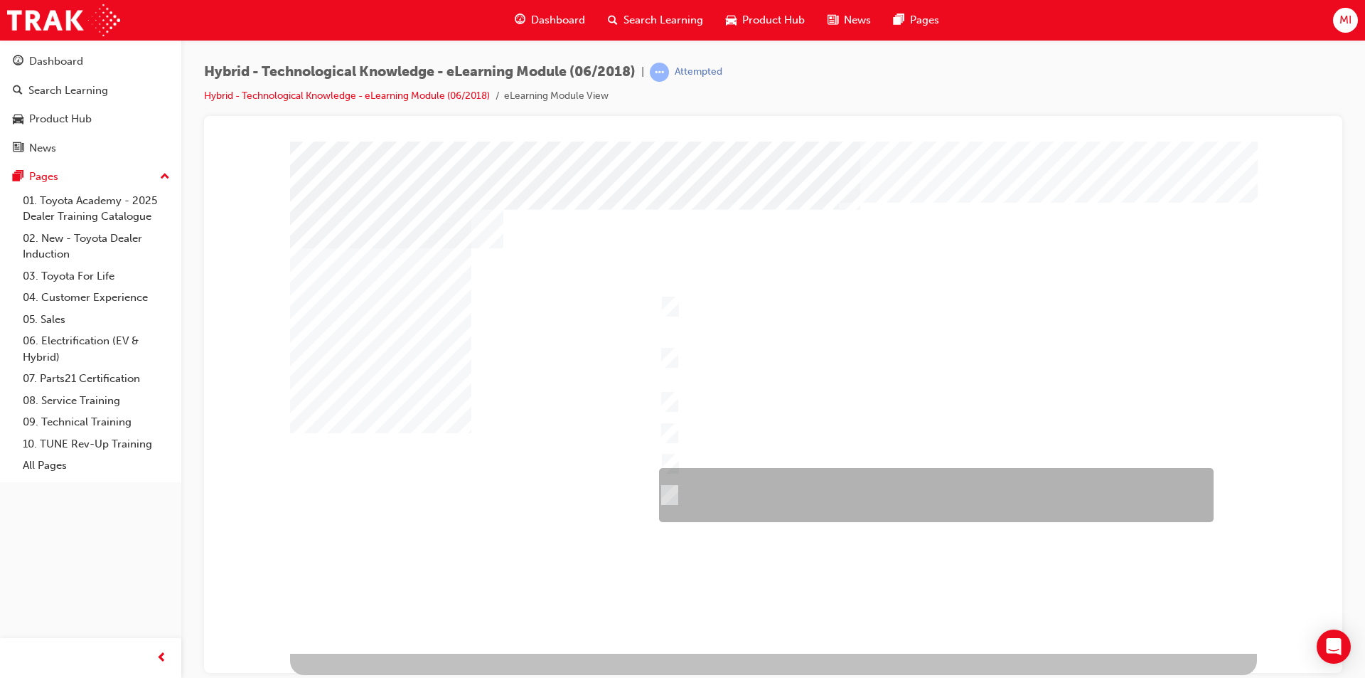
click at [666, 486] on div at bounding box center [933, 495] width 555 height 54
checkbox input "false"
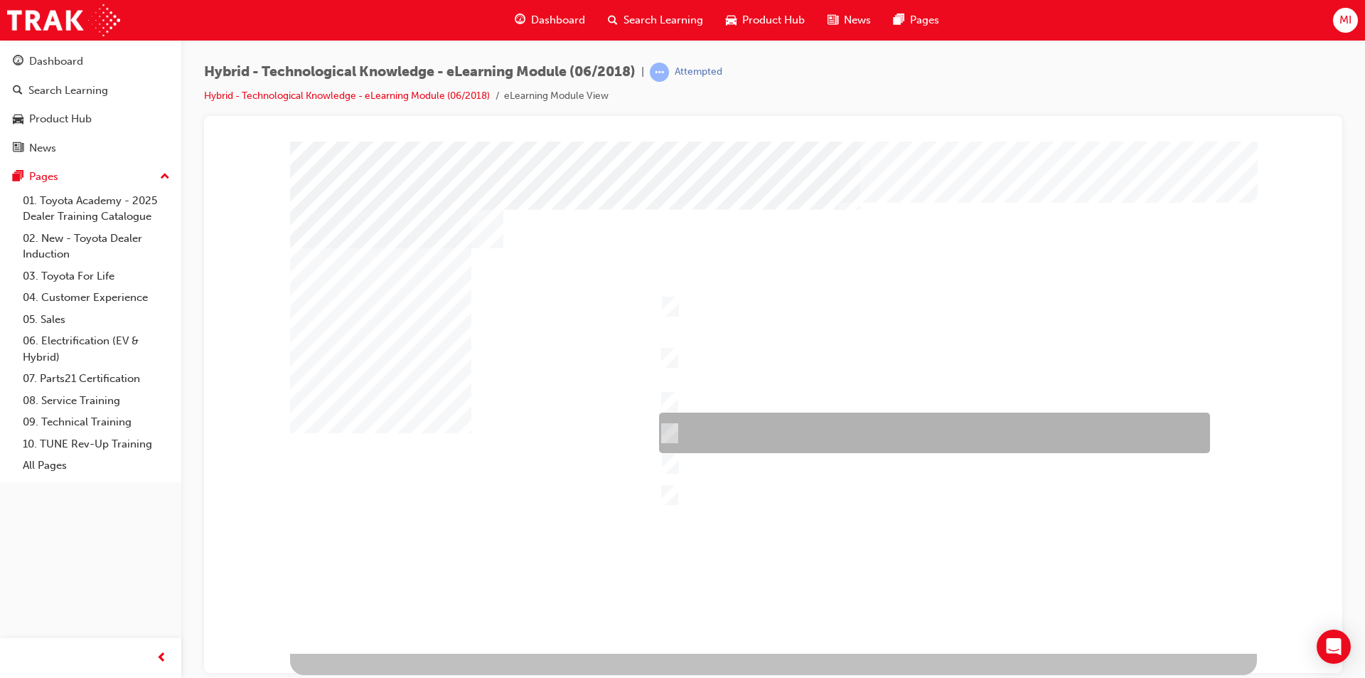
click at [663, 446] on div at bounding box center [931, 432] width 551 height 41
checkbox input "false"
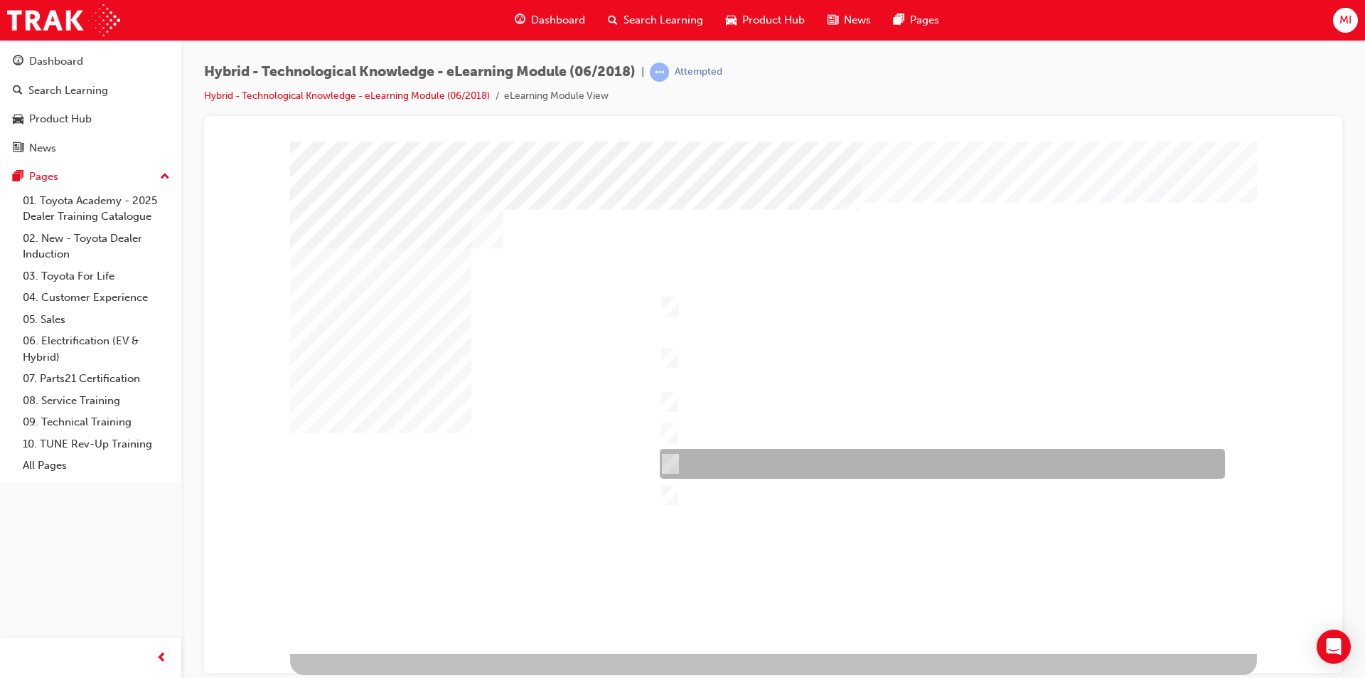
click at [664, 454] on div at bounding box center [938, 464] width 565 height 30
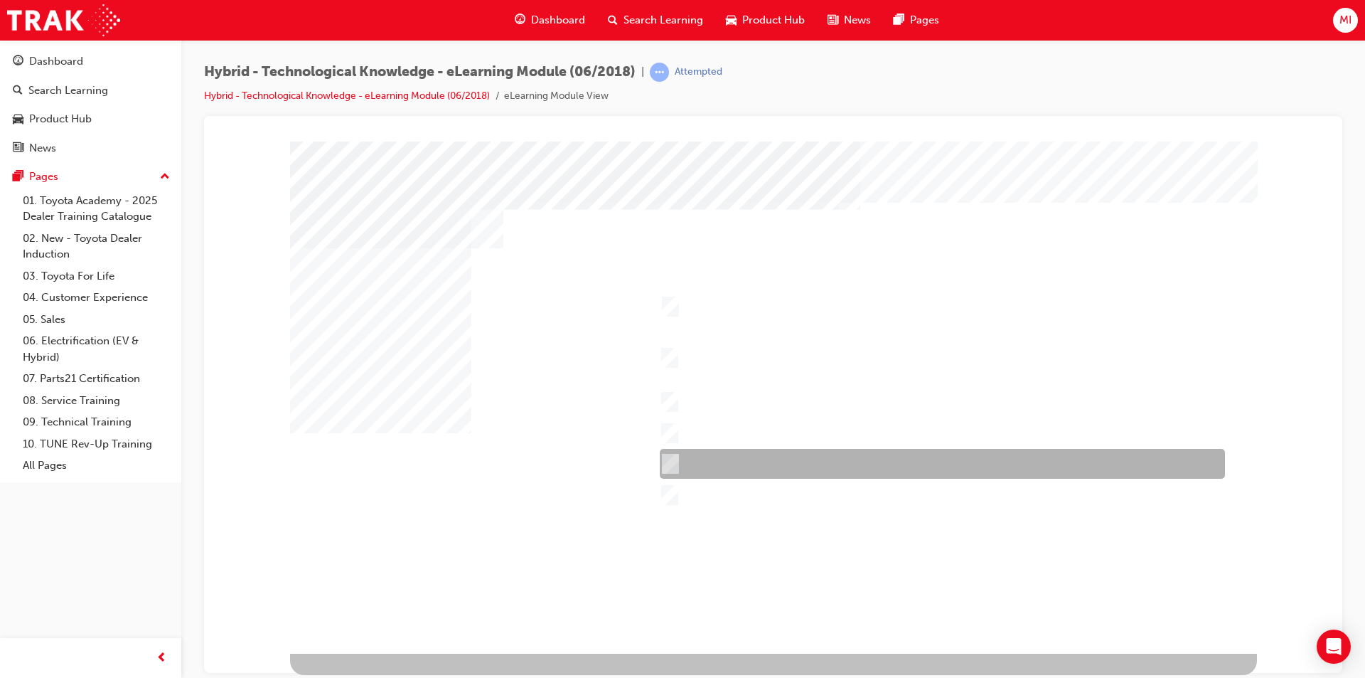
click at [771, 461] on div at bounding box center [938, 464] width 565 height 30
checkbox input "true"
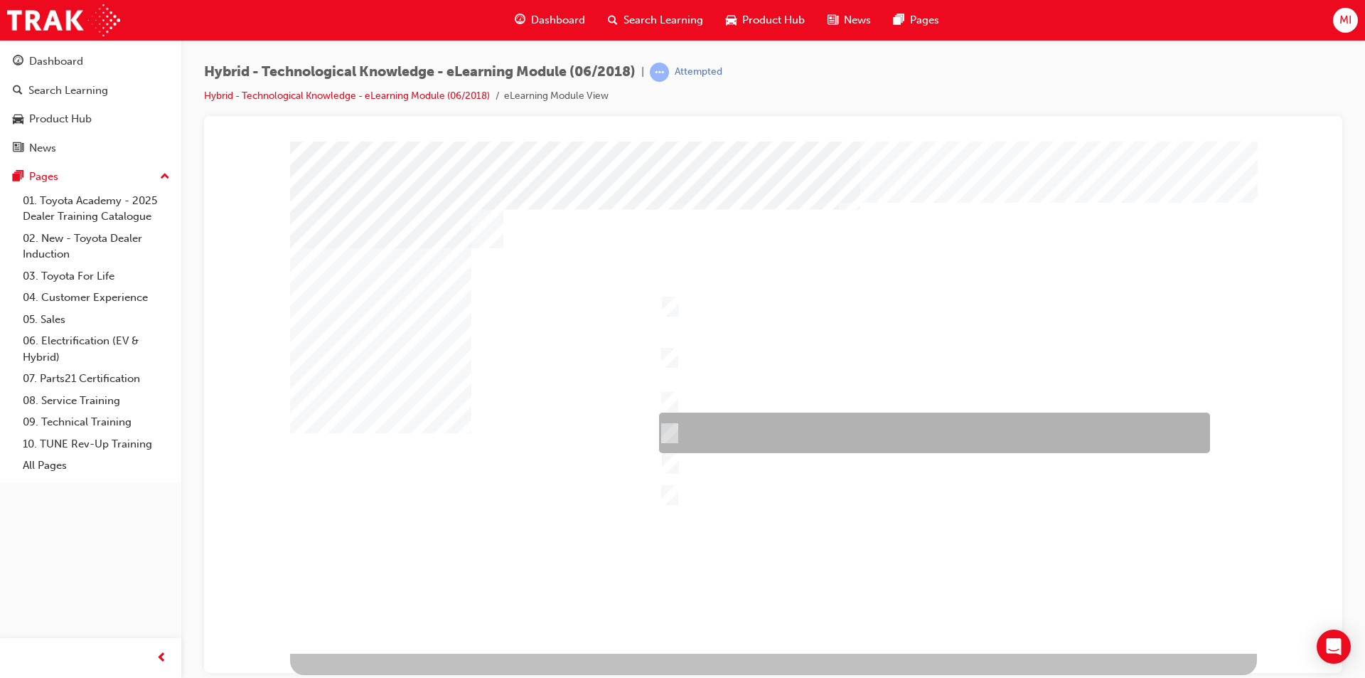
click at [770, 428] on div at bounding box center [931, 432] width 551 height 41
checkbox input "true"
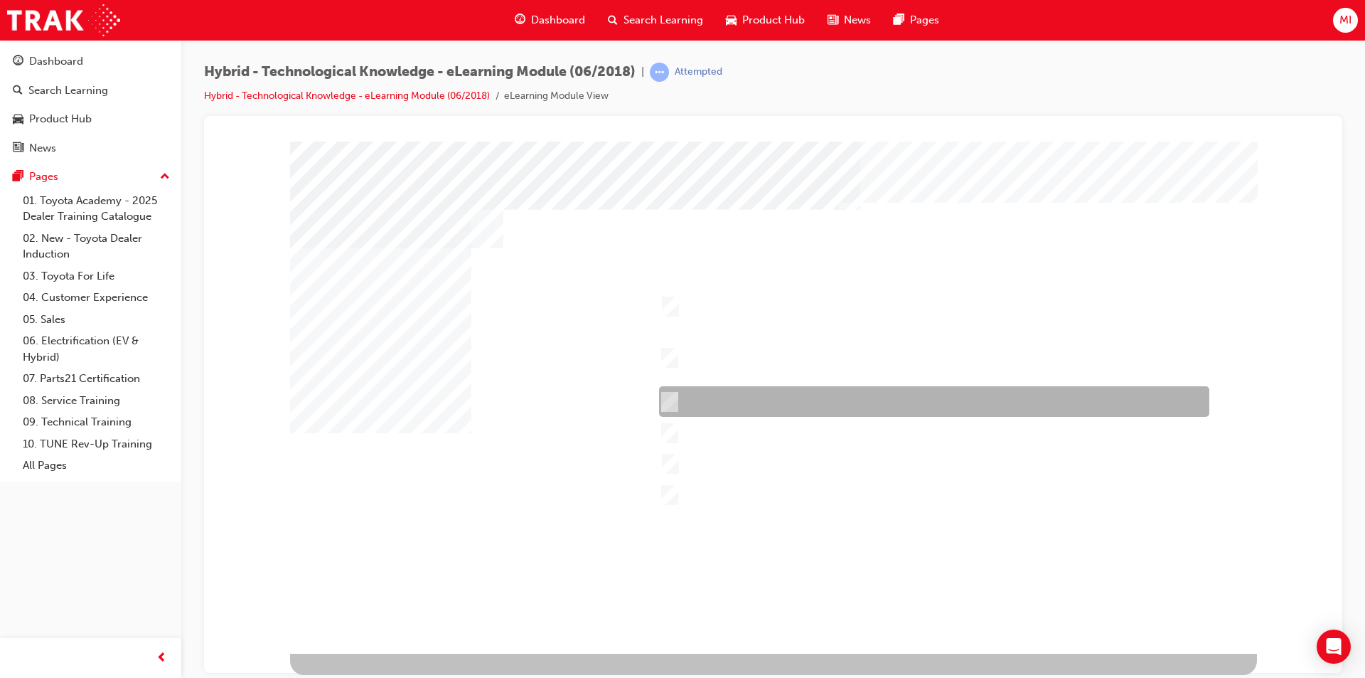
click at [774, 397] on div at bounding box center [931, 401] width 550 height 31
checkbox input "true"
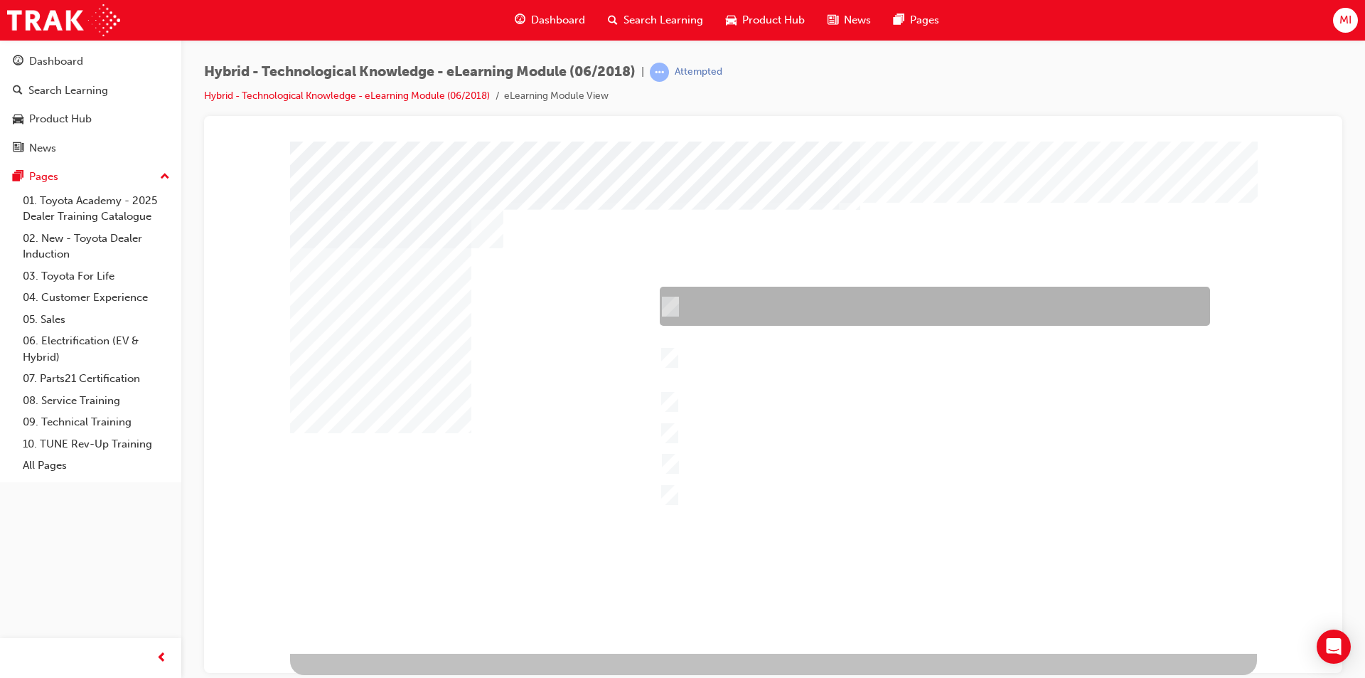
click at [735, 307] on div at bounding box center [931, 306] width 550 height 39
checkbox input "true"
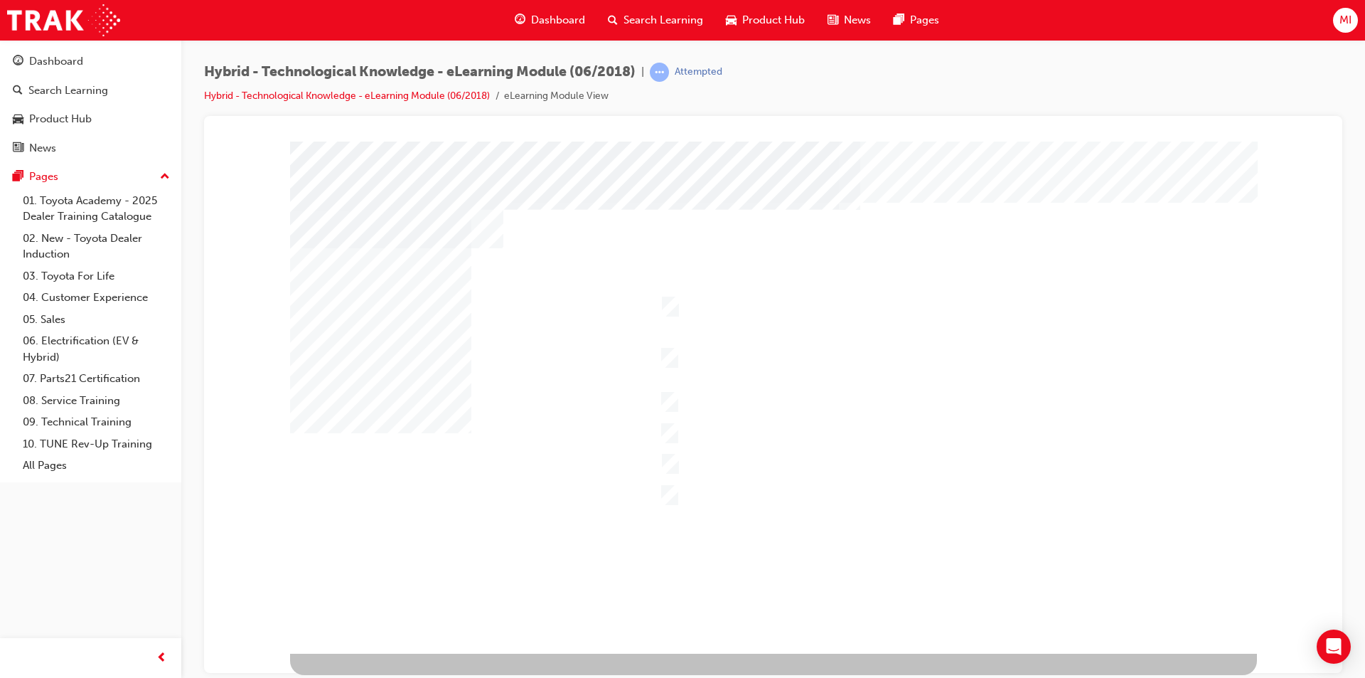
click at [661, 299] on div at bounding box center [773, 397] width 967 height 512
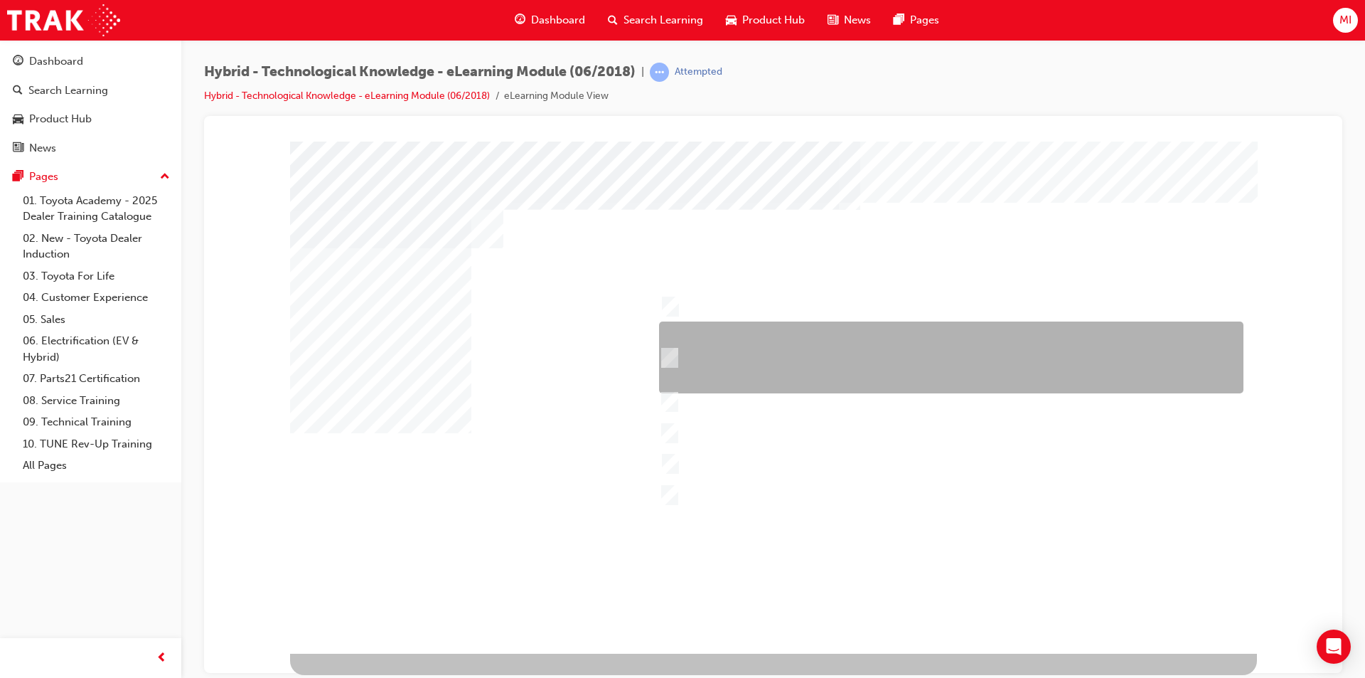
click at [672, 353] on input "Safety – 7 airbags, Vehicle Stability Control (VSC)/Traction Control (TRC), Ant…" at bounding box center [666, 358] width 16 height 16
checkbox input "true"
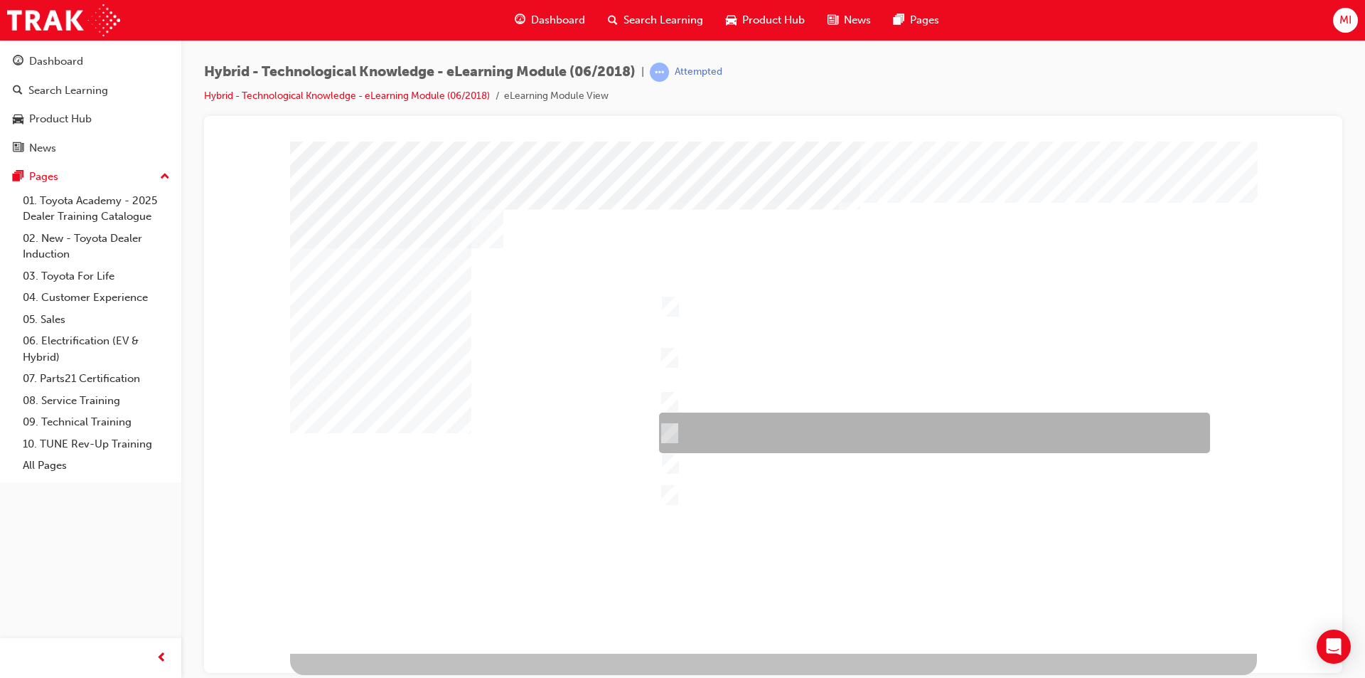
click at [664, 432] on input "Comfort & Convenience – Comfort behind driver’s seat, boot space, interior spac…" at bounding box center [666, 433] width 16 height 16
click at [667, 419] on div at bounding box center [931, 432] width 551 height 41
checkbox input "true"
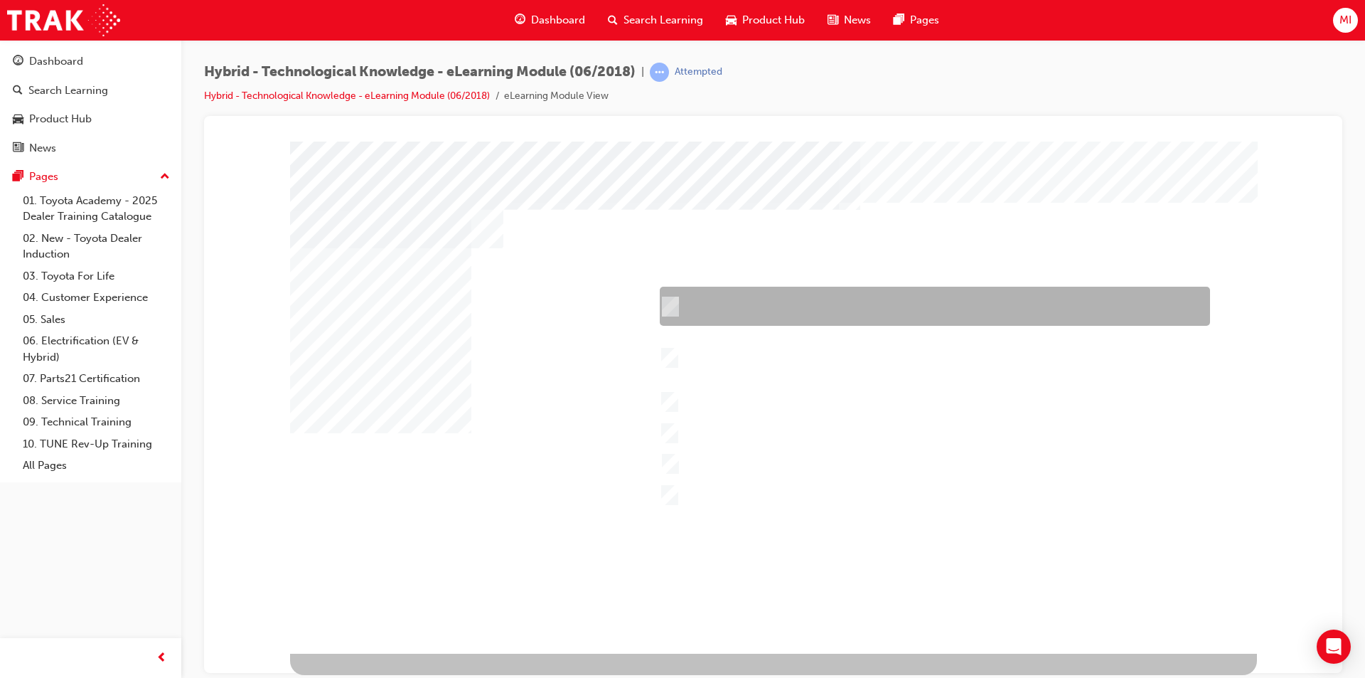
click at [671, 305] on input "Performance – Engine, transmission, power and torque, towing capability, off-ro…" at bounding box center [667, 307] width 16 height 16
checkbox input "false"
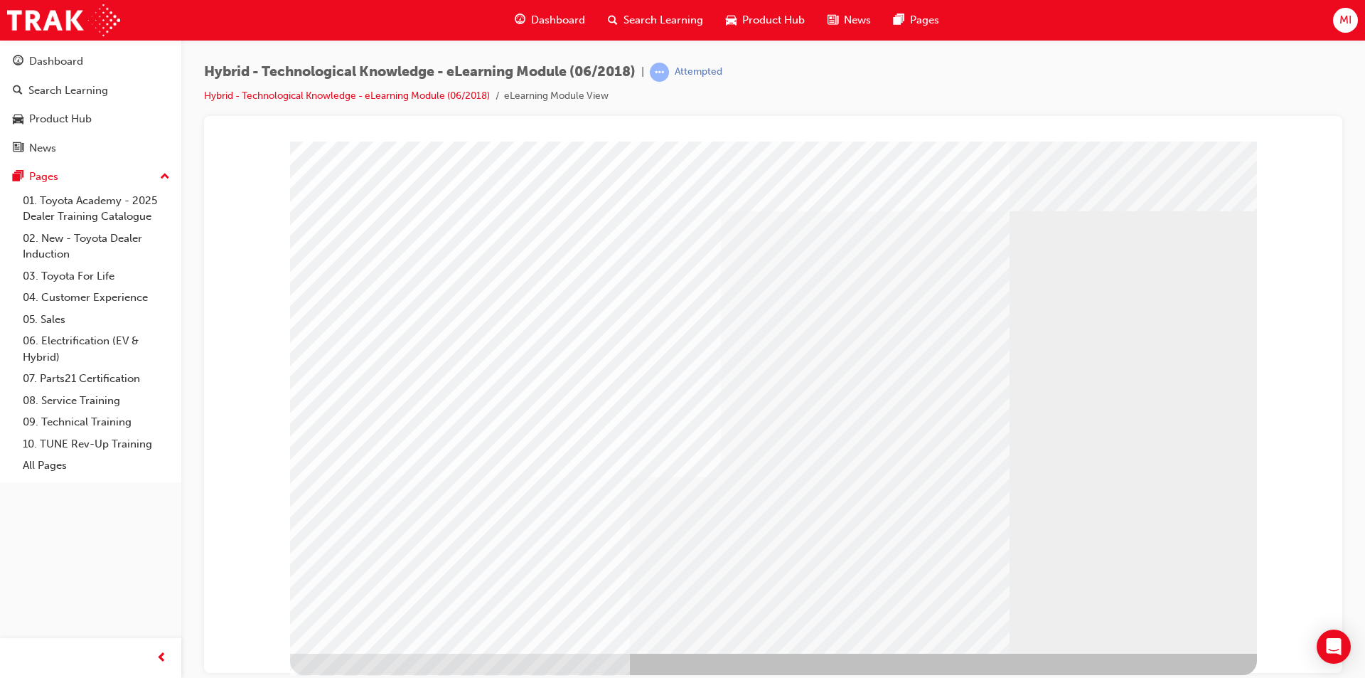
drag, startPoint x: 1204, startPoint y: 621, endPoint x: 1198, endPoint y: 615, distance: 8.6
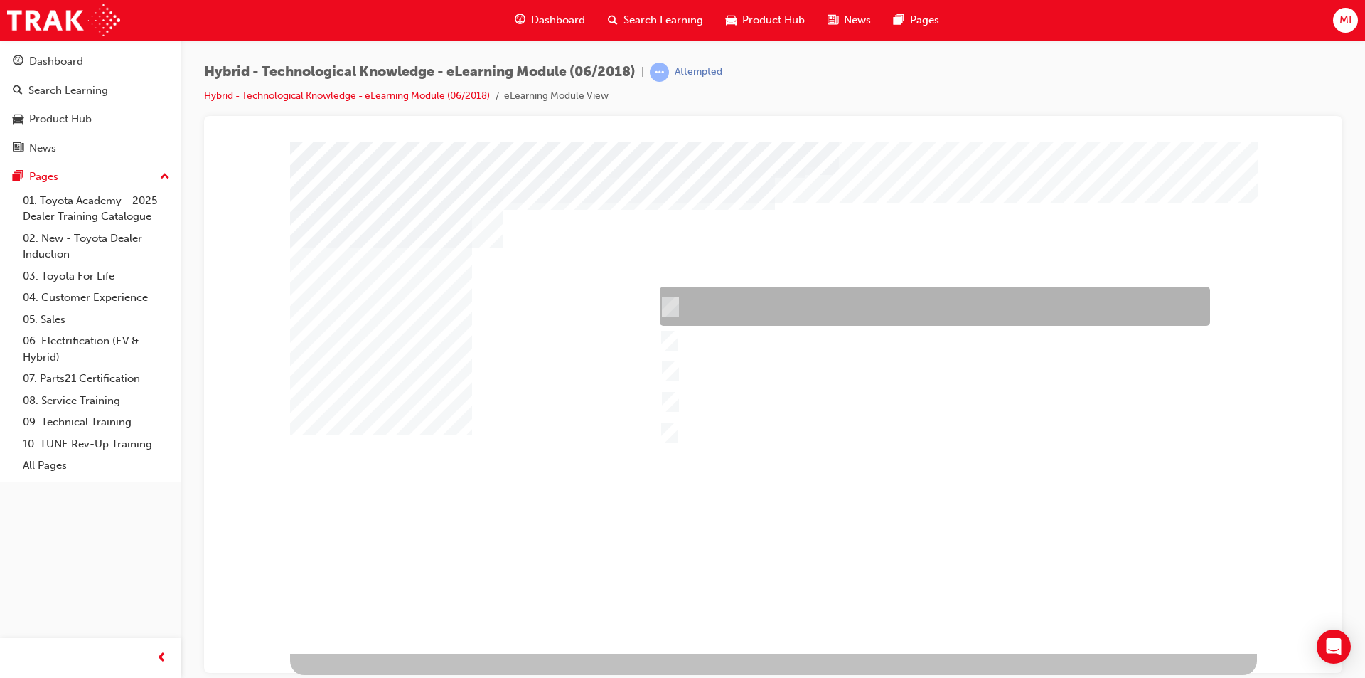
click at [709, 307] on div at bounding box center [931, 306] width 550 height 39
checkbox input "true"
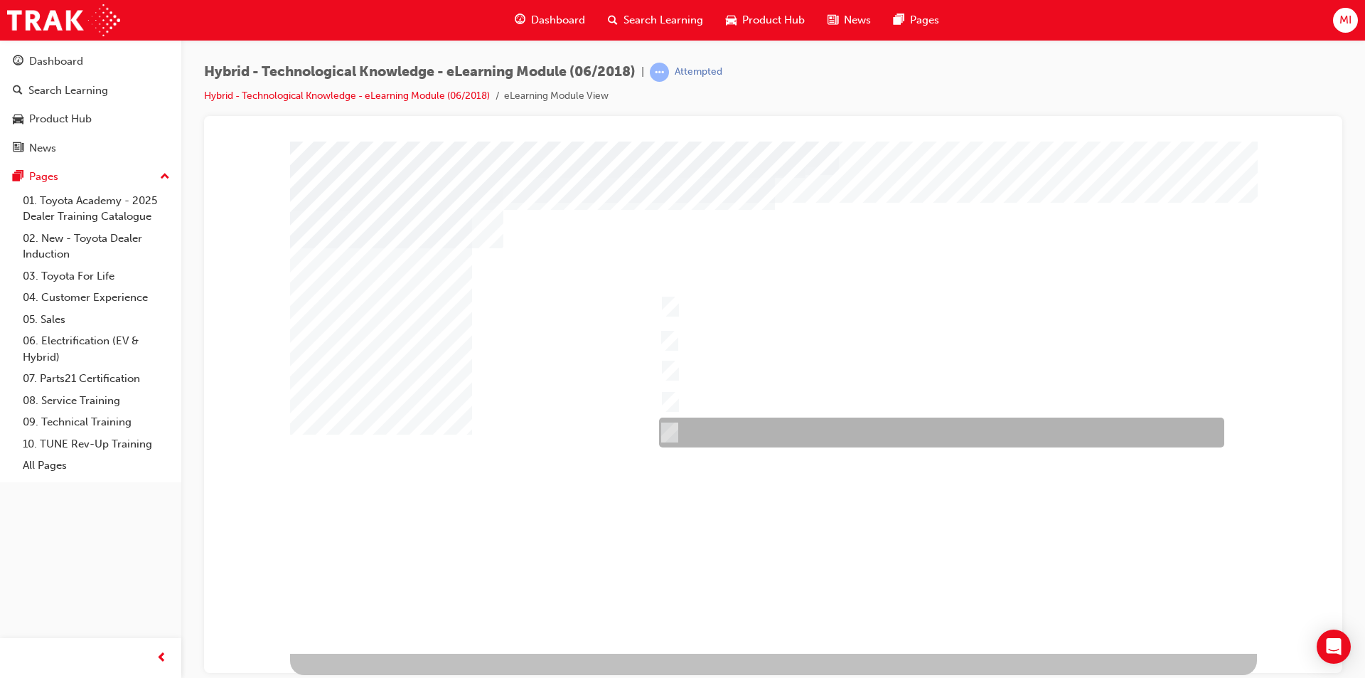
click at [774, 433] on div at bounding box center [938, 432] width 565 height 30
checkbox input "true"
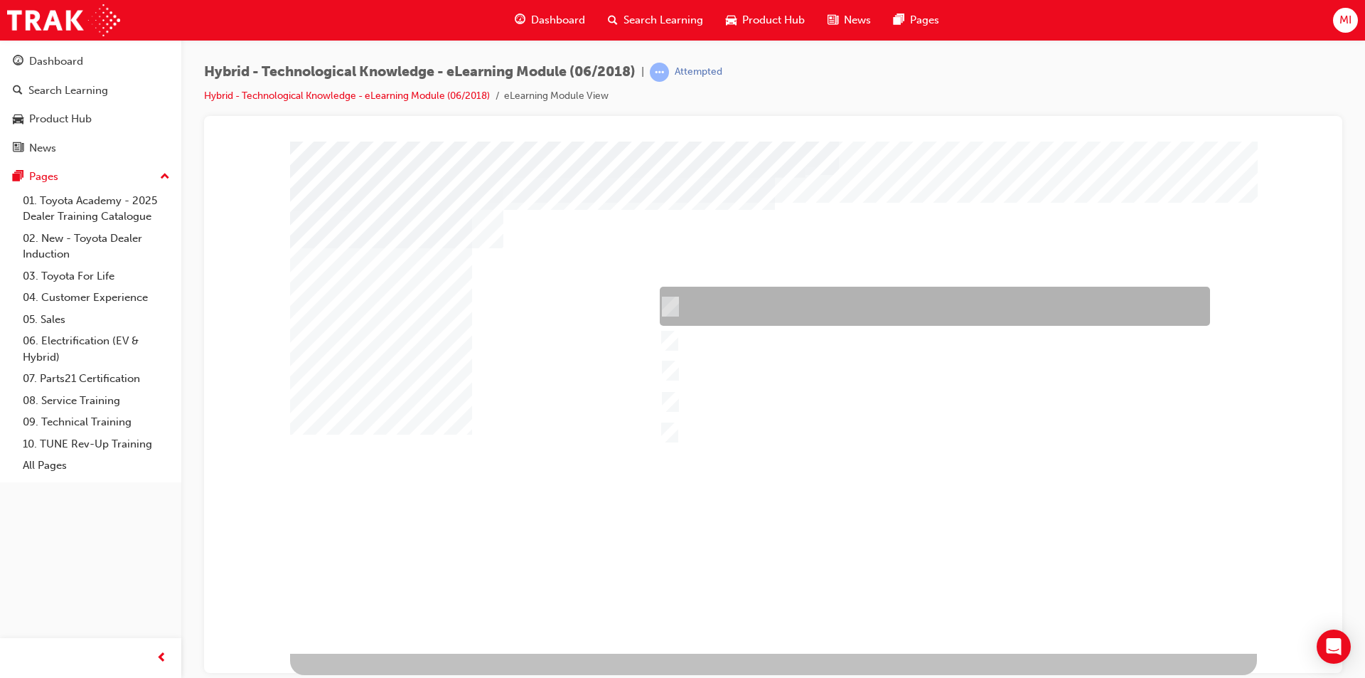
click at [685, 311] on div at bounding box center [931, 306] width 550 height 39
click at [681, 309] on div at bounding box center [931, 306] width 550 height 39
checkbox input "true"
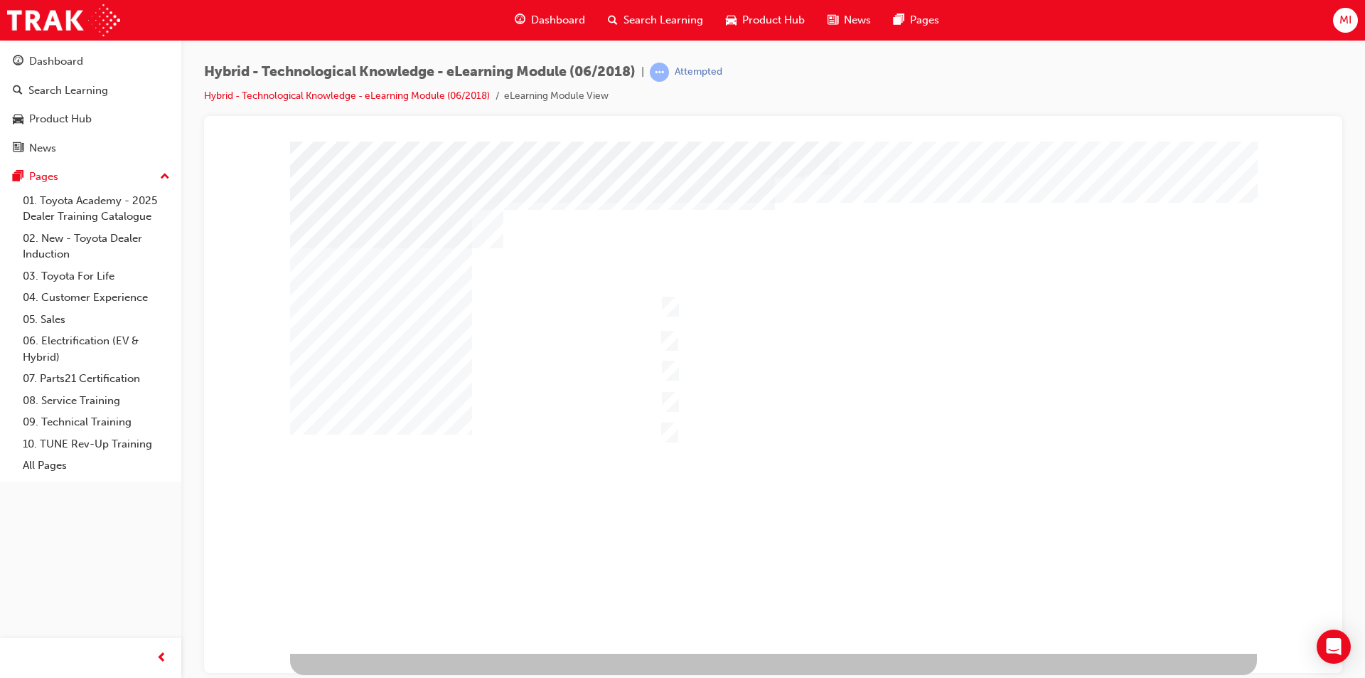
click at [671, 309] on div at bounding box center [773, 397] width 967 height 512
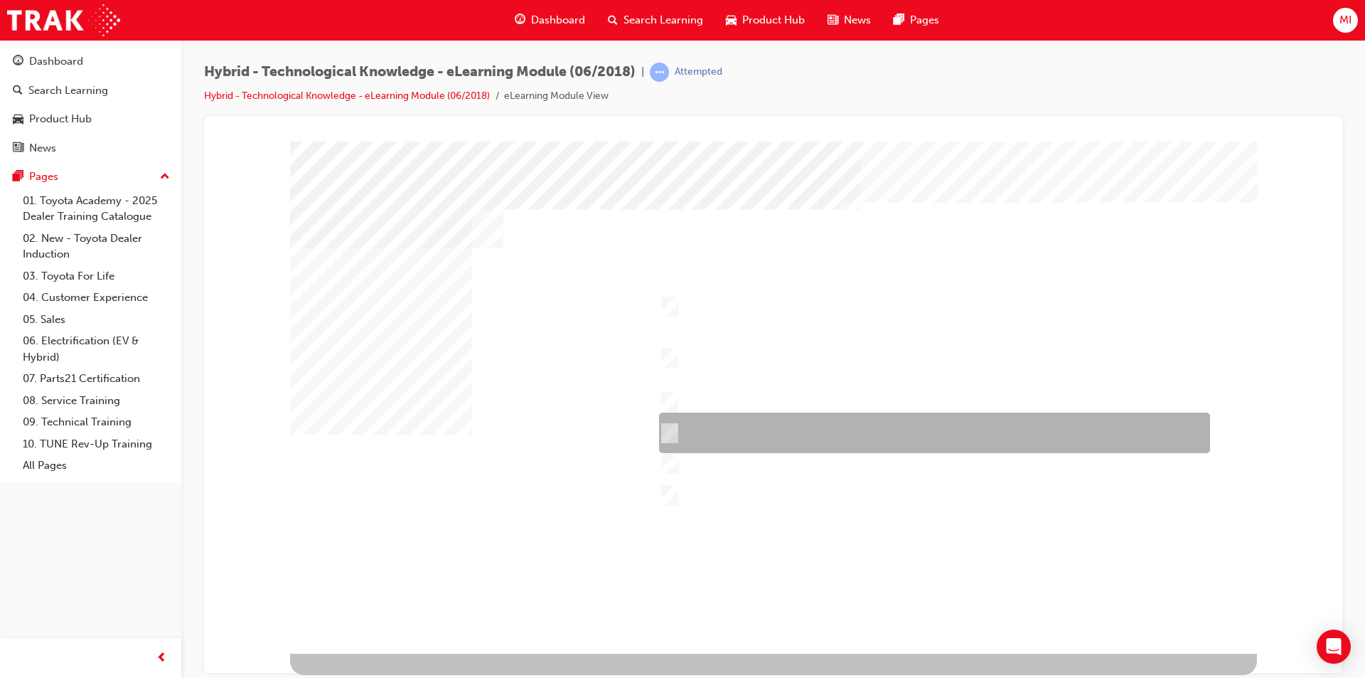
click at [716, 423] on div at bounding box center [931, 432] width 551 height 41
checkbox input "true"
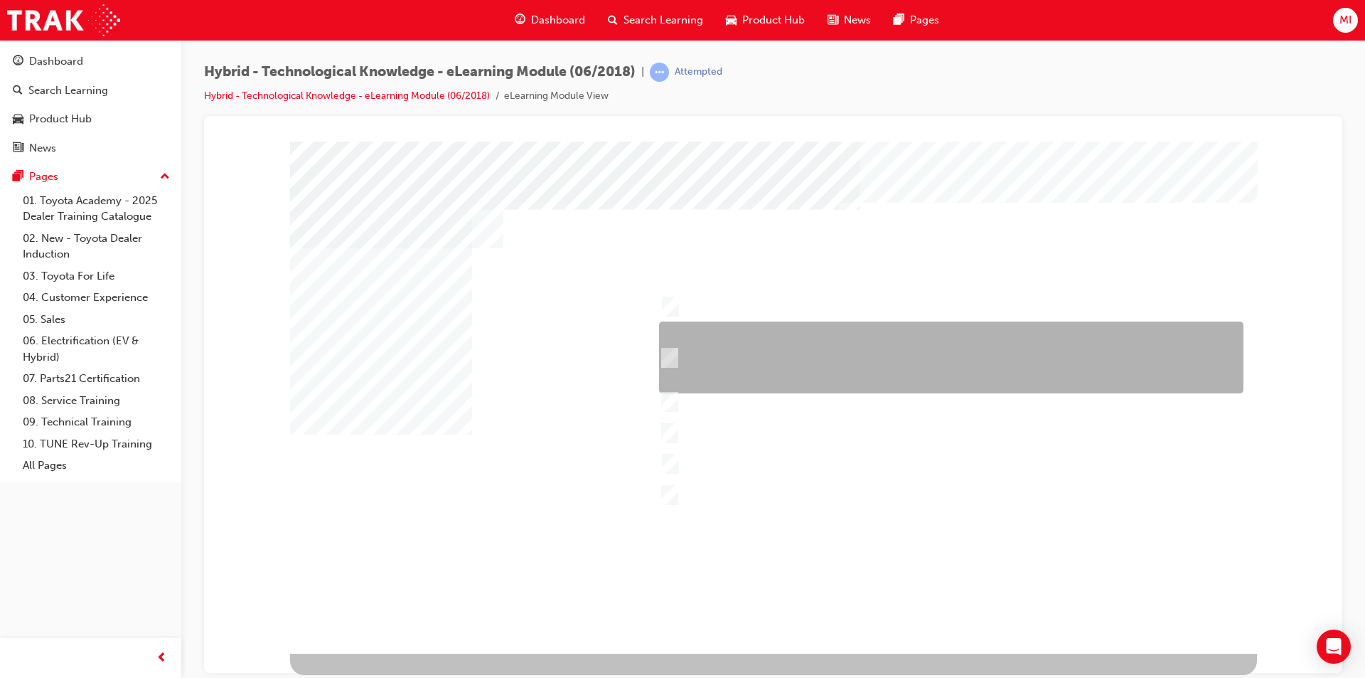
click at [697, 348] on div at bounding box center [948, 357] width 584 height 72
checkbox input "true"
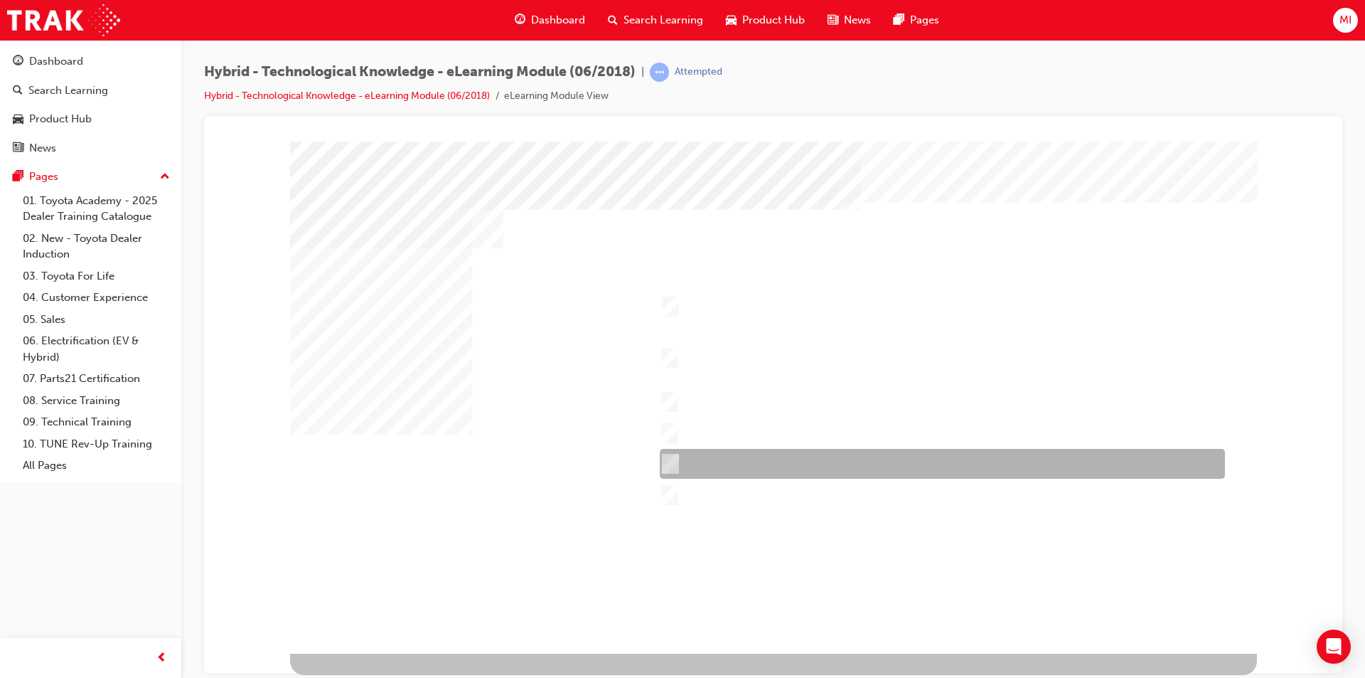
click at [693, 461] on div at bounding box center [938, 464] width 565 height 30
checkbox input "true"
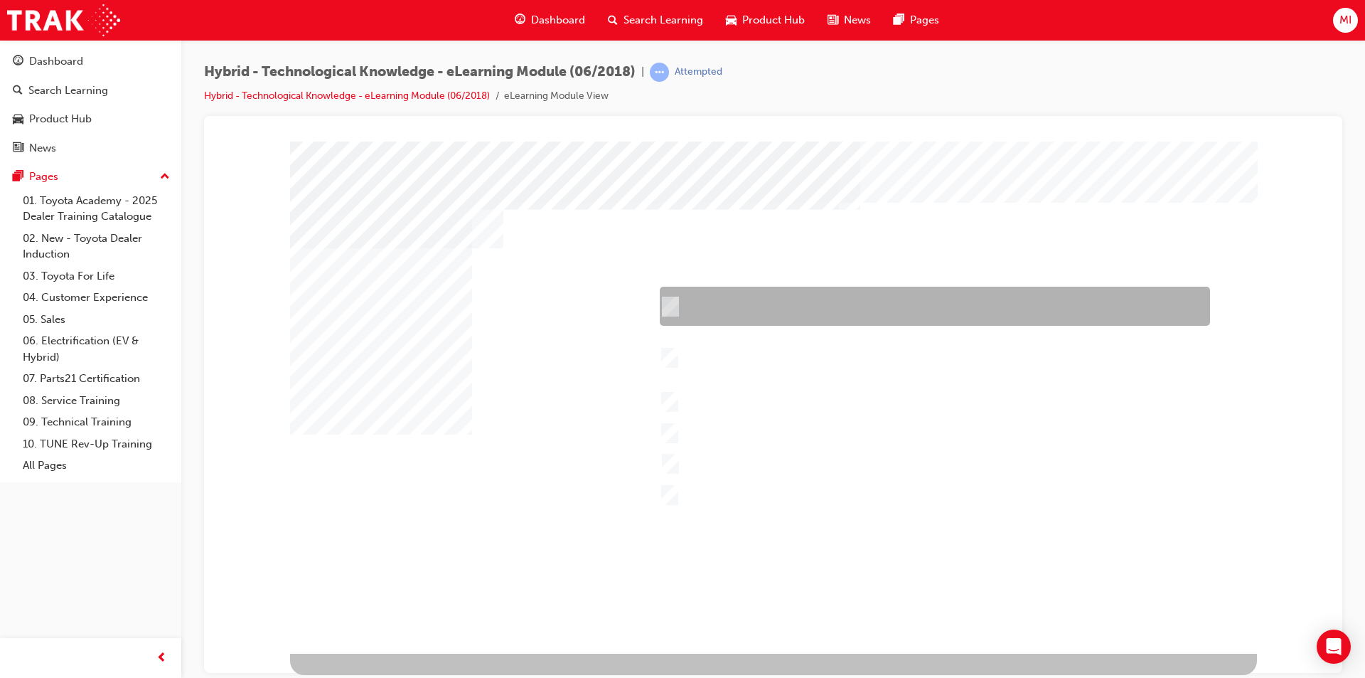
click at [713, 320] on div at bounding box center [931, 306] width 550 height 39
checkbox input "true"
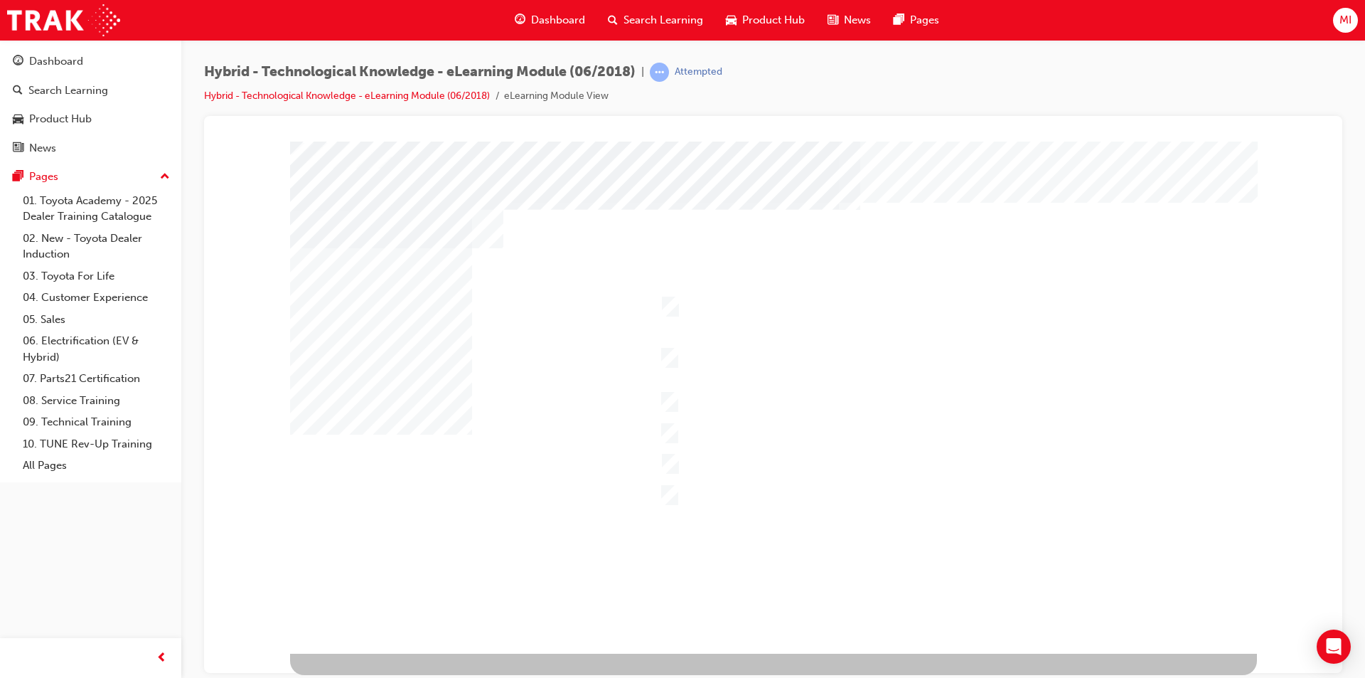
click at [712, 545] on div at bounding box center [773, 397] width 967 height 512
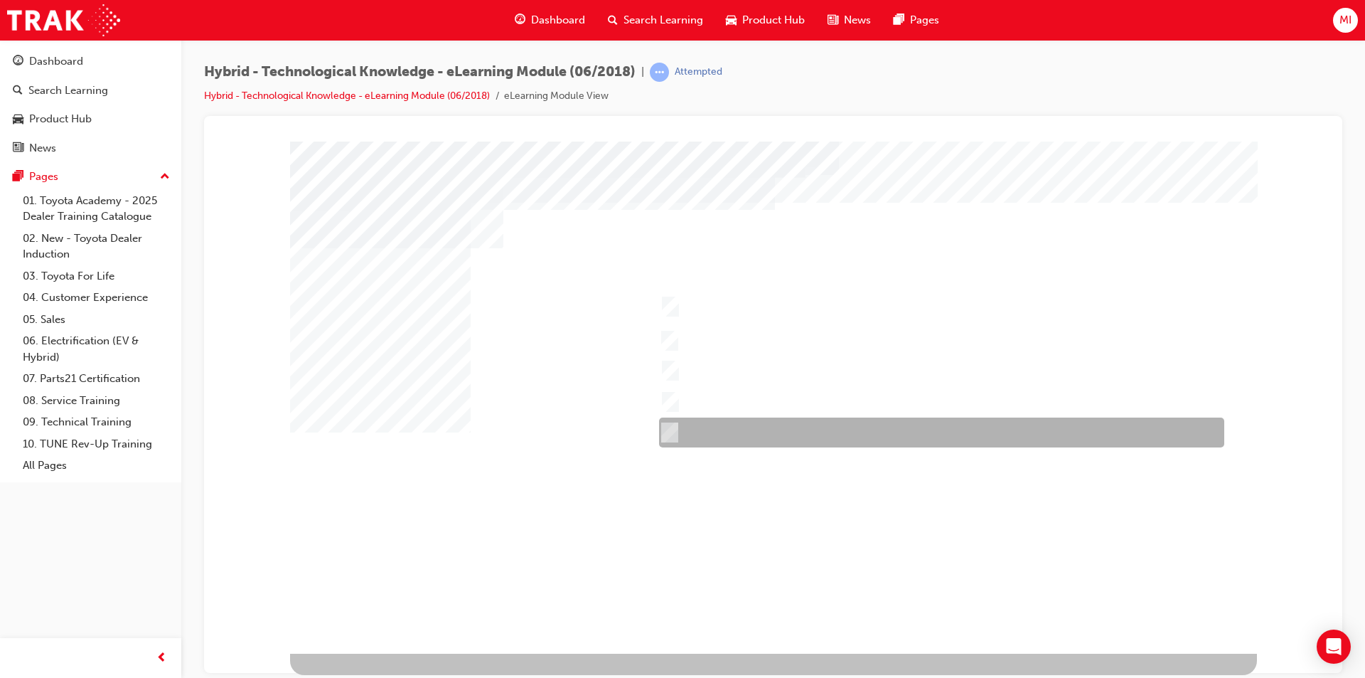
drag, startPoint x: 681, startPoint y: 437, endPoint x: 701, endPoint y: 467, distance: 36.5
click at [681, 437] on div at bounding box center [938, 432] width 565 height 30
checkbox input "true"
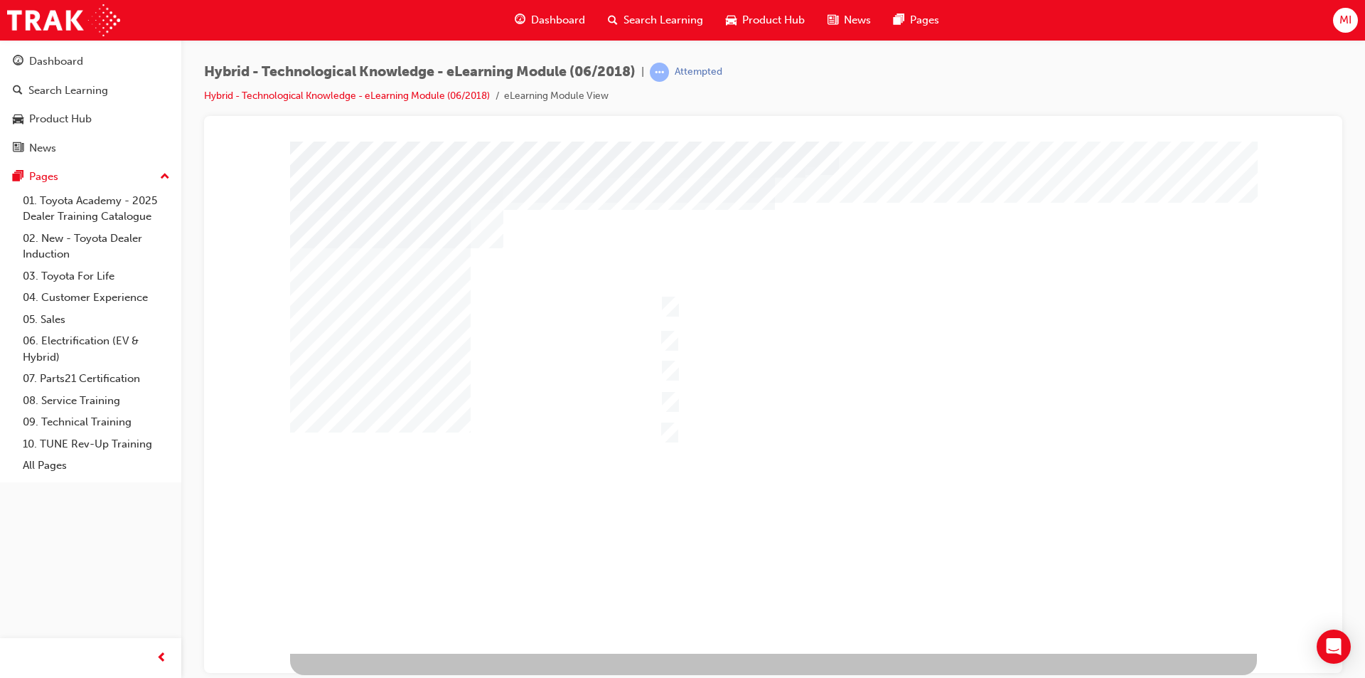
click at [673, 431] on div at bounding box center [773, 397] width 967 height 512
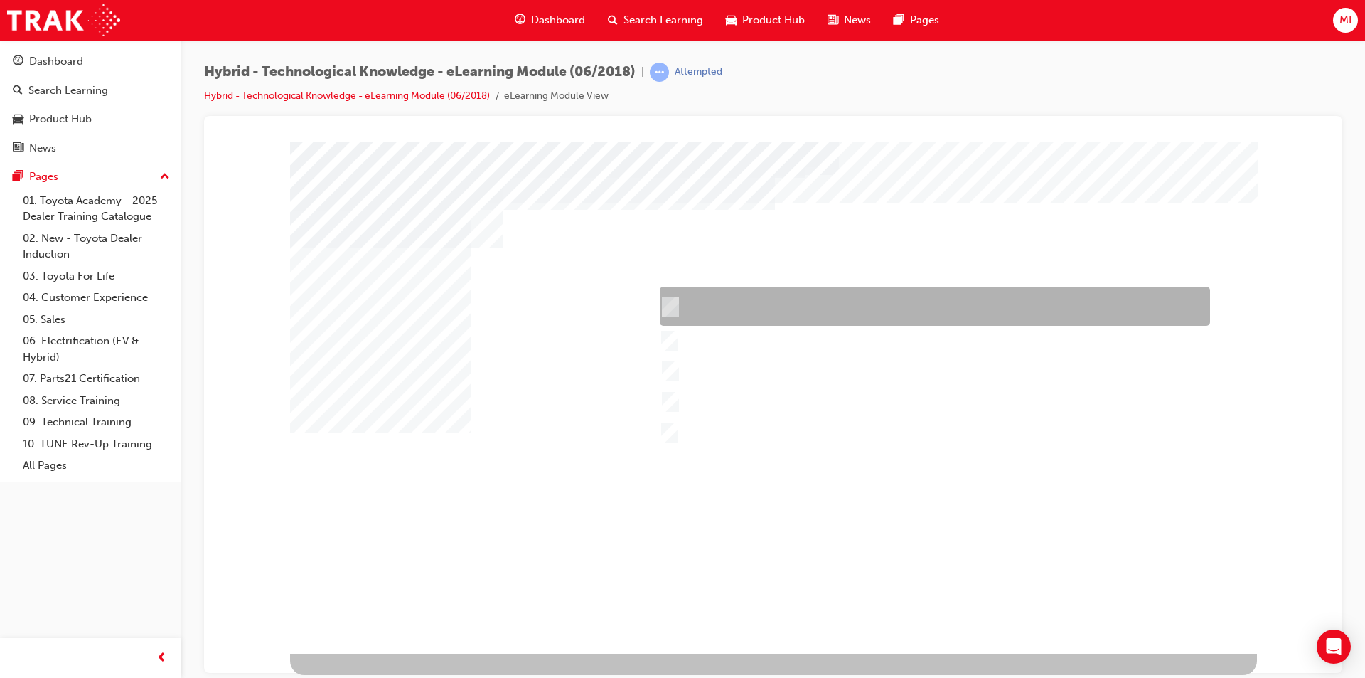
click at [670, 305] on input "Camry Hybrid" at bounding box center [667, 307] width 16 height 16
checkbox input "true"
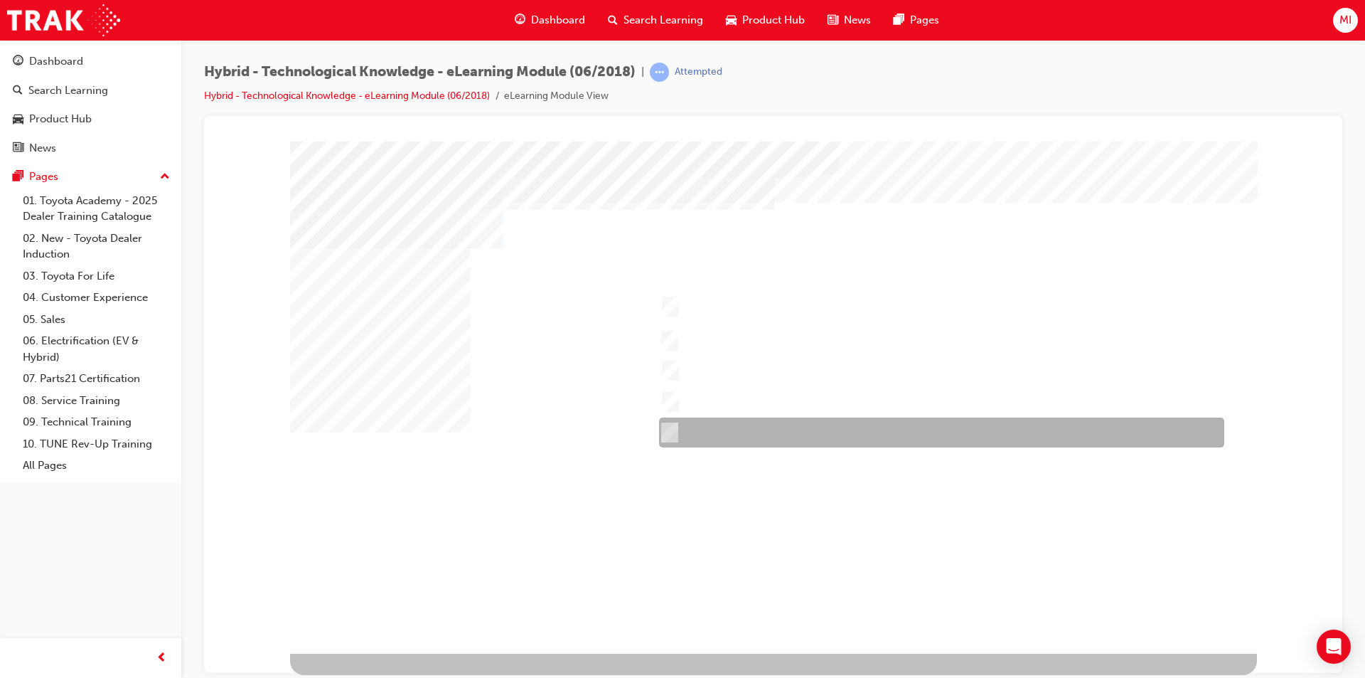
click at [665, 432] on input "Kluger Hybrid" at bounding box center [666, 432] width 16 height 16
checkbox input "false"
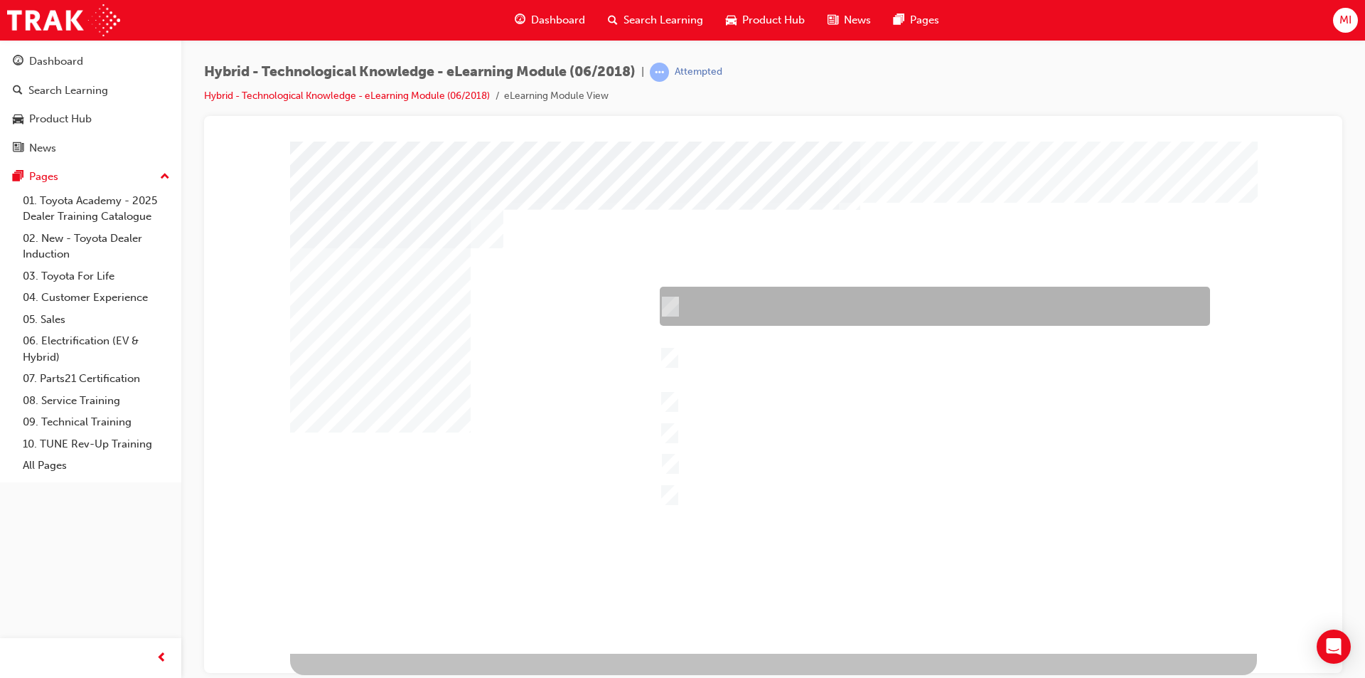
click at [677, 314] on div at bounding box center [931, 306] width 550 height 39
checkbox input "true"
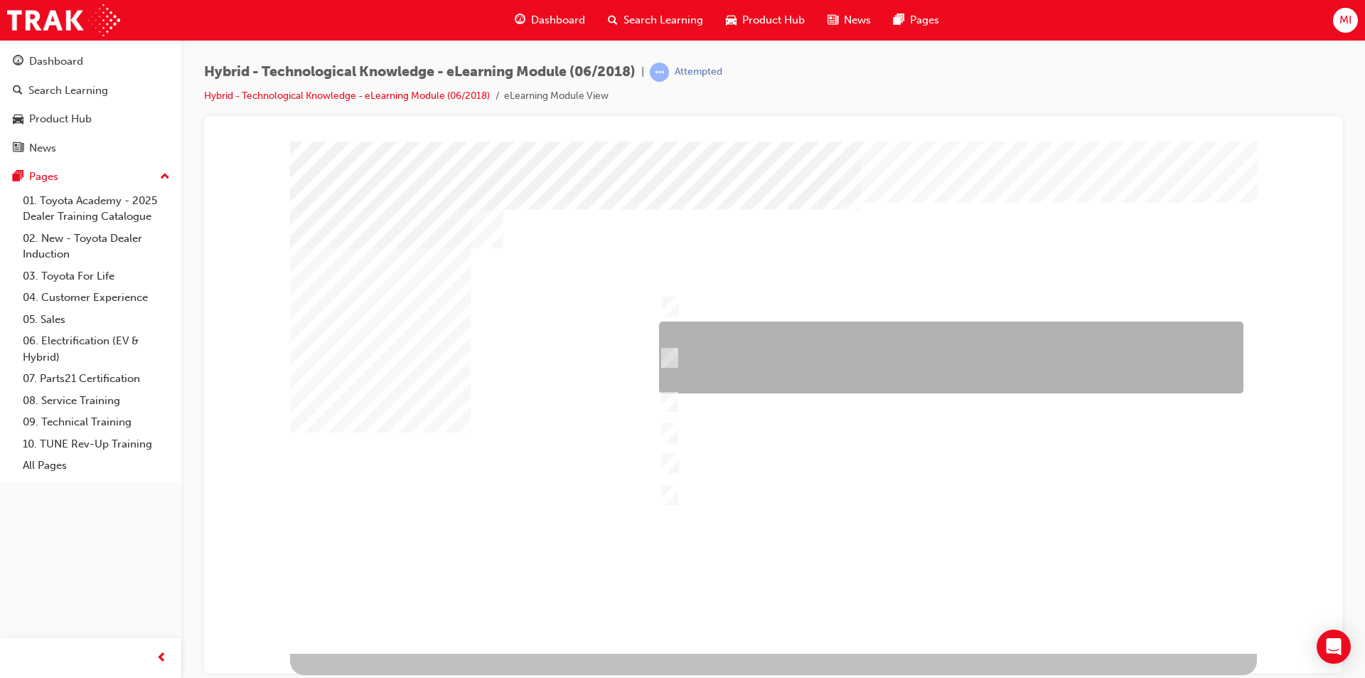
click at [673, 358] on input "Safety – 7 airbags, Vehicle Stability Control (VSC)/Traction Control (TRC), Ant…" at bounding box center [666, 358] width 16 height 16
checkbox input "true"
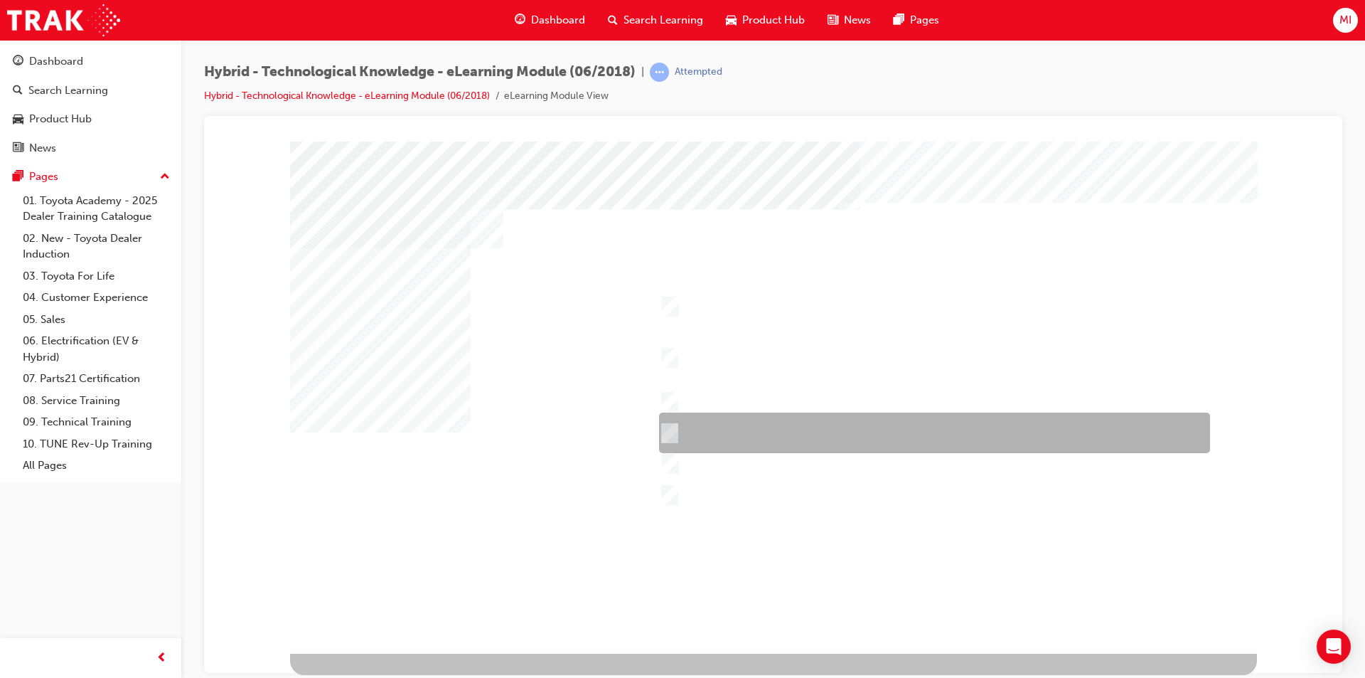
click at [702, 416] on div at bounding box center [931, 432] width 551 height 41
checkbox input "true"
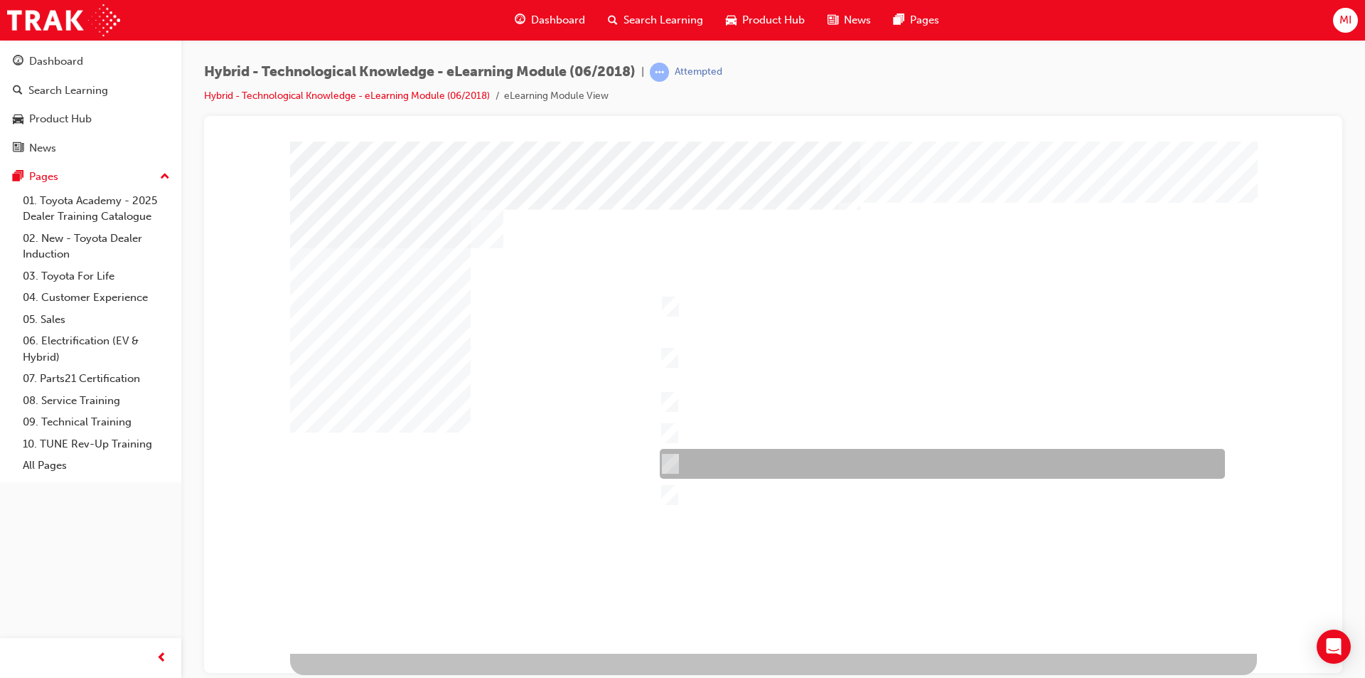
click at [675, 461] on div at bounding box center [938, 464] width 565 height 30
checkbox input "true"
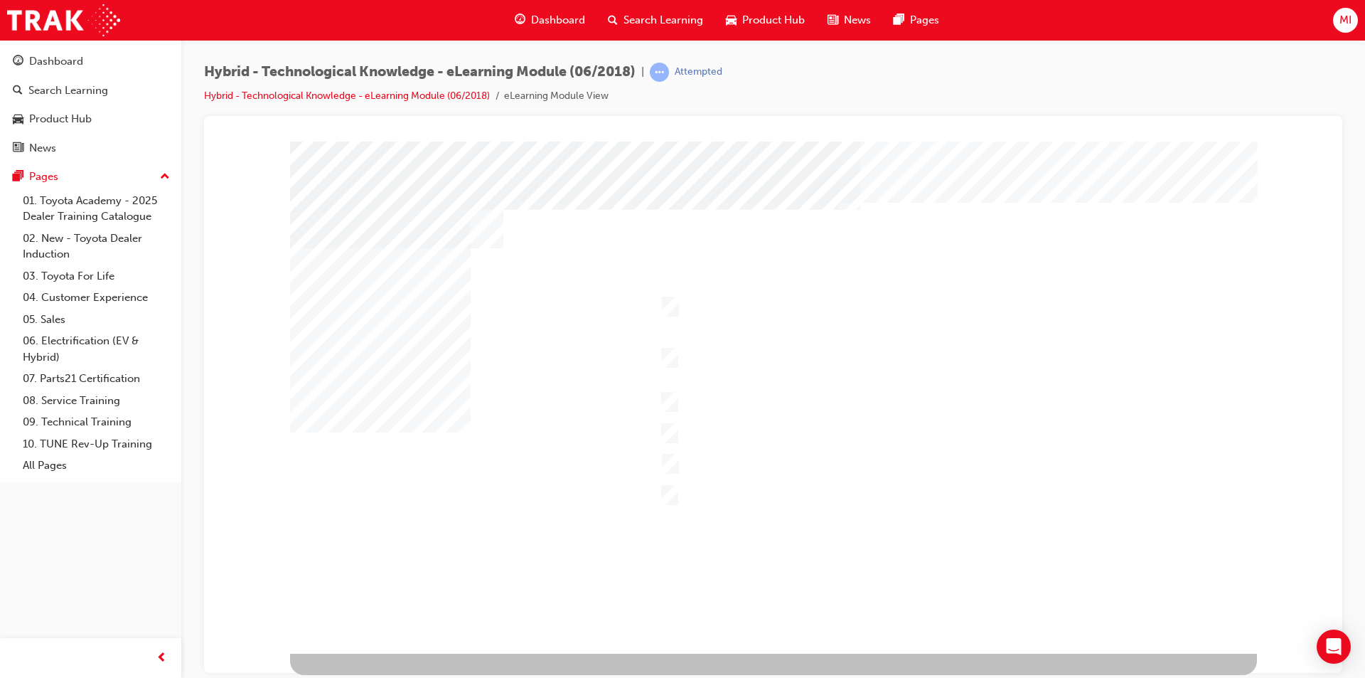
click at [742, 531] on div at bounding box center [773, 397] width 967 height 512
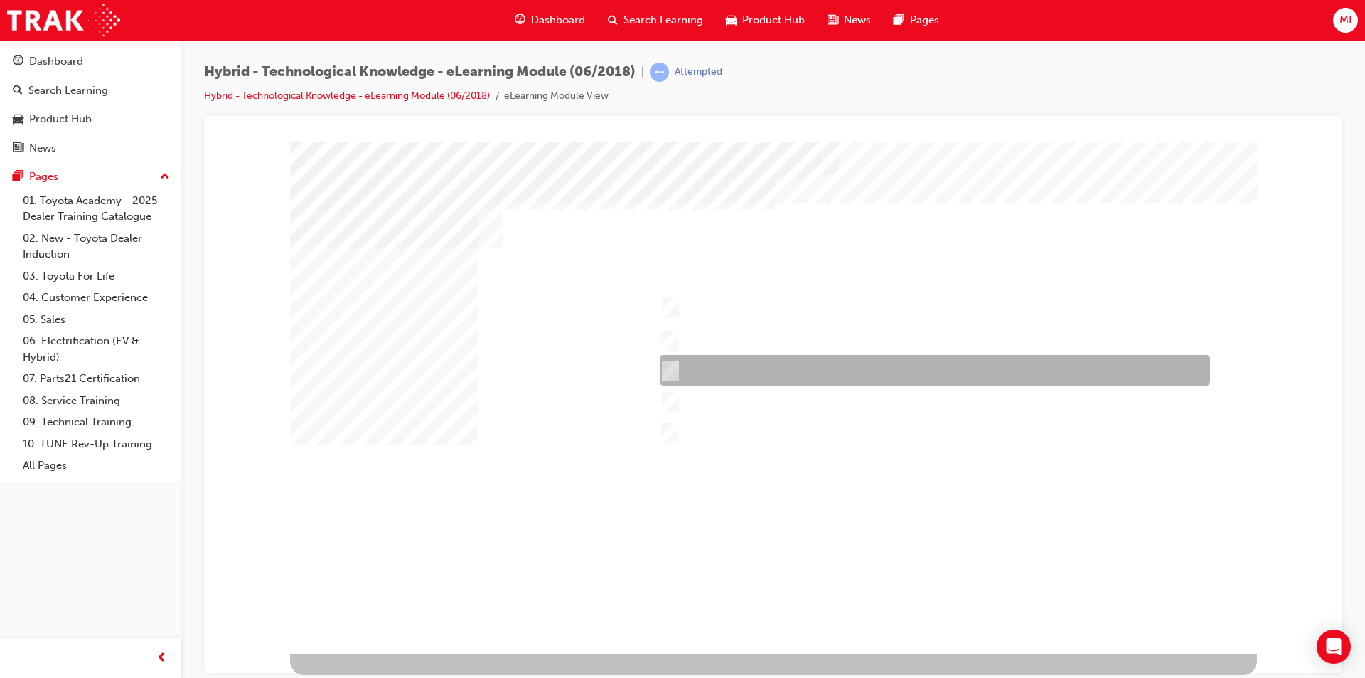
drag, startPoint x: 705, startPoint y: 374, endPoint x: 784, endPoint y: 518, distance: 164.2
click at [704, 374] on div at bounding box center [931, 370] width 550 height 31
checkbox input "true"
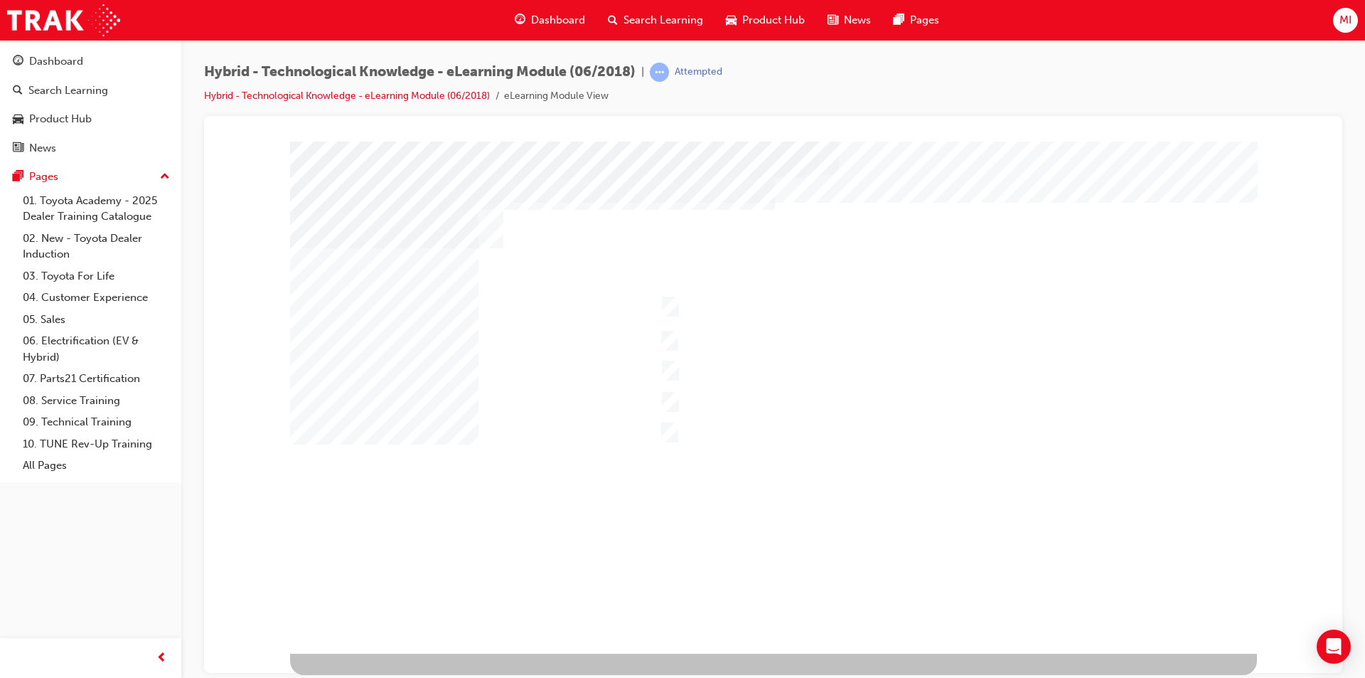
click at [667, 364] on div at bounding box center [773, 397] width 967 height 512
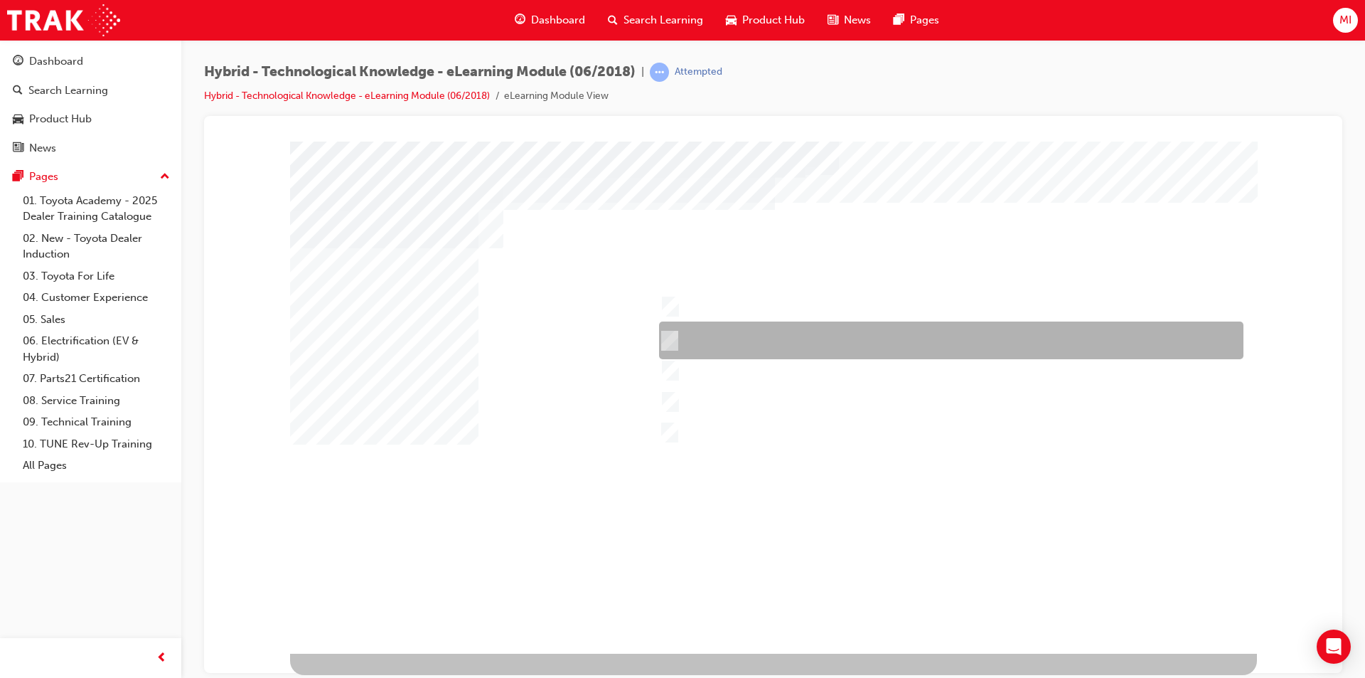
click at [668, 330] on div at bounding box center [948, 340] width 584 height 38
checkbox input "true"
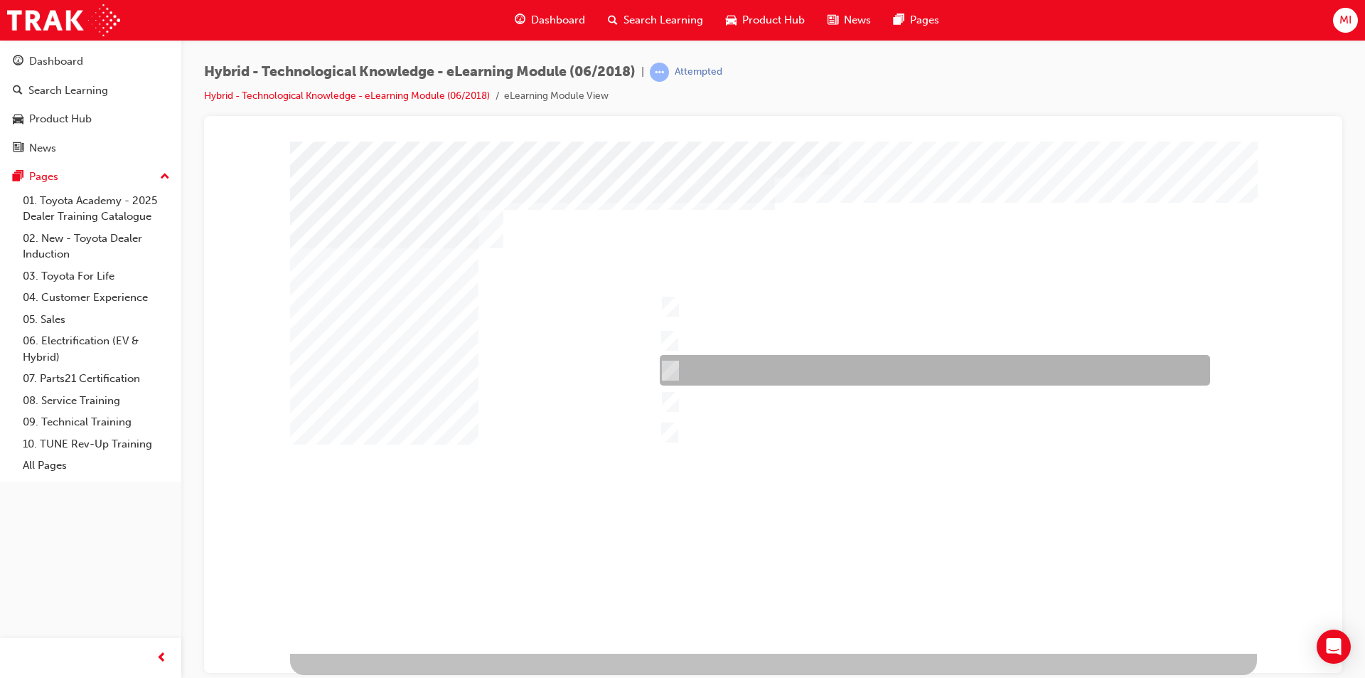
click at [673, 368] on input "Corolla Hybrid" at bounding box center [667, 371] width 16 height 16
checkbox input "false"
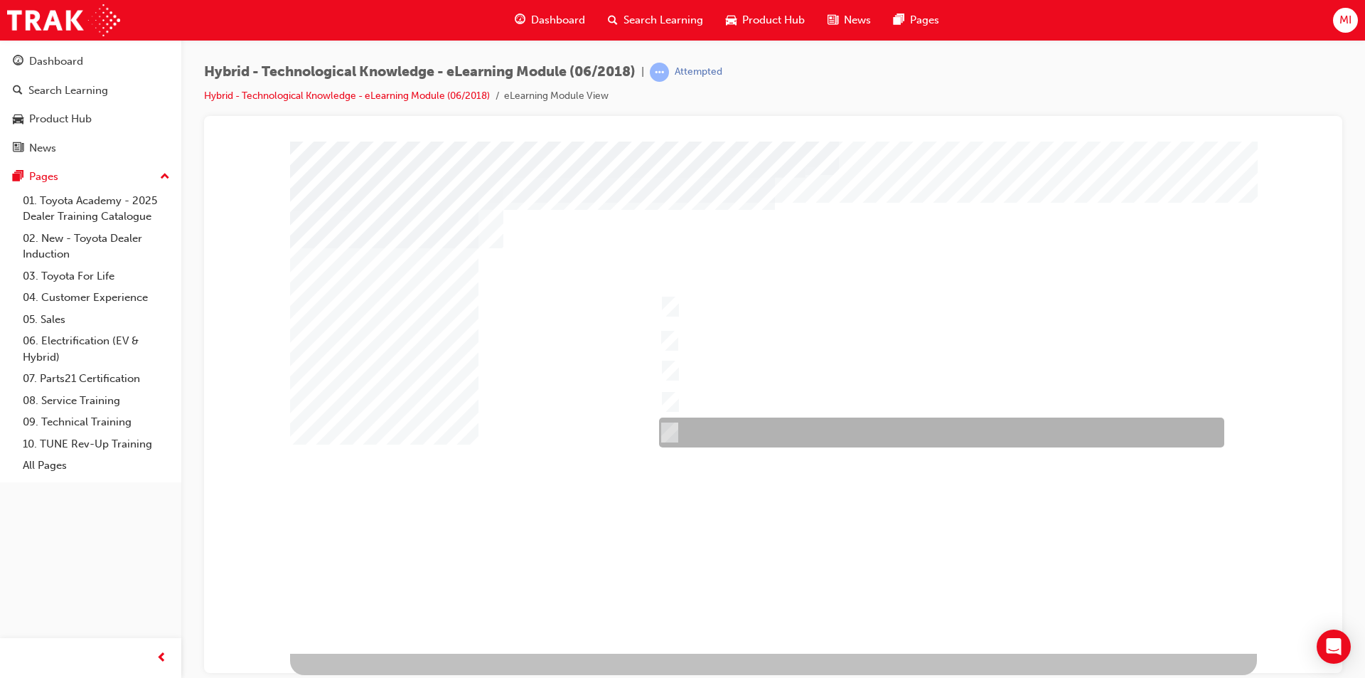
click at [683, 423] on div at bounding box center [938, 432] width 565 height 30
checkbox input "true"
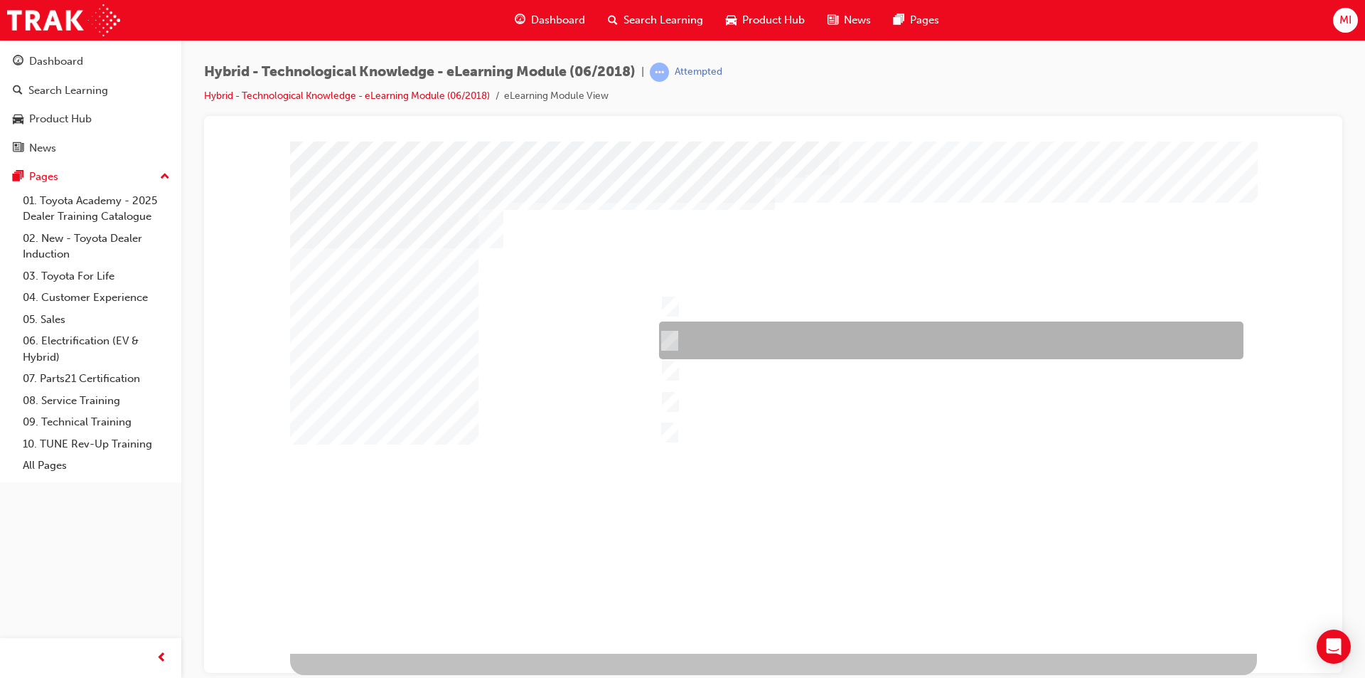
click at [666, 342] on input "Yaris Hybrid" at bounding box center [666, 341] width 16 height 16
checkbox input "false"
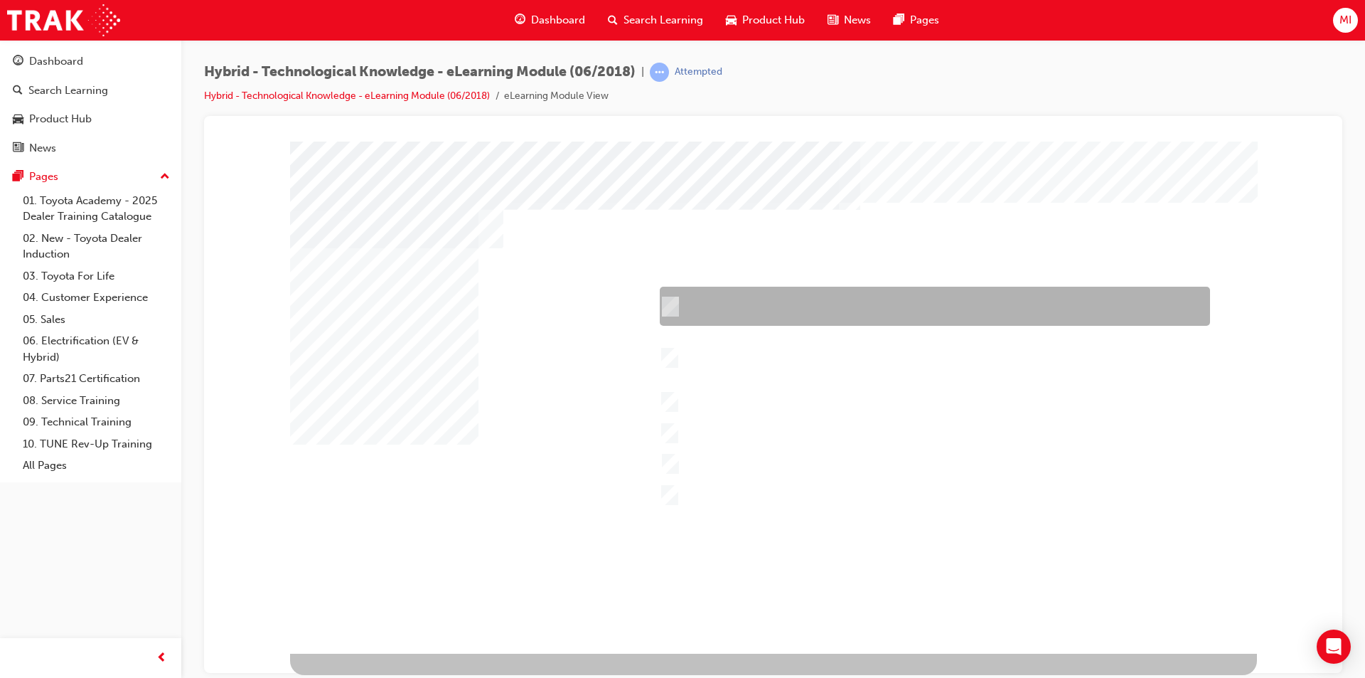
click at [685, 300] on div at bounding box center [931, 306] width 550 height 39
checkbox input "true"
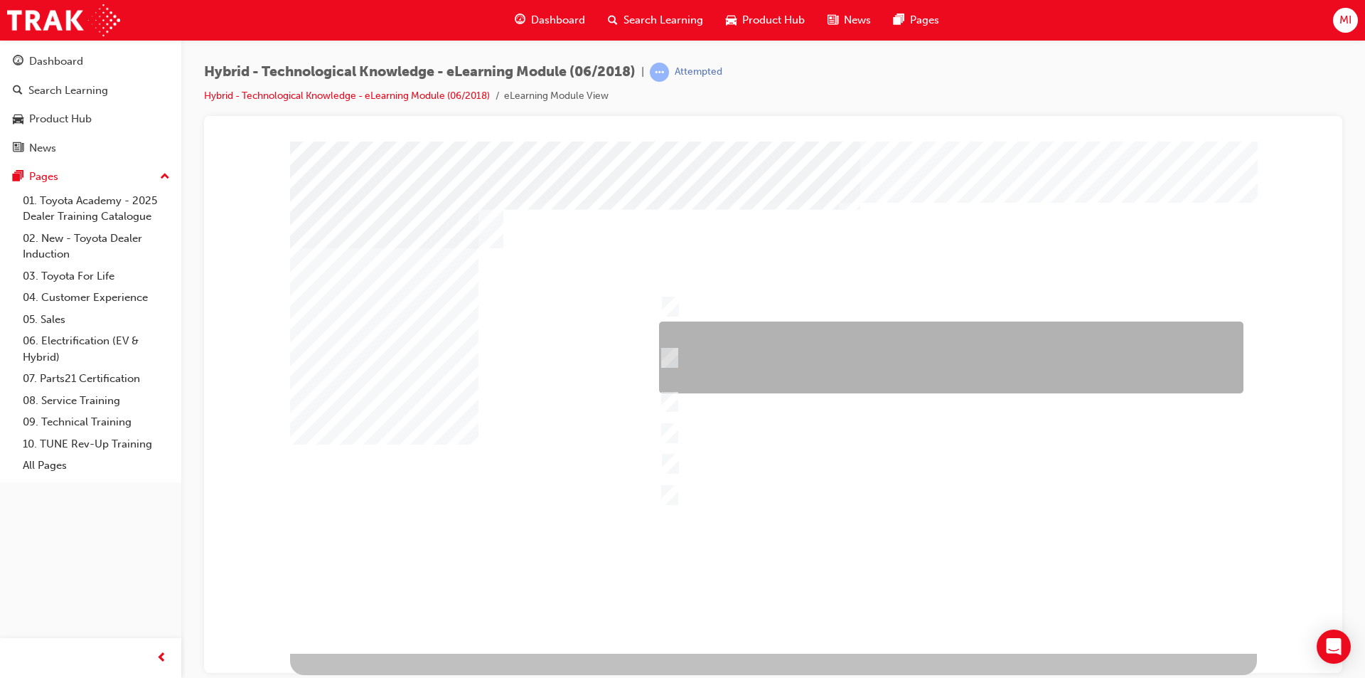
click at [698, 357] on div at bounding box center [948, 357] width 584 height 72
checkbox input "true"
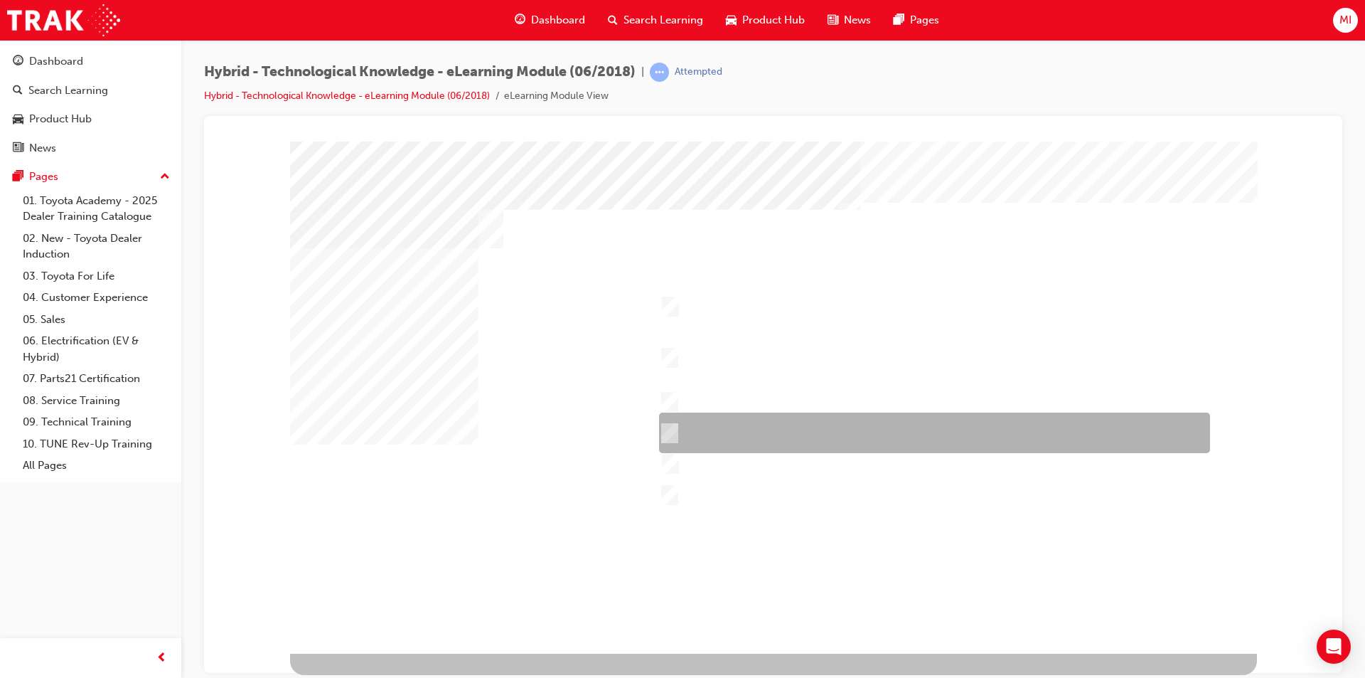
drag, startPoint x: 702, startPoint y: 427, endPoint x: 704, endPoint y: 449, distance: 22.1
click at [700, 427] on div at bounding box center [931, 432] width 551 height 41
checkbox input "true"
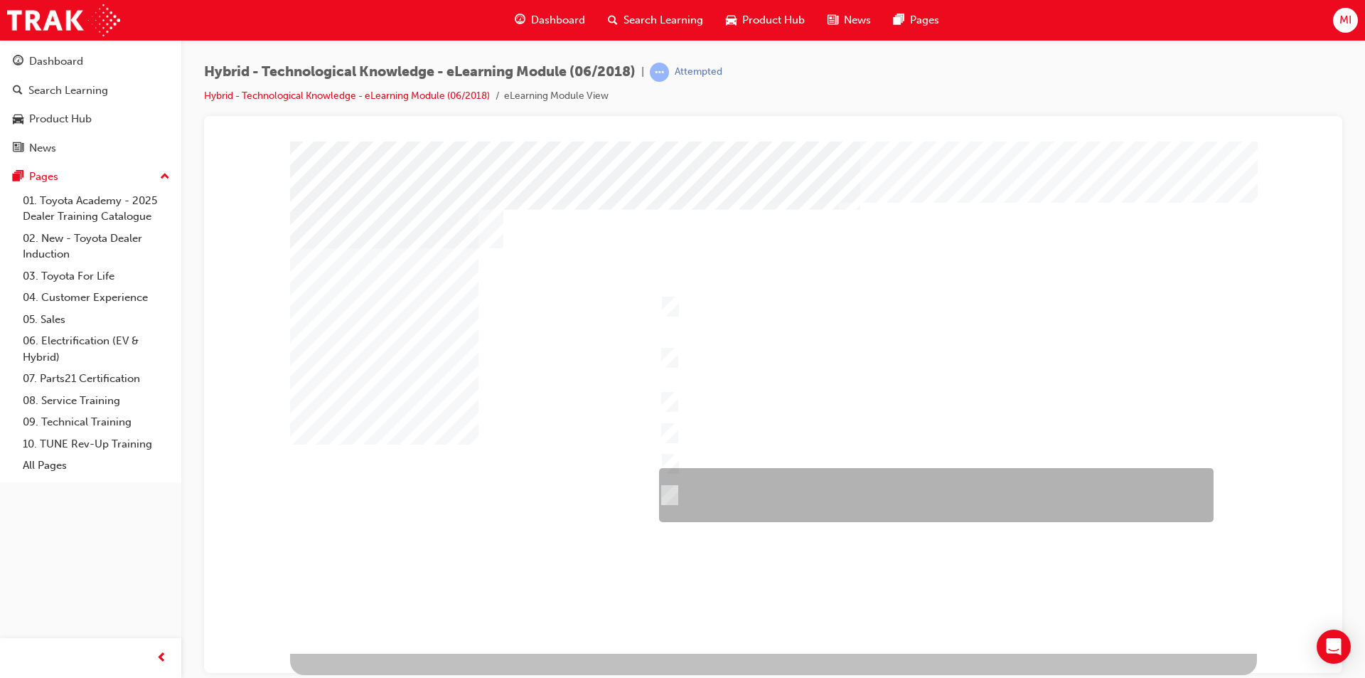
click at [709, 484] on div at bounding box center [933, 495] width 555 height 54
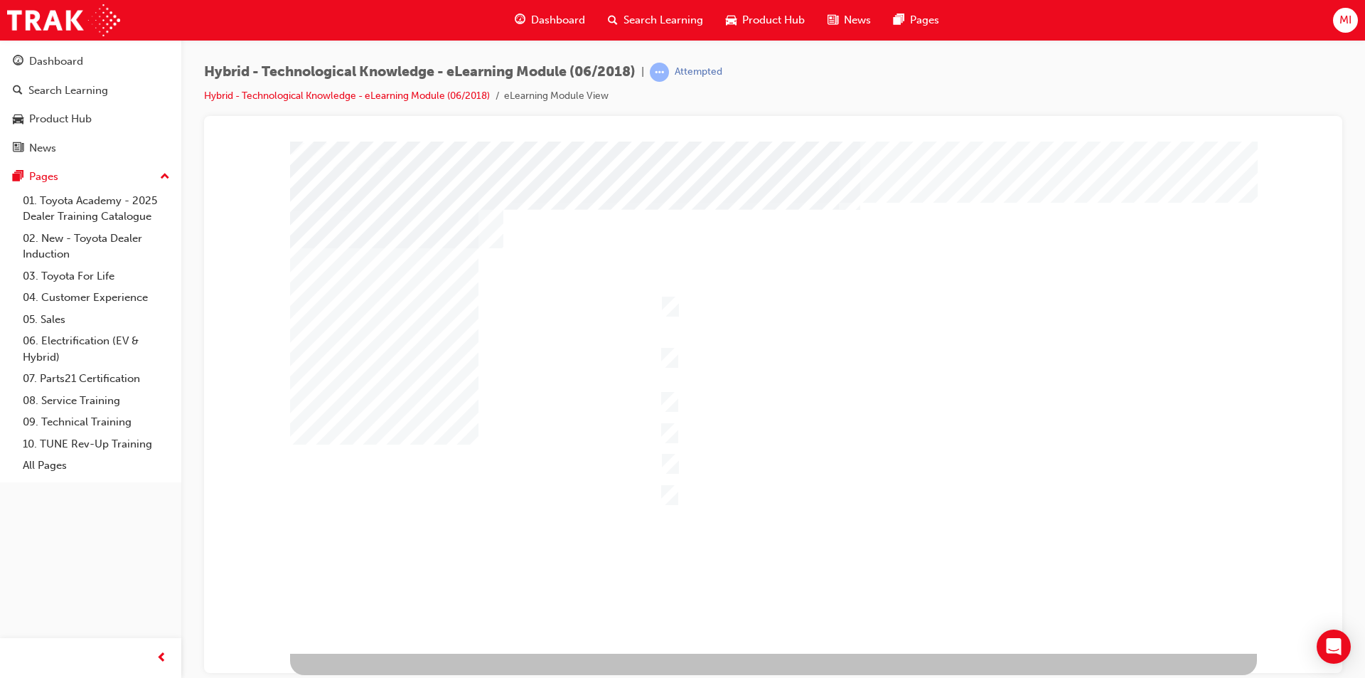
click at [481, 402] on div at bounding box center [773, 397] width 967 height 512
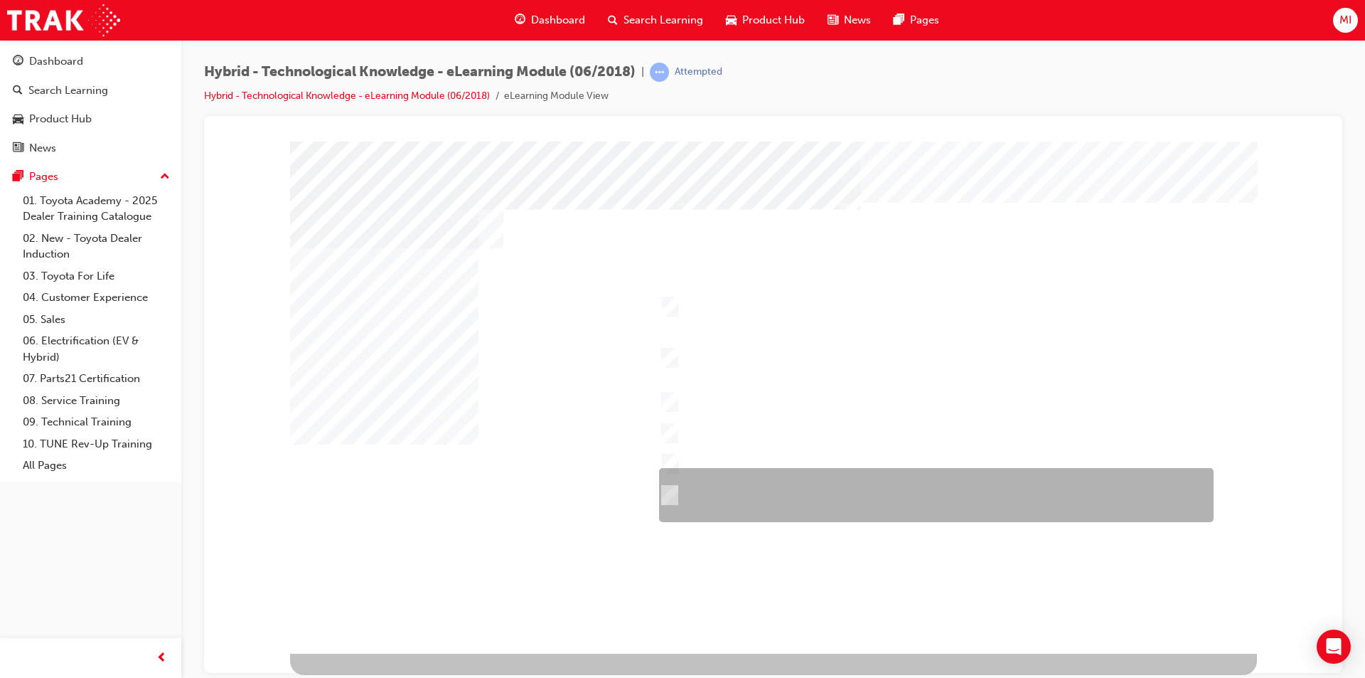
click at [674, 481] on div at bounding box center [933, 495] width 555 height 54
checkbox input "false"
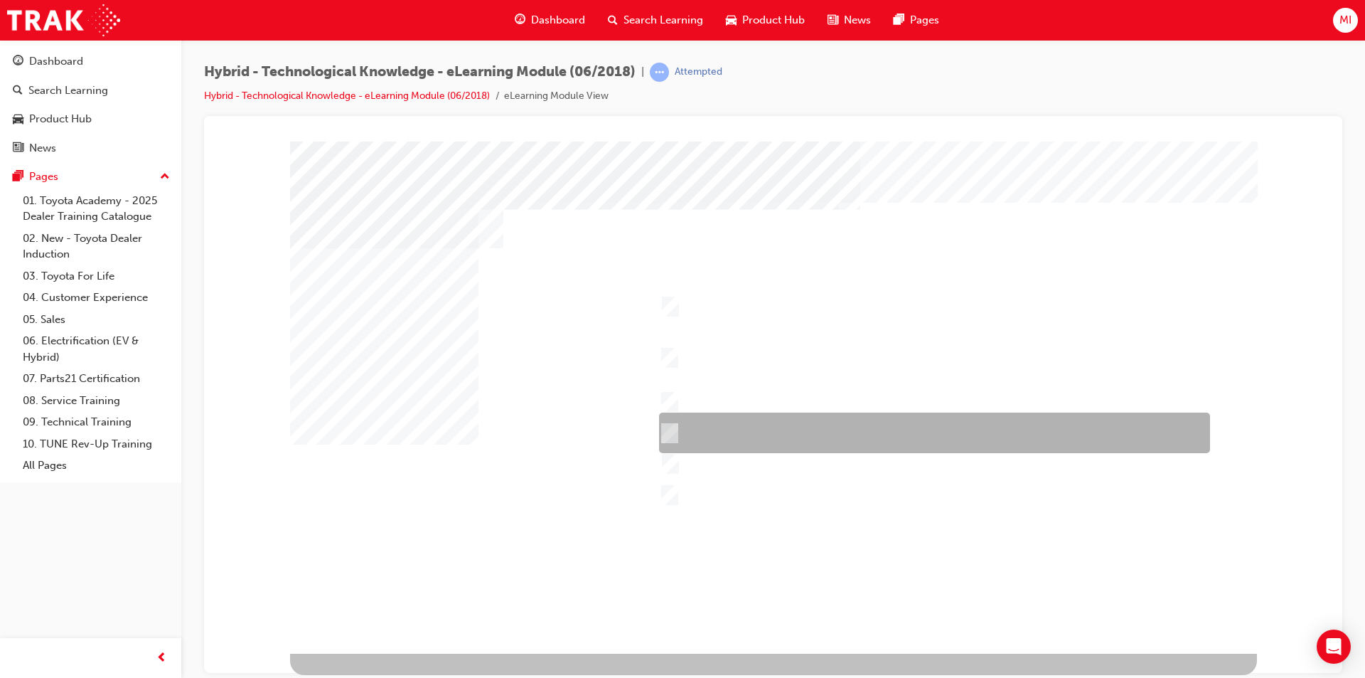
click at [680, 420] on div at bounding box center [931, 432] width 551 height 41
checkbox input "false"
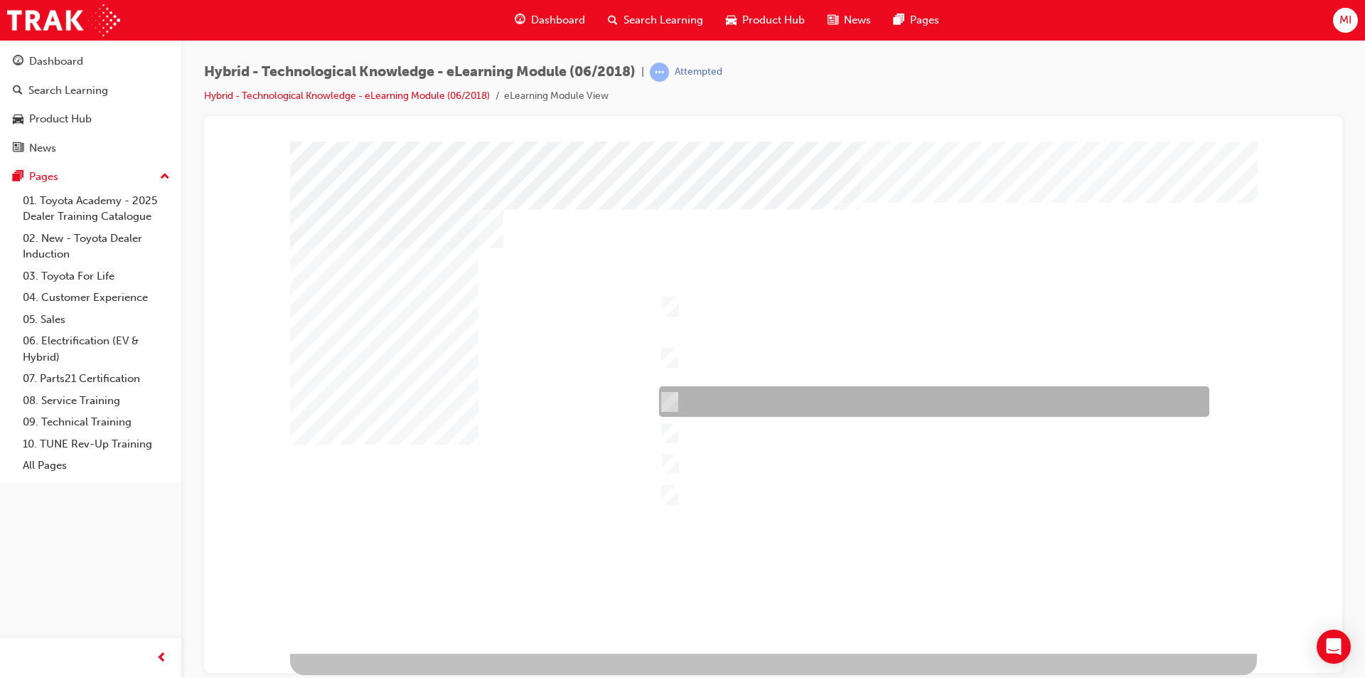
click at [680, 395] on div at bounding box center [931, 401] width 550 height 31
checkbox input "true"
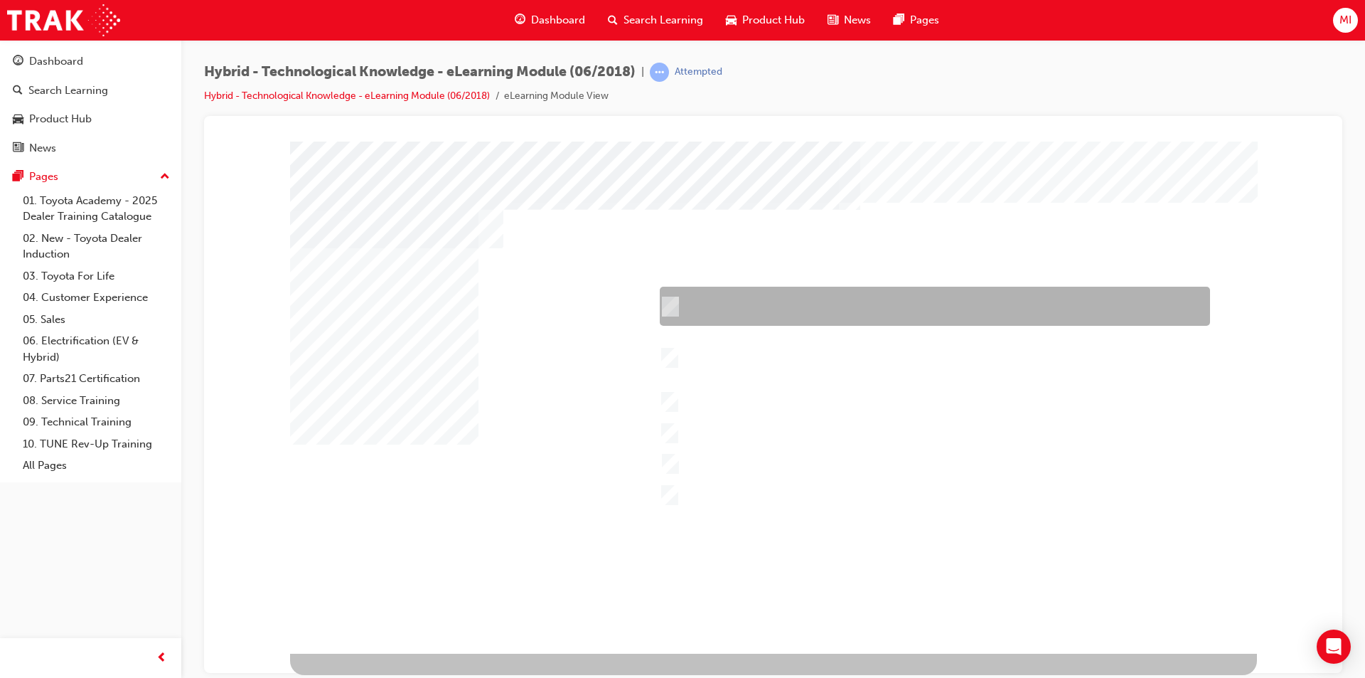
click at [717, 309] on div at bounding box center [931, 306] width 550 height 39
checkbox input "false"
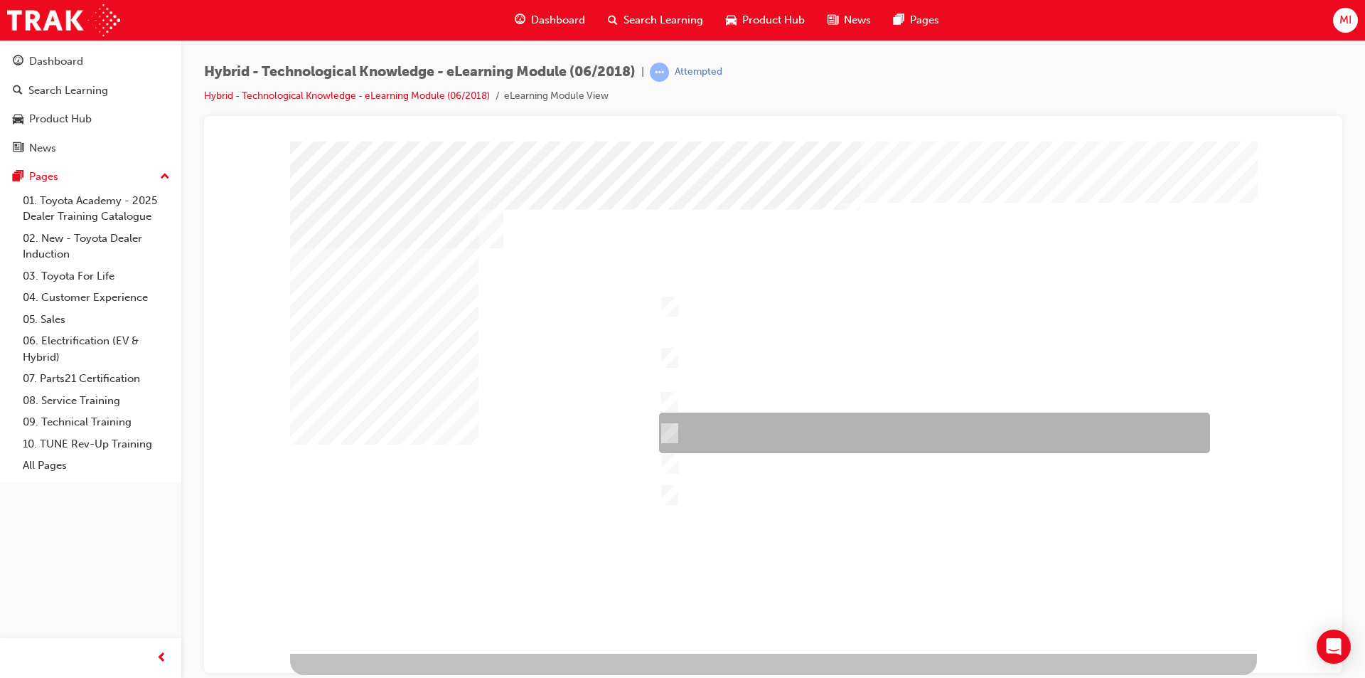
drag, startPoint x: 698, startPoint y: 446, endPoint x: 689, endPoint y: 436, distance: 13.6
click at [697, 445] on div at bounding box center [931, 432] width 551 height 41
checkbox input "true"
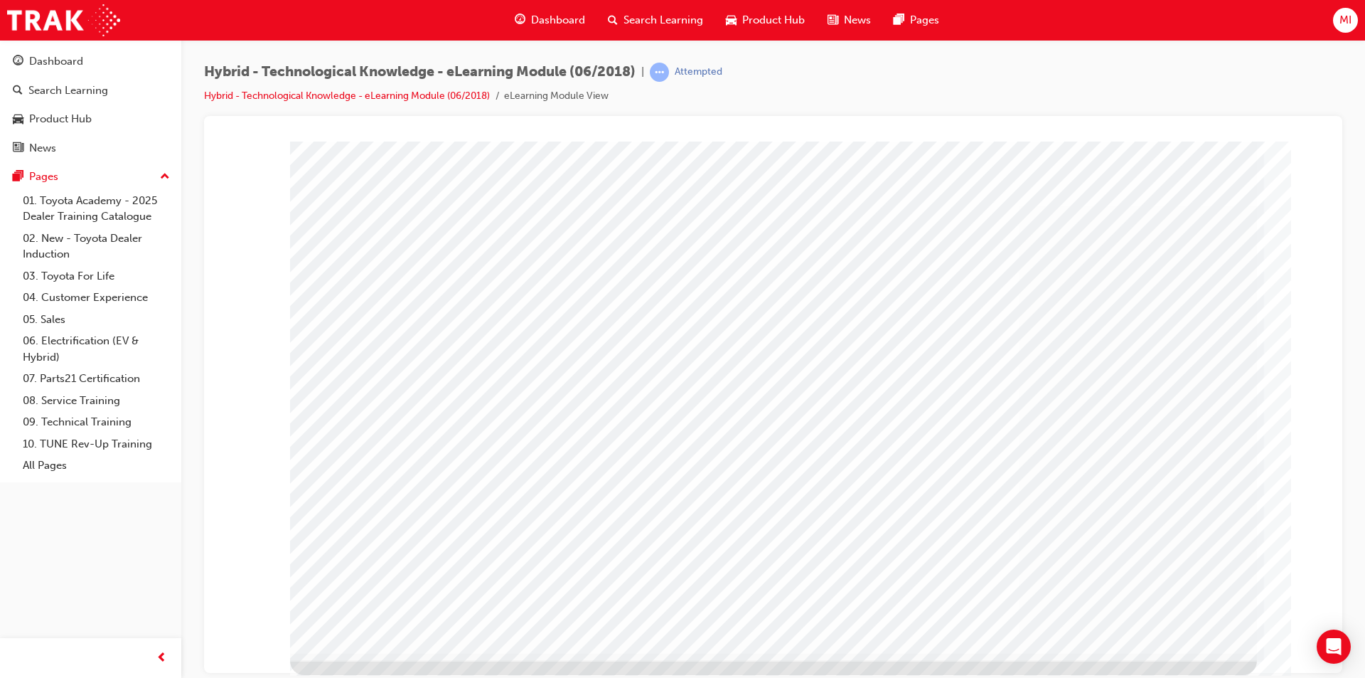
drag, startPoint x: 1212, startPoint y: 629, endPoint x: 1195, endPoint y: 622, distance: 18.5
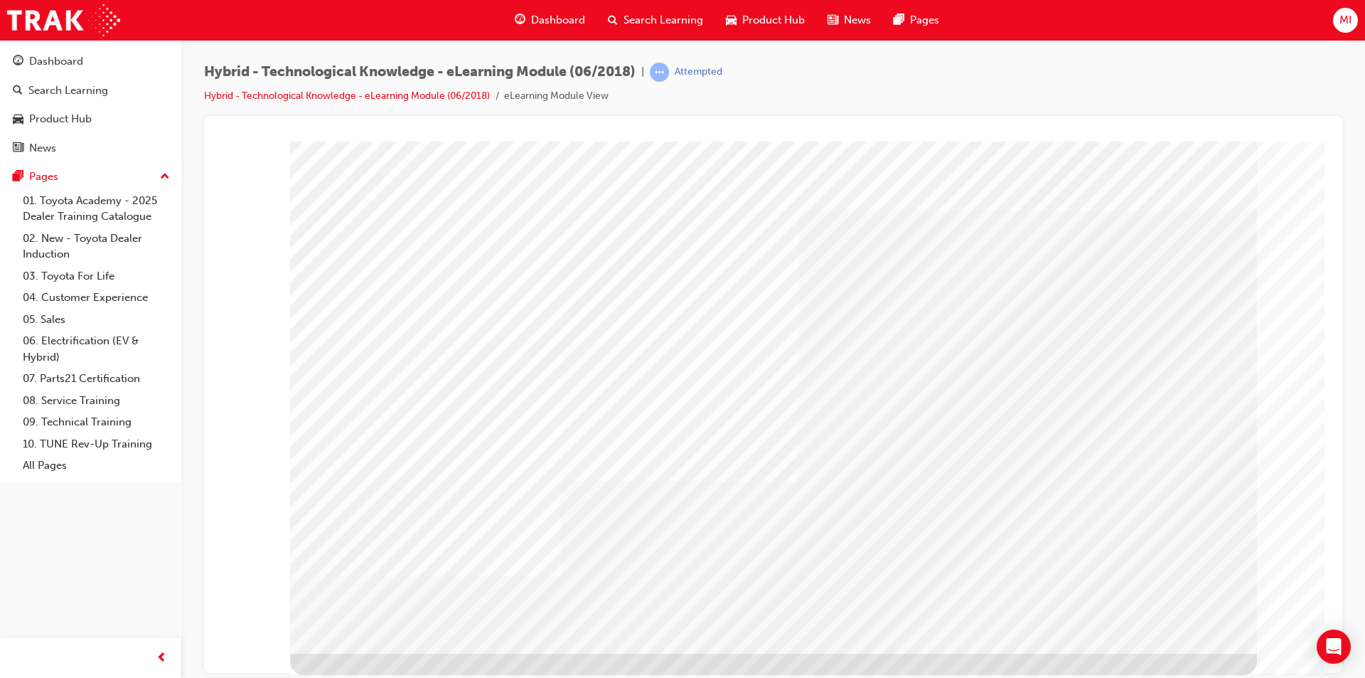
drag, startPoint x: 914, startPoint y: 617, endPoint x: 985, endPoint y: 616, distance: 70.4
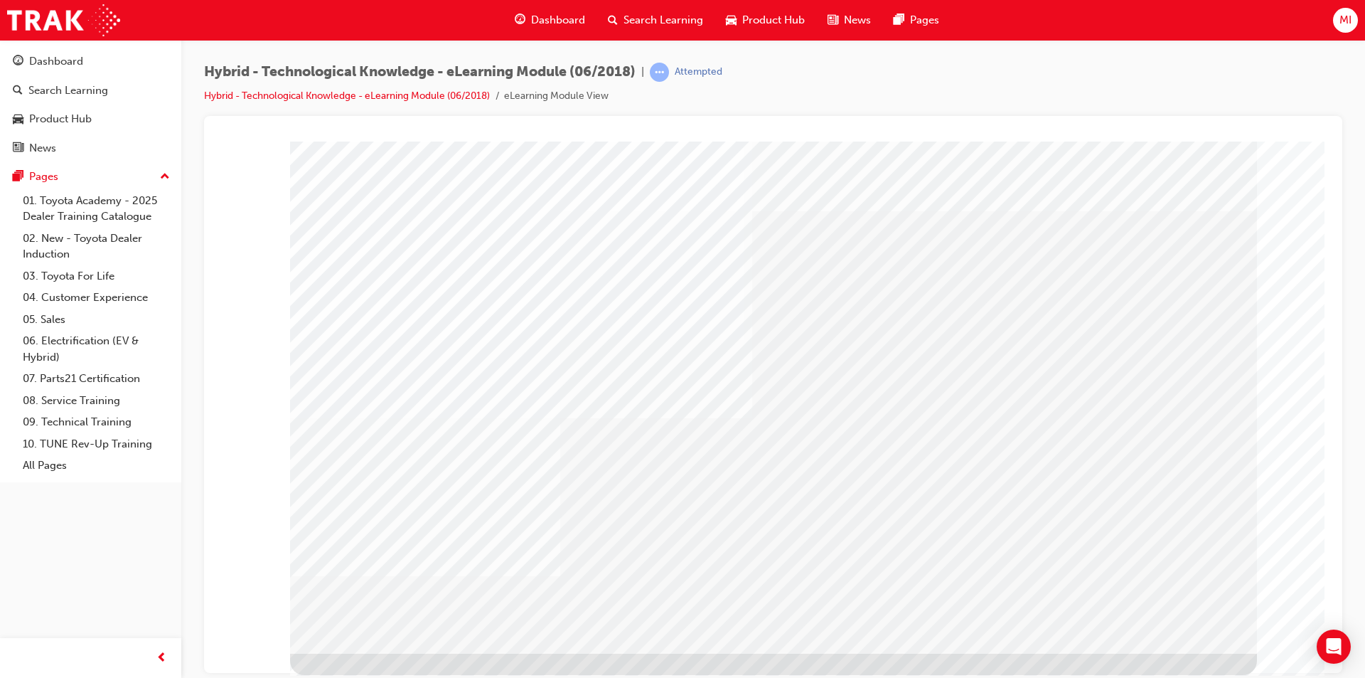
drag, startPoint x: 909, startPoint y: 615, endPoint x: 934, endPoint y: 625, distance: 26.1
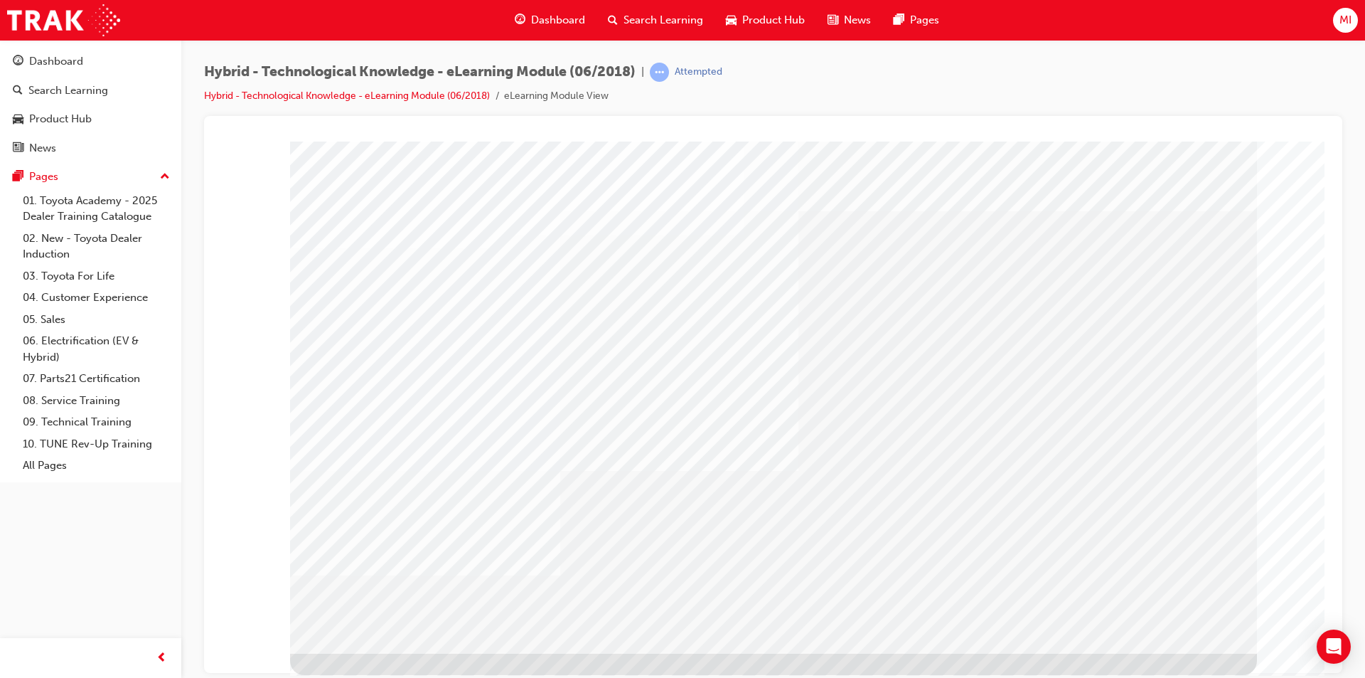
drag, startPoint x: 1017, startPoint y: 614, endPoint x: 1004, endPoint y: 611, distance: 13.1
drag, startPoint x: 923, startPoint y: 617, endPoint x: 931, endPoint y: 619, distance: 7.9
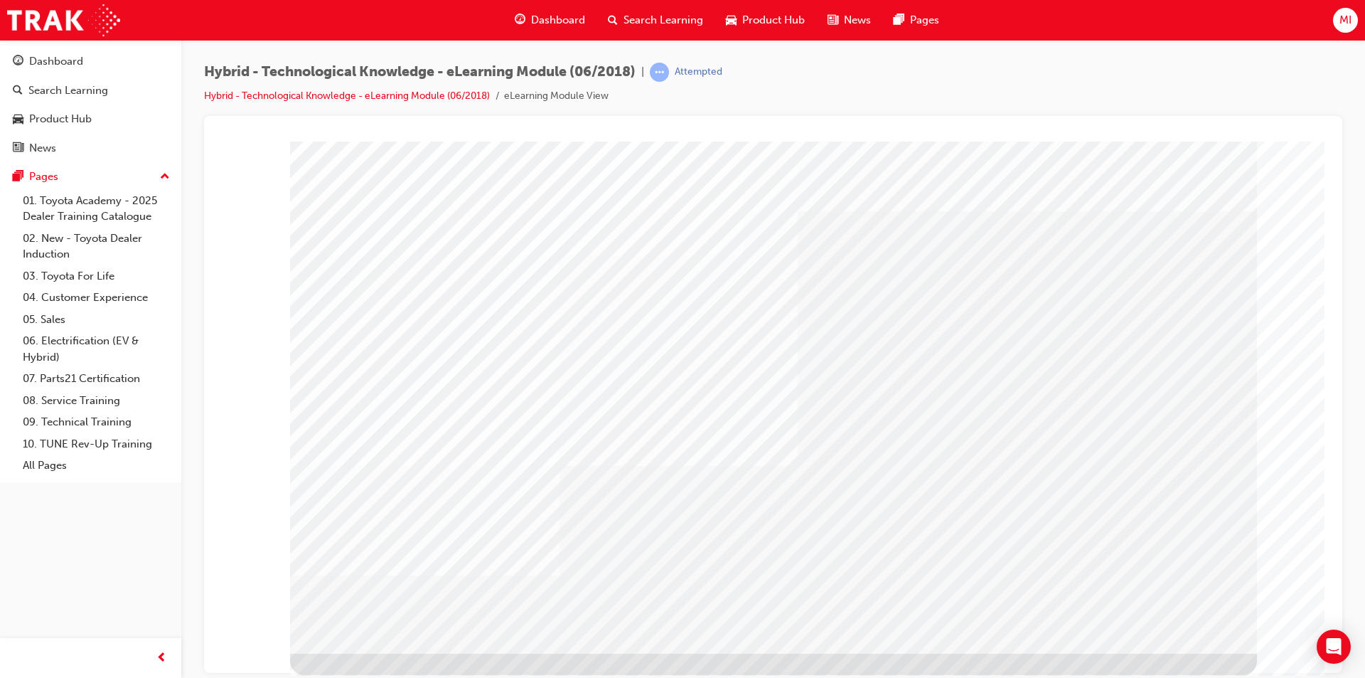
drag, startPoint x: 1038, startPoint y: 610, endPoint x: 1045, endPoint y: 611, distance: 7.3
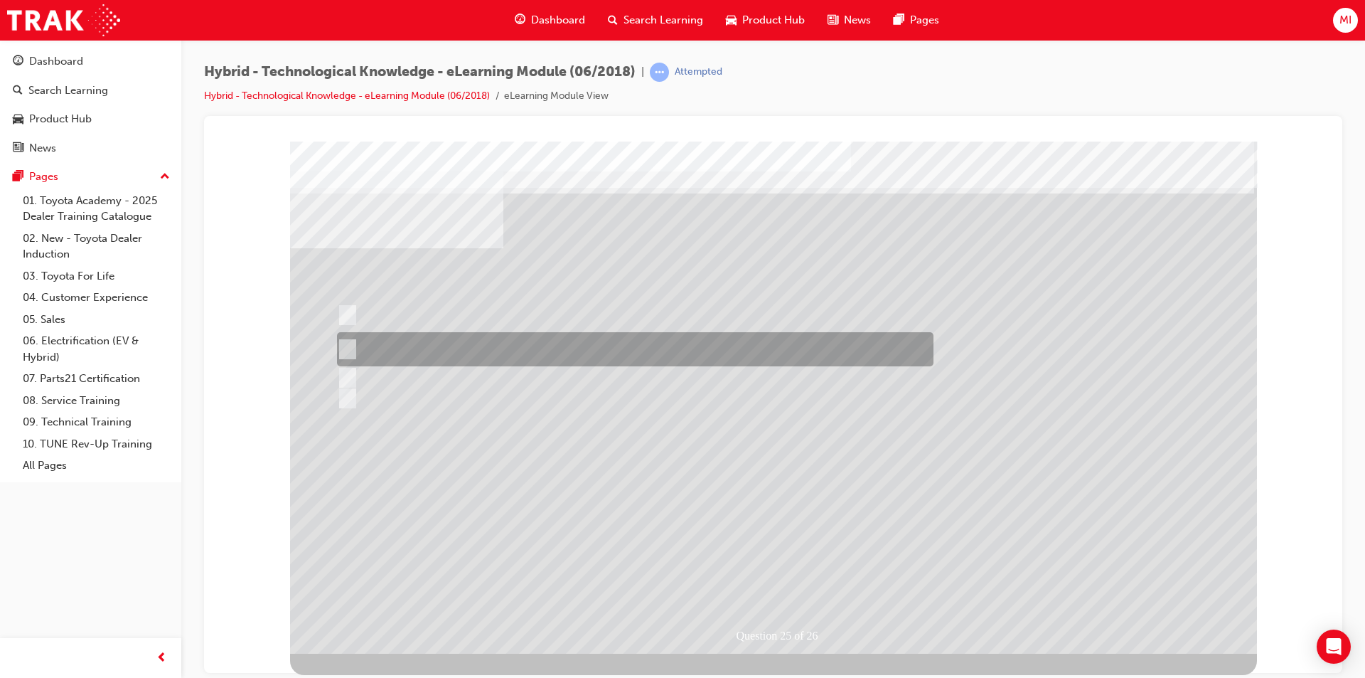
click at [437, 341] on div at bounding box center [631, 349] width 597 height 34
radio input "true"
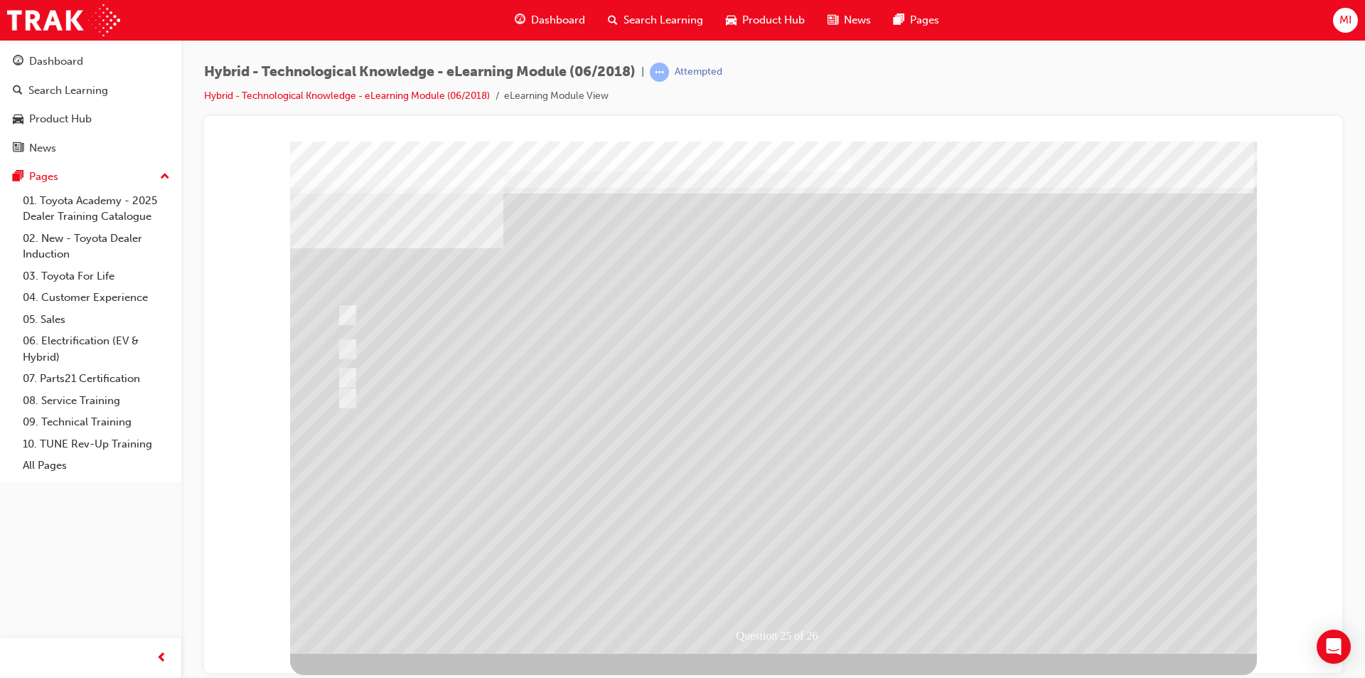
click at [788, 573] on div at bounding box center [773, 397] width 967 height 512
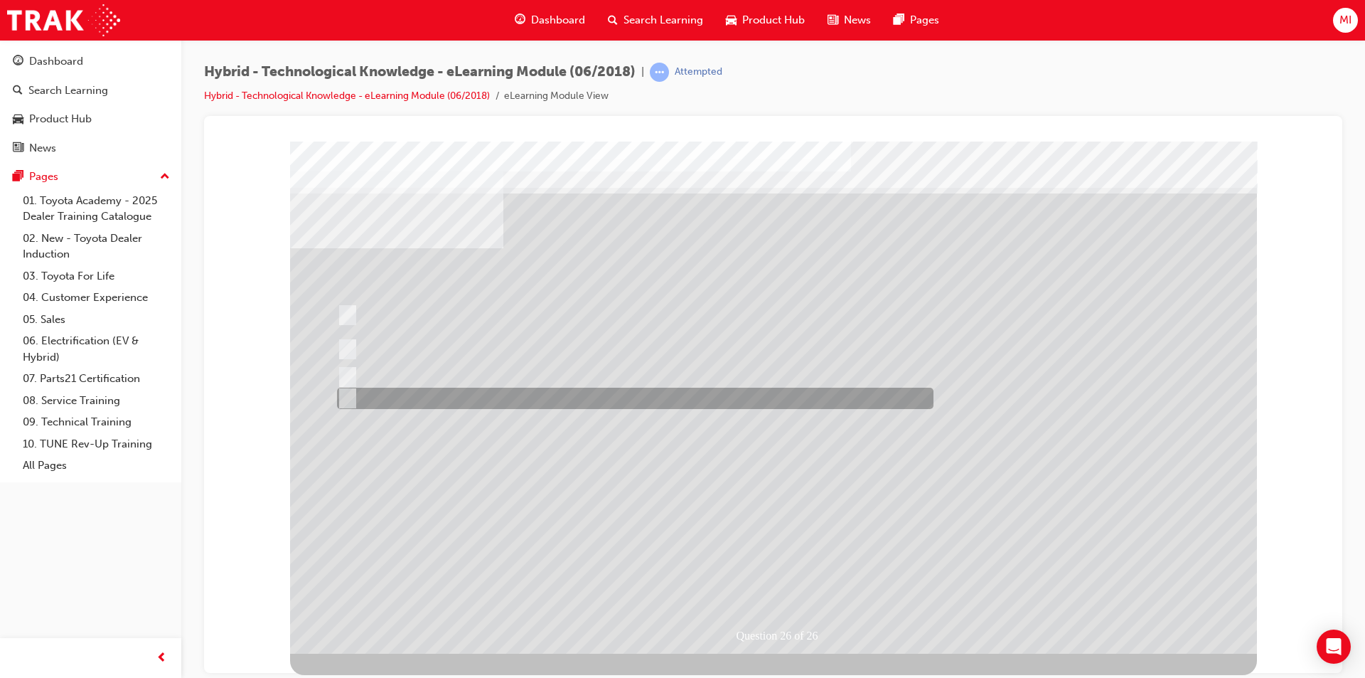
click at [370, 395] on div at bounding box center [631, 398] width 597 height 21
radio input "true"
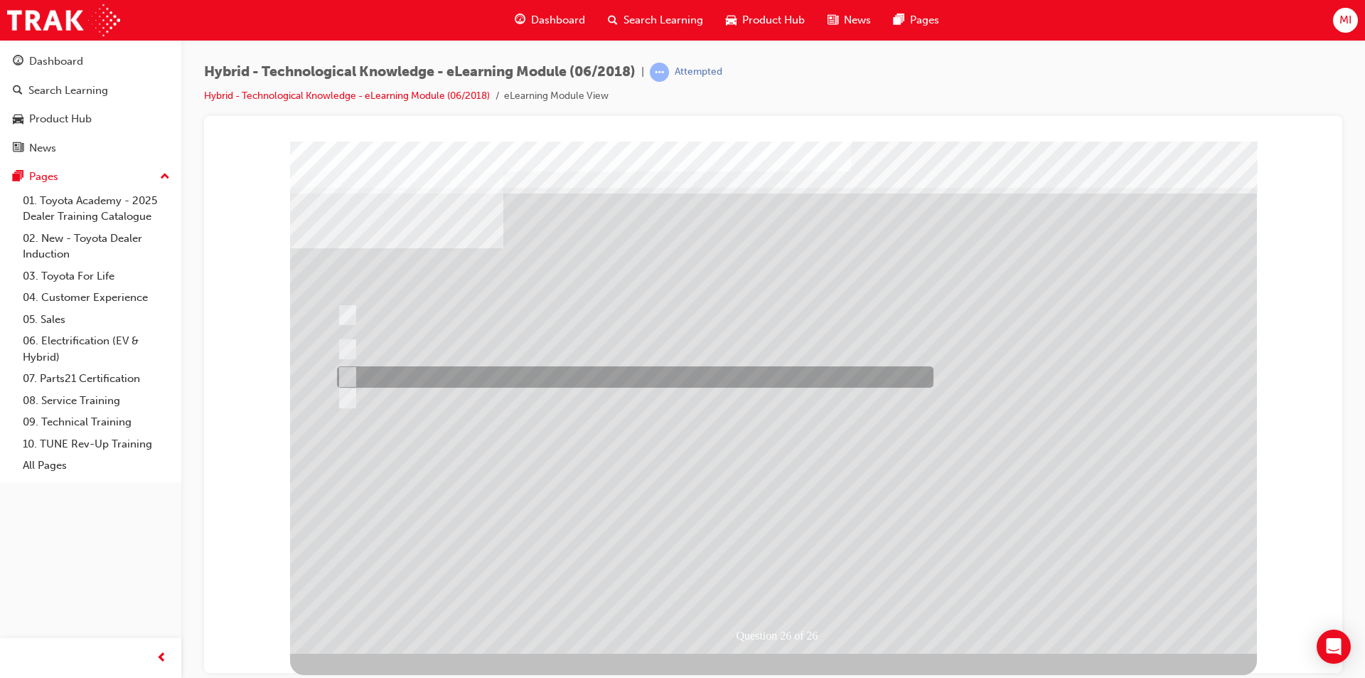
click at [493, 370] on div at bounding box center [631, 376] width 597 height 21
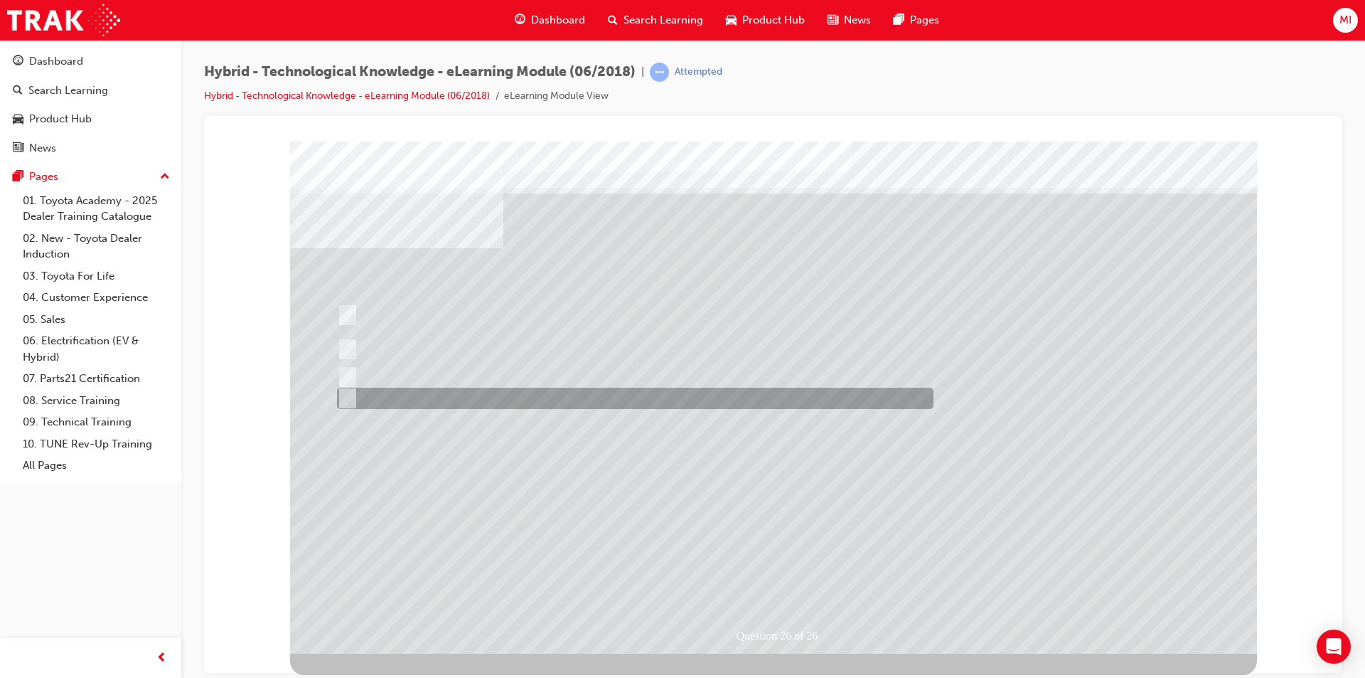
click at [461, 393] on div at bounding box center [631, 398] width 597 height 21
radio input "false"
radio input "true"
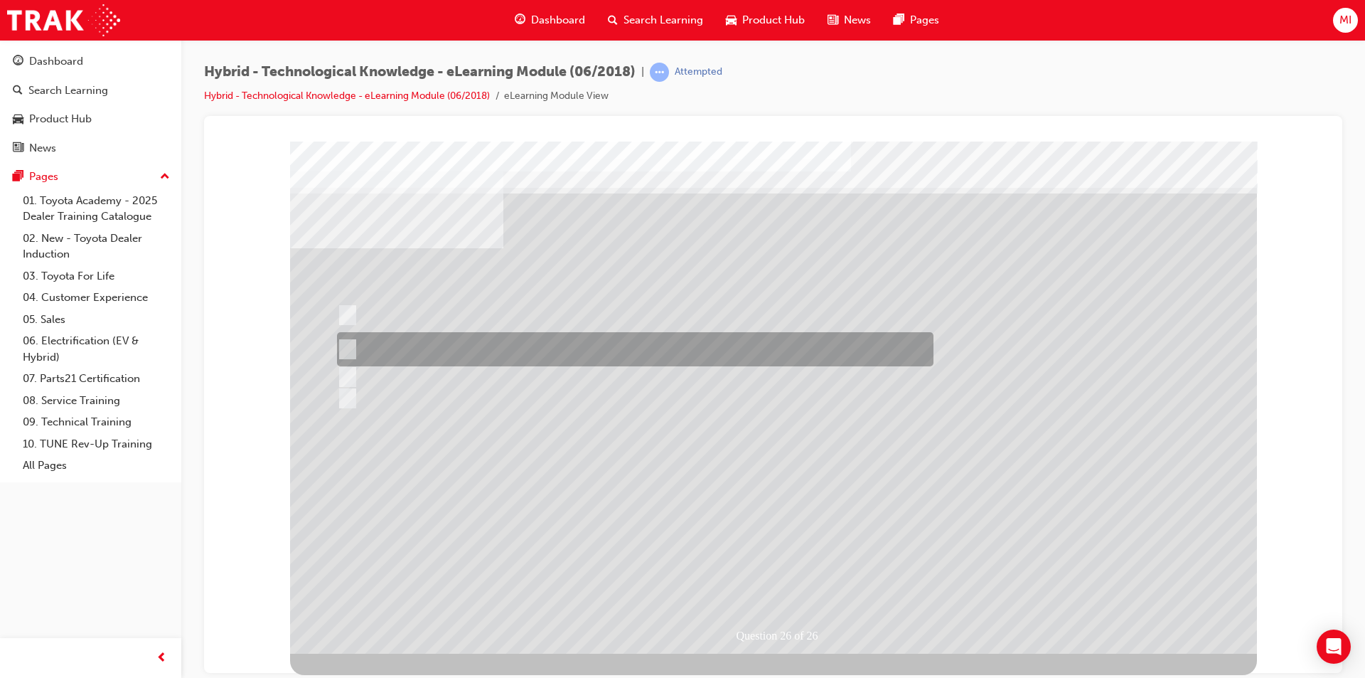
click at [453, 342] on div at bounding box center [631, 349] width 597 height 34
radio input "true"
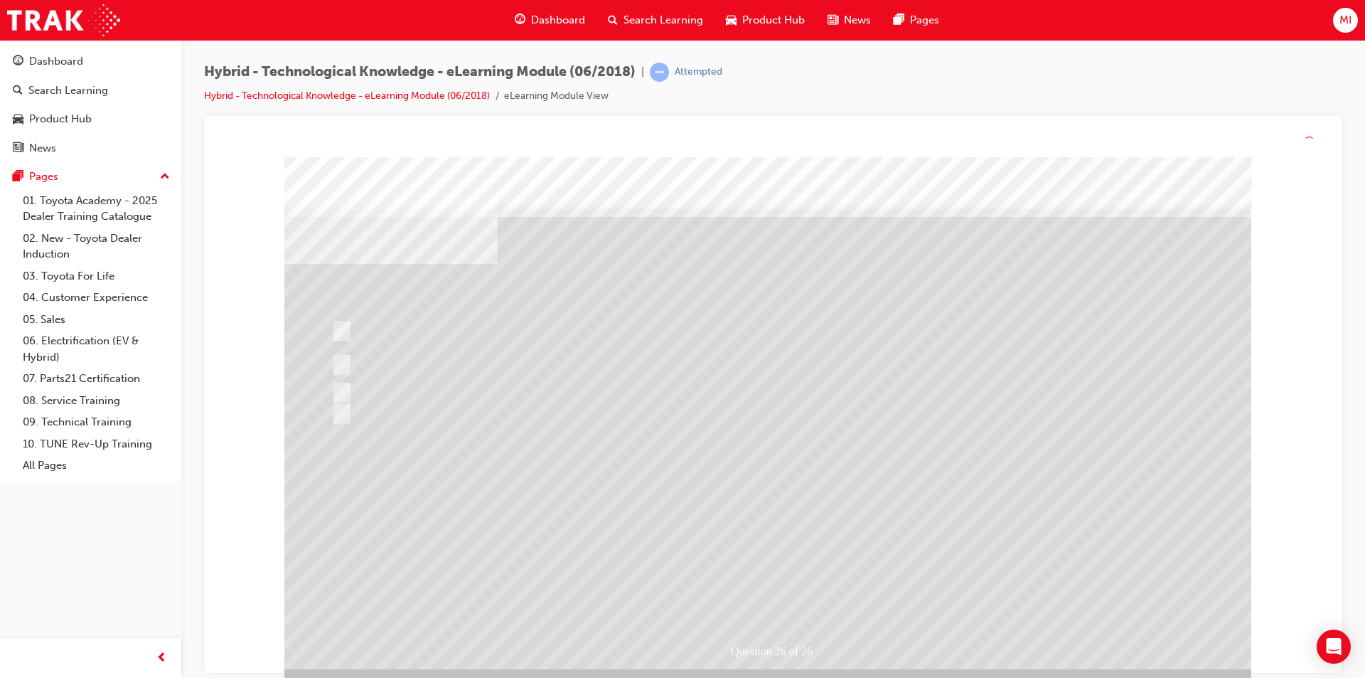
click at [766, 586] on div at bounding box center [767, 413] width 967 height 512
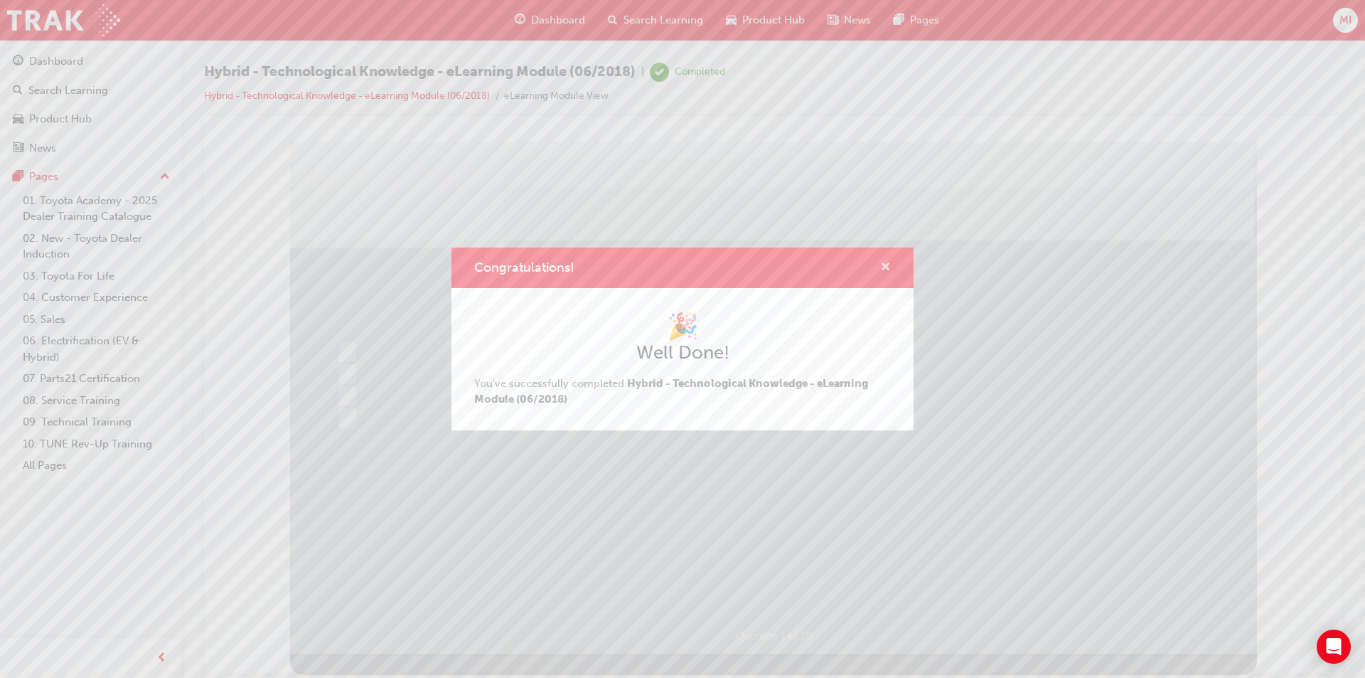
click at [883, 267] on span "cross-icon" at bounding box center [885, 268] width 11 height 13
